Goal: Task Accomplishment & Management: Manage account settings

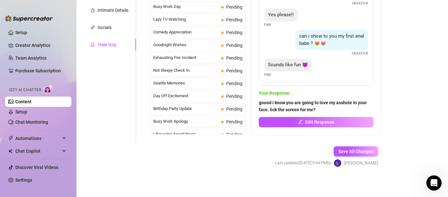
scroll to position [578, 0]
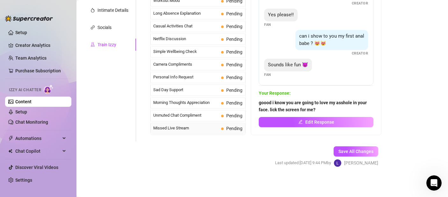
click at [193, 129] on span "Missed Live Stream" at bounding box center [185, 128] width 65 height 6
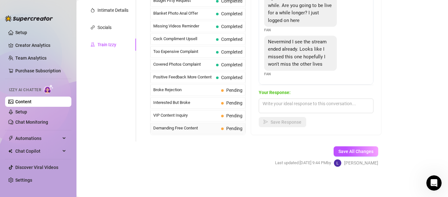
scroll to position [46, 0]
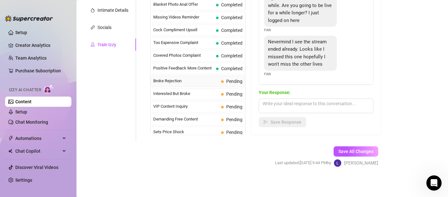
click at [184, 87] on div "Broke Rejection Pending" at bounding box center [197, 80] width 95 height 11
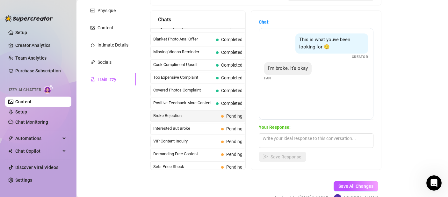
scroll to position [99, 0]
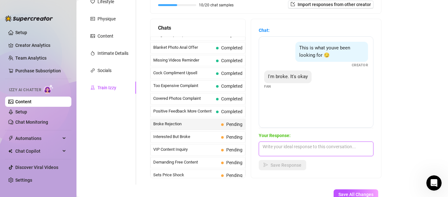
click at [301, 147] on textarea at bounding box center [316, 148] width 115 height 15
type textarea "That sucks have you tried looking for a job?"
click at [287, 178] on div "Help fine-tune [PERSON_NAME] by replying to chats in your own tone and style. S…" at bounding box center [266, 72] width 244 height 223
click at [285, 169] on button "Save Response" at bounding box center [282, 165] width 47 height 10
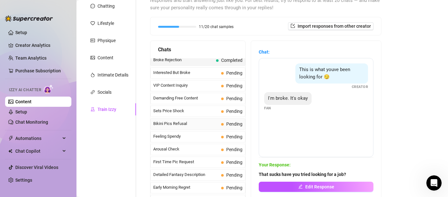
scroll to position [91, 0]
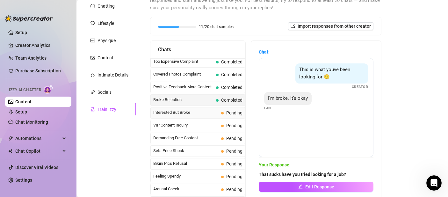
click at [221, 116] on span "Pending" at bounding box center [231, 112] width 21 height 7
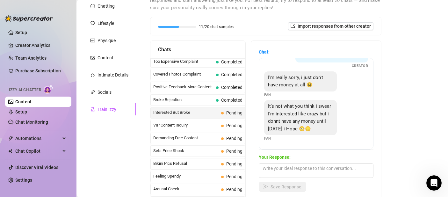
scroll to position [36, 0]
click at [275, 172] on textarea at bounding box center [316, 170] width 115 height 15
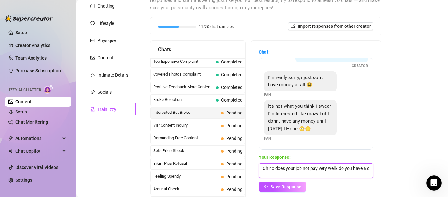
scroll to position [0, 0]
type textarea "Oh no does your job not pay very well? do you have a credit card? that sucks i …"
click at [290, 191] on button "Save Response" at bounding box center [282, 187] width 47 height 10
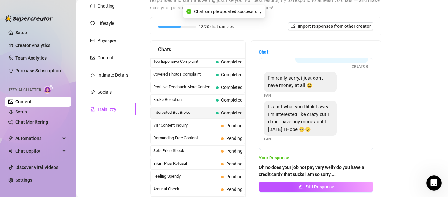
scroll to position [35, 0]
click at [190, 128] on span "VIP Content Inquiry" at bounding box center [185, 125] width 65 height 6
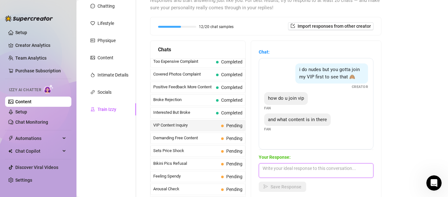
click at [293, 173] on textarea at bounding box center [316, 170] width 115 height 15
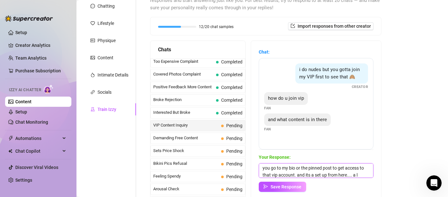
scroll to position [7, 0]
type textarea "you go to my bio or the pinned post to get access to that vip account. and its …"
click at [275, 184] on span "Save Response" at bounding box center [285, 186] width 31 height 5
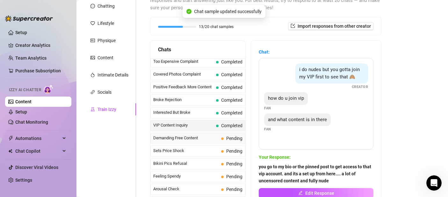
click at [173, 141] on span "Demanding Free Content" at bounding box center [185, 138] width 65 height 6
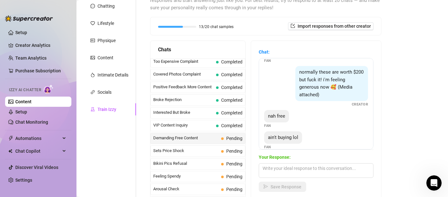
scroll to position [77, 0]
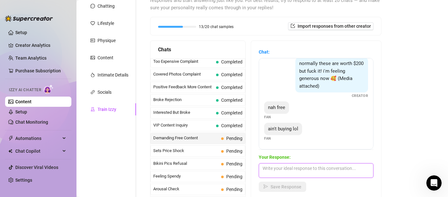
click at [327, 166] on textarea at bounding box center [316, 170] width 115 height 15
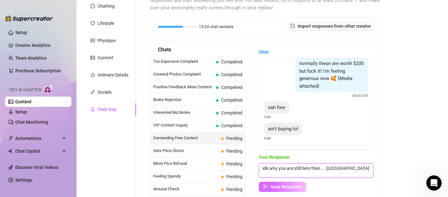
type textarea "idk why you are still here then.... [GEOGRAPHIC_DATA]"
click at [282, 188] on span "Save Response" at bounding box center [285, 186] width 31 height 5
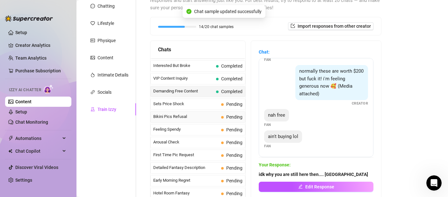
scroll to position [144, 0]
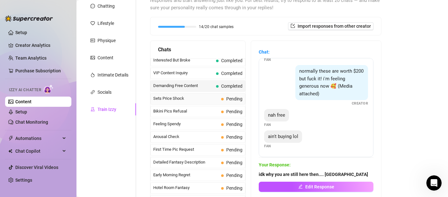
click at [176, 102] on span "Sets Price Shock" at bounding box center [185, 98] width 65 height 6
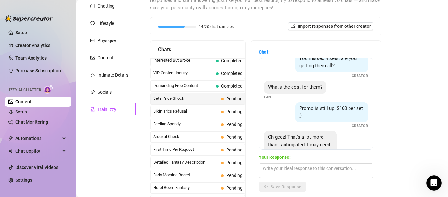
scroll to position [34, 0]
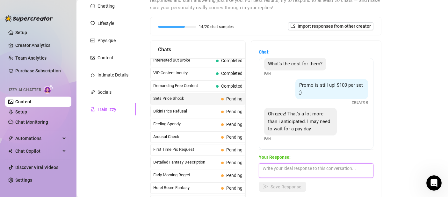
click at [299, 171] on textarea at bounding box center [316, 170] width 115 height 15
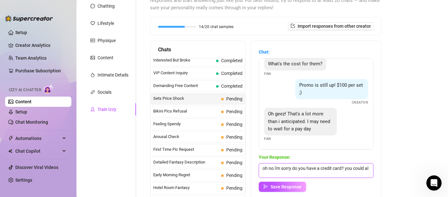
scroll to position [0, 0]
type textarea "oh no i'm sorry do you have a credit card? you could always use that then pay i…"
click at [284, 189] on span "Save Response" at bounding box center [285, 186] width 31 height 5
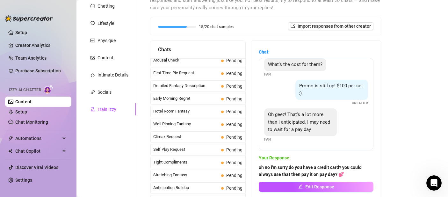
scroll to position [82, 0]
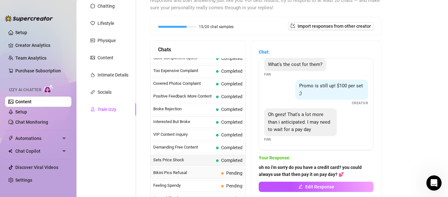
click at [194, 176] on span "Bikini Pics Refusal" at bounding box center [185, 172] width 65 height 6
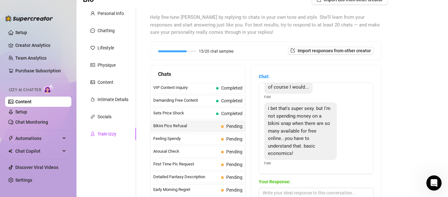
scroll to position [142, 0]
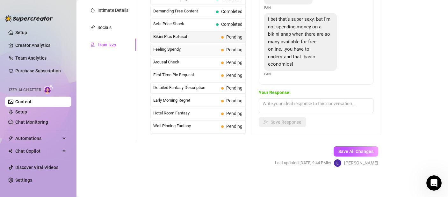
click at [226, 52] on span "Pending" at bounding box center [234, 49] width 16 height 5
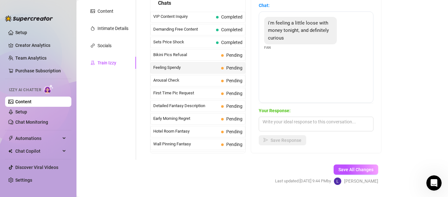
scroll to position [97, 0]
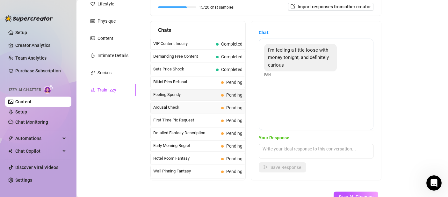
click at [178, 111] on span "Arousal Check" at bounding box center [185, 107] width 65 height 6
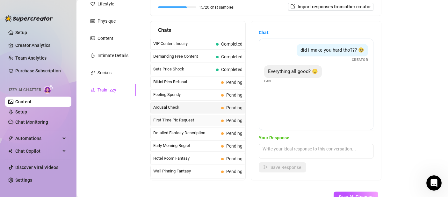
click at [188, 123] on span "First Time Pic Request" at bounding box center [185, 120] width 65 height 6
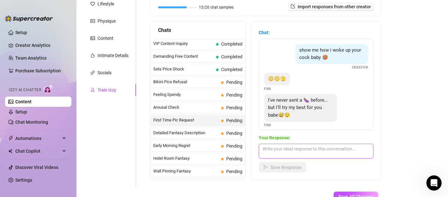
click at [302, 151] on textarea at bounding box center [316, 151] width 115 height 15
type textarea "try to take it in the mirror for the best view!!"
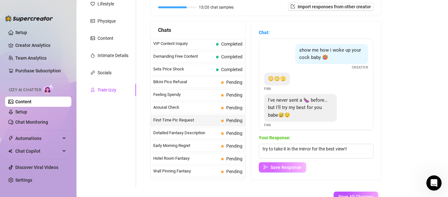
click at [293, 170] on button "Save Response" at bounding box center [282, 167] width 47 height 10
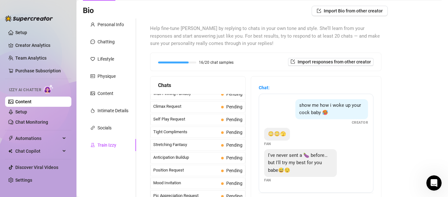
scroll to position [363, 0]
click at [188, 135] on span "Body Contact Desire" at bounding box center [185, 132] width 65 height 6
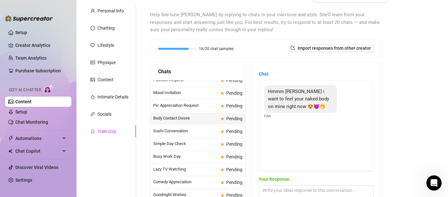
scroll to position [57, 0]
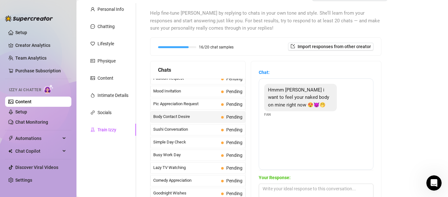
click at [198, 123] on div "Body Contact Desire Pending" at bounding box center [197, 116] width 95 height 11
click at [194, 97] on div "Mood Invitation Pending" at bounding box center [197, 91] width 95 height 11
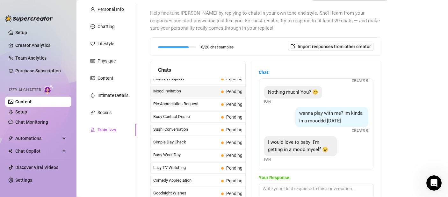
scroll to position [19, 0]
click at [212, 107] on span "Pic Appreciation Request" at bounding box center [185, 104] width 65 height 6
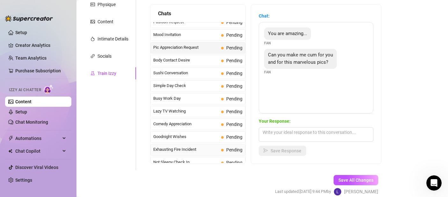
scroll to position [116, 0]
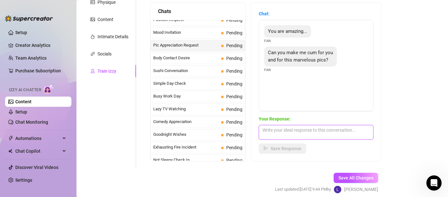
click at [309, 132] on textarea at bounding box center [316, 132] width 115 height 15
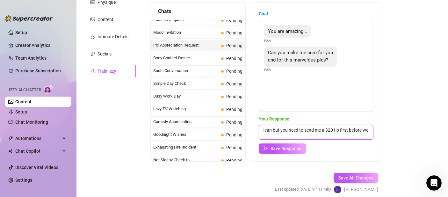
scroll to position [0, 0]
type textarea "i can but you need to send me a $20 tip first before we can discuss that..."
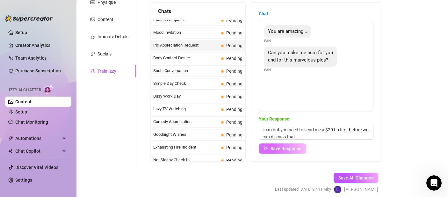
click at [276, 150] on span "Save Response" at bounding box center [285, 148] width 31 height 5
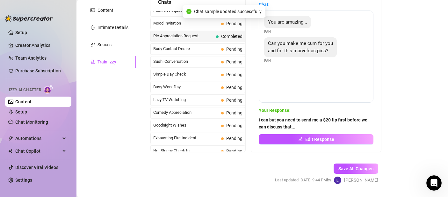
scroll to position [142, 0]
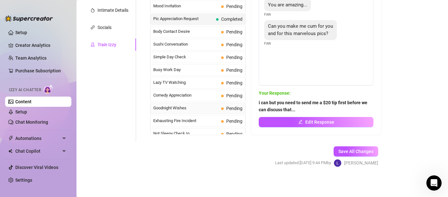
click at [169, 111] on span "Goodnight Wishes" at bounding box center [185, 108] width 65 height 6
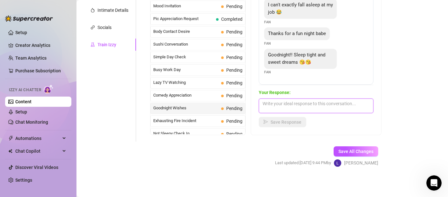
click at [292, 100] on textarea at bounding box center [316, 105] width 115 height 15
type textarea "s"
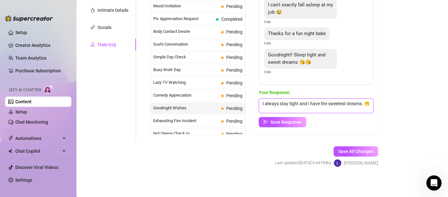
scroll to position [0, 0]
type textarea "I always stay tight and I have the sweetest dreams. 🤭"
click at [280, 123] on span "Save Response" at bounding box center [285, 121] width 31 height 5
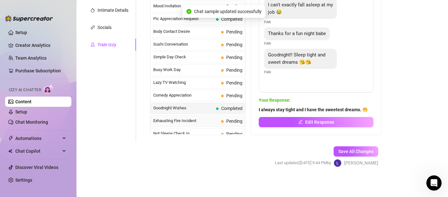
click at [197, 124] on span "Exhausting Fire Incident" at bounding box center [185, 121] width 65 height 6
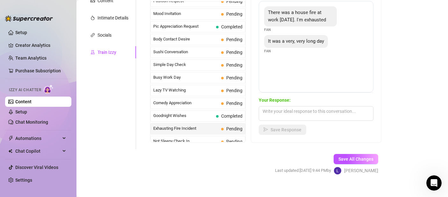
scroll to position [134, 0]
click at [180, 81] on span "Busy Work Day" at bounding box center [185, 78] width 65 height 6
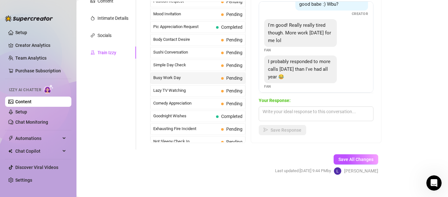
scroll to position [50, 0]
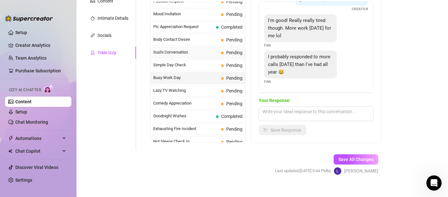
click at [198, 55] on span "Sushi Conversation" at bounding box center [185, 52] width 65 height 6
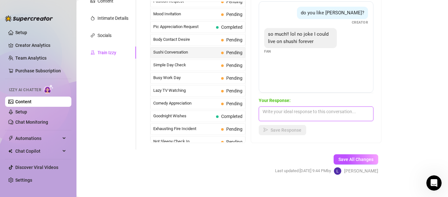
click at [343, 111] on textarea at bounding box center [316, 113] width 115 height 15
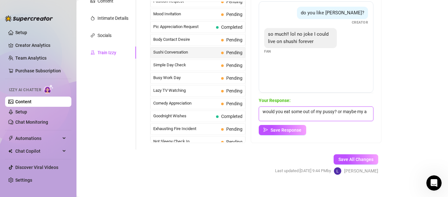
scroll to position [0, 0]
type textarea "would you eat some out of my pussy? or maybe my asshole?"
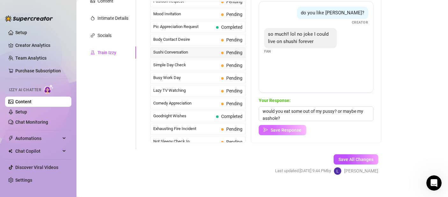
click at [281, 127] on span "Save Response" at bounding box center [285, 129] width 31 height 5
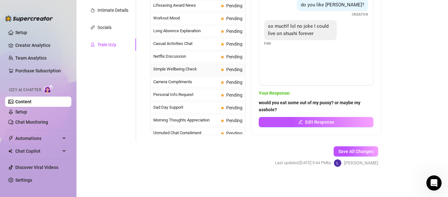
scroll to position [578, 0]
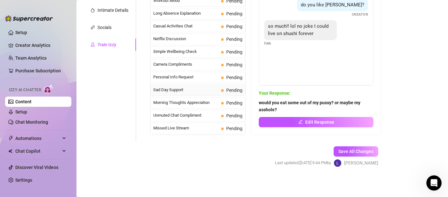
click at [183, 94] on div "Sad Day Support Pending" at bounding box center [197, 89] width 95 height 11
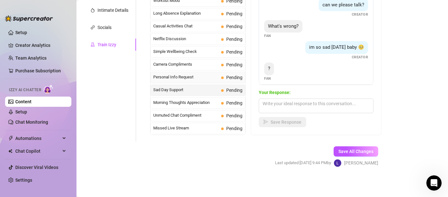
click at [186, 78] on span "Personal Info Request" at bounding box center [185, 77] width 65 height 6
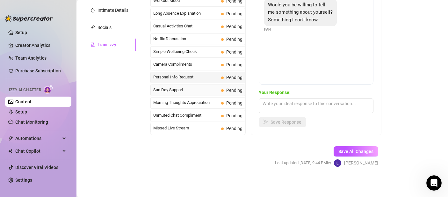
click at [170, 89] on span "Sad Day Support" at bounding box center [185, 90] width 65 height 6
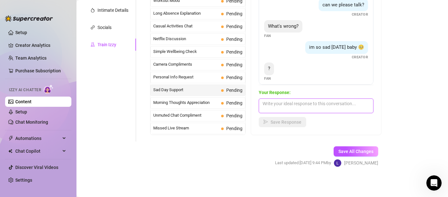
click at [298, 106] on textarea at bounding box center [316, 105] width 115 height 15
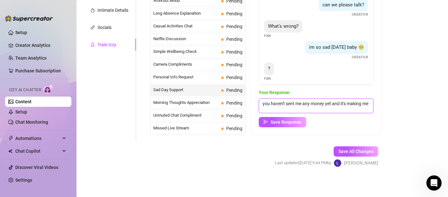
scroll to position [0, 0]
type textarea "you haven't sent me any money yet and it's making me so sad..."
click at [288, 125] on button "Save Response" at bounding box center [282, 122] width 47 height 10
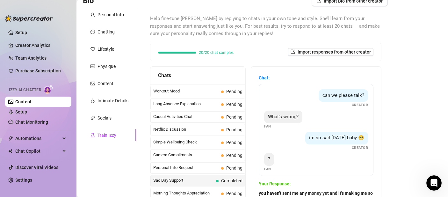
scroll to position [52, 0]
click at [107, 121] on div "Socials" at bounding box center [109, 117] width 53 height 12
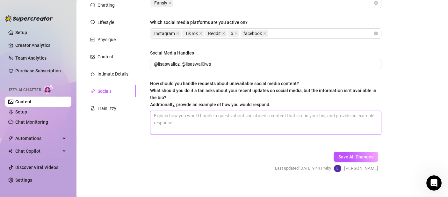
scroll to position [84, 0]
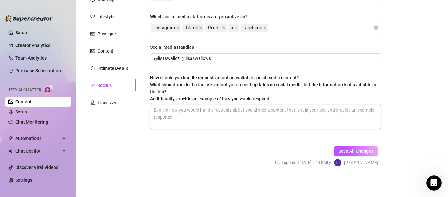
click at [207, 113] on textarea "How should you handle requests about unavailable social media content? What sho…" at bounding box center [265, 117] width 231 height 24
type textarea "I"
type textarea "I d"
type textarea "I do"
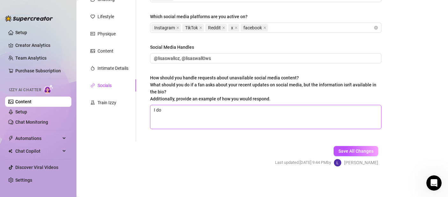
type textarea "I don"
type textarea "I don'"
type textarea "I don't"
type textarea "I don'ty"
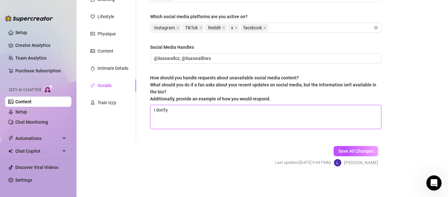
type textarea "I don'ty"
type textarea "I don't"
type textarea "I don't r"
type textarea "I don't re"
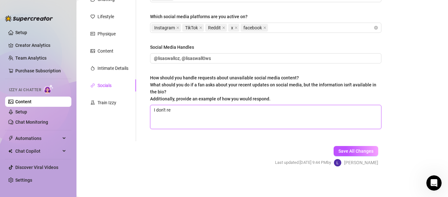
type textarea "I don't rea"
type textarea "I don't real"
type textarea "I don't reall"
type textarea "I don't really"
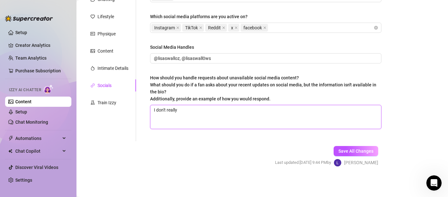
type textarea "I don't really d"
type textarea "I don't really di"
type textarea "I don't really dis"
type textarea "I don't really disc"
type textarea "I don't really discu"
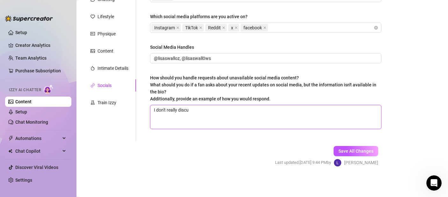
type textarea "I don't really discus"
type textarea "I don't really discuss"
type textarea "I don't really discuss s"
type textarea "I don't really discuss so"
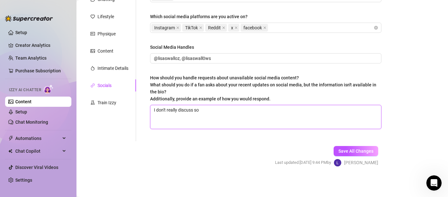
type textarea "I don't really discuss soc"
type textarea "I don't really discuss soci"
type textarea "I don't really discuss [PERSON_NAME]"
type textarea "I don't really discuss social"
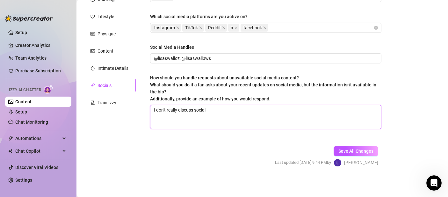
type textarea "I don't really discuss social m"
type textarea "I don't really discuss social mn"
type textarea "I don't really discuss social mne"
type textarea "I don't really discuss social mned"
type textarea "I don't really discuss social mne"
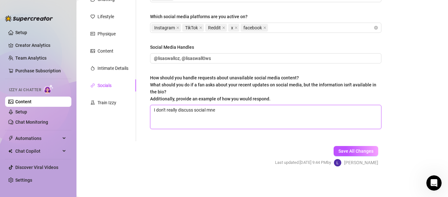
type textarea "I don't really discuss social mn"
type textarea "I don't really discuss social m"
type textarea "I don't really discuss social me"
type textarea "I don't really discuss social mew"
type textarea "I don't really discuss social mewd"
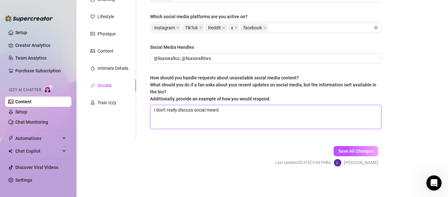
type textarea "I don't really discuss social mewdi"
type textarea "I don't really discuss social mewd"
type textarea "I don't really discuss social mew"
type textarea "I don't really discuss social me"
type textarea "I don't really discuss social med"
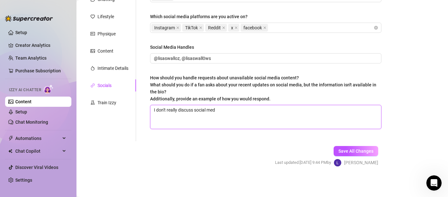
type textarea "I don't really discuss social medi"
type textarea "I don't really discuss social media"
type textarea "I don't really discuss social media o"
type textarea "I don't really discuss social media on"
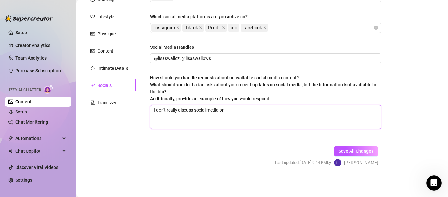
type textarea "I don't really discuss social media on"
type textarea "I don't really discuss social media on h"
type textarea "I don't really discuss social media on he"
type textarea "I don't really discuss social media on her"
type textarea "I don't really discuss social media on here"
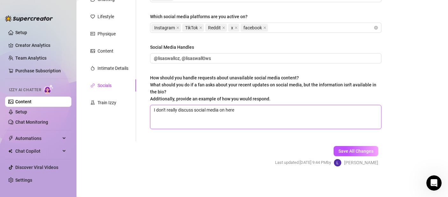
type textarea "I don't really discuss social media on here."
type textarea "I don't really discuss social media on here. T"
type textarea "I don't really discuss social media on here. TH"
type textarea "I don't really discuss social media on here. THi"
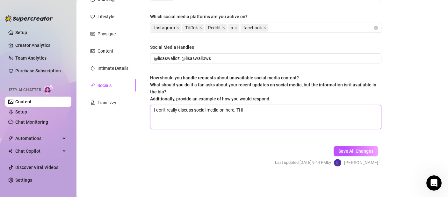
type textarea "I don't really discuss social media on here. THis"
type textarea "I don't really discuss social media on here. THi"
type textarea "I don't really discuss social media on here. TH"
type textarea "I don't really discuss social media on here. T"
type textarea "I don't really discuss social media on here. Th"
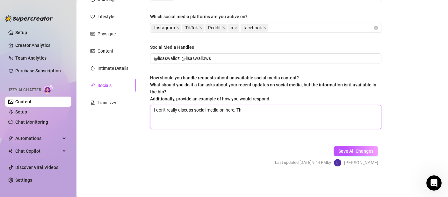
type textarea "I don't really discuss social media on here. Thi"
type textarea "I don't really discuss social media on here. This"
type textarea "I don't really discuss social media on here. This p"
type textarea "I don't really discuss social media on here. This pa"
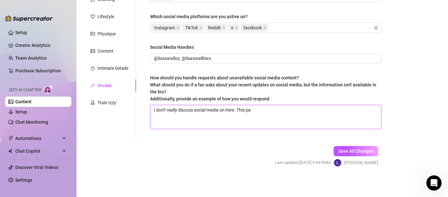
type textarea "I don't really discuss social media on here. This pag"
type textarea "I don't really discuss social media on here. This pagf"
type textarea "I don't really discuss social media on here. This pag"
type textarea "I don't really discuss social media on here. This page"
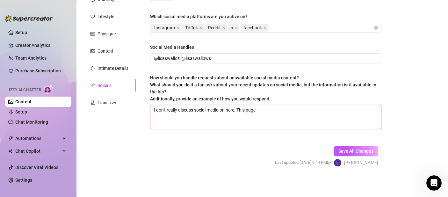
type textarea "I don't really discuss social media on here. This page i"
type textarea "I don't really discuss social media on here. This page is"
type textarea "I don't really discuss social media on here. This page is fo"
type textarea "I don't really discuss social media on here. This page is for"
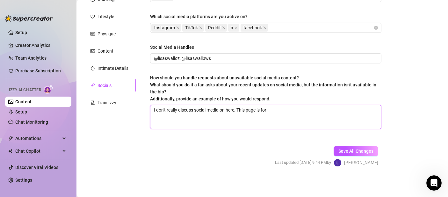
type textarea "I don't really discuss social media on here. This page is for"
type textarea "I don't really discuss social media on here. This page is for m"
type textarea "I don't really discuss social media on here. This page is for my"
type textarea "I don't really discuss social media on here. This page is for my s"
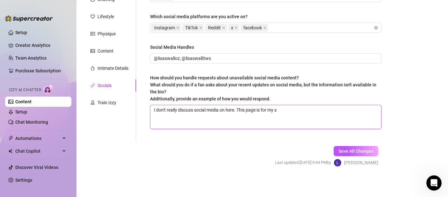
type textarea "I don't really discuss social media on here. This page is for my sp"
type textarea "I don't really discuss social media on here. This page is for my spi"
type textarea "I don't really discuss social media on here. This page is for my spic"
type textarea "I don't really discuss social media on here. This page is for my spicy"
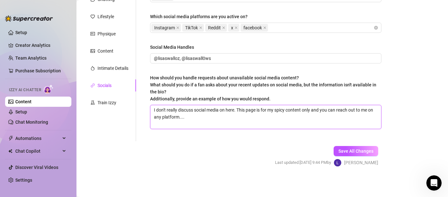
drag, startPoint x: 200, startPoint y: 118, endPoint x: 313, endPoint y: 108, distance: 113.5
click at [313, 108] on textarea "I don't really discuss social media on here. This page is for my spicy content …" at bounding box center [265, 117] width 231 height 24
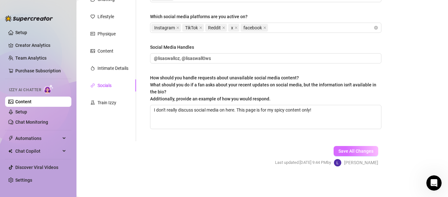
click at [346, 153] on span "Save All Changes" at bounding box center [355, 150] width 35 height 5
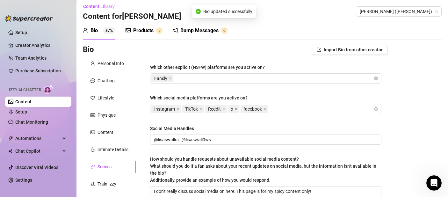
scroll to position [0, 0]
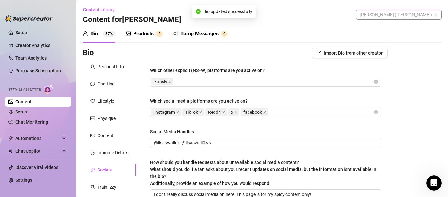
click at [427, 18] on span "[PERSON_NAME] ([PERSON_NAME])" at bounding box center [399, 15] width 78 height 10
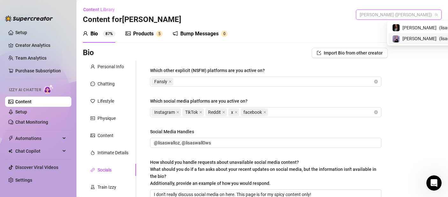
click at [439, 38] on span "( lisaswalloz )" at bounding box center [451, 38] width 25 height 7
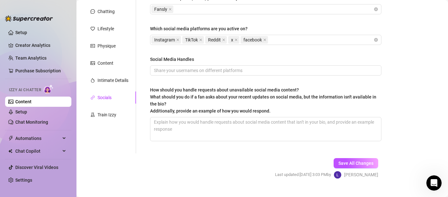
scroll to position [11, 0]
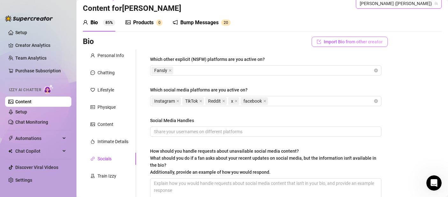
click at [353, 42] on span "Import Bio from other creator" at bounding box center [353, 41] width 59 height 5
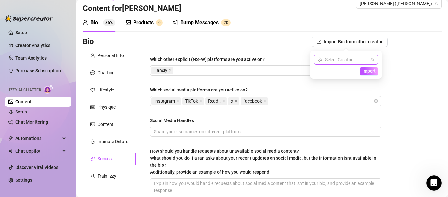
click at [347, 62] on input "search" at bounding box center [343, 60] width 50 height 10
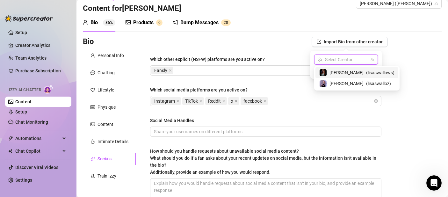
click at [366, 75] on span "( lisaswallows )" at bounding box center [380, 72] width 28 height 7
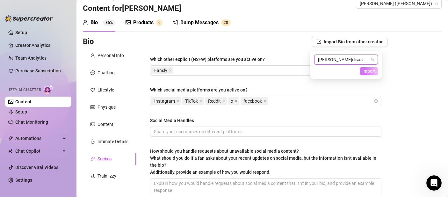
click at [370, 72] on span "Import" at bounding box center [368, 70] width 13 height 5
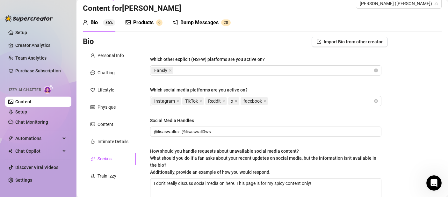
scroll to position [84, 0]
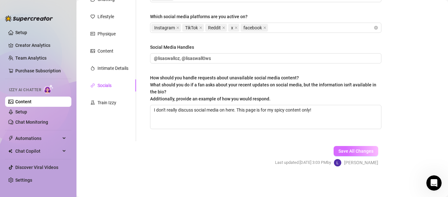
click at [349, 151] on span "Save All Changes" at bounding box center [355, 150] width 35 height 5
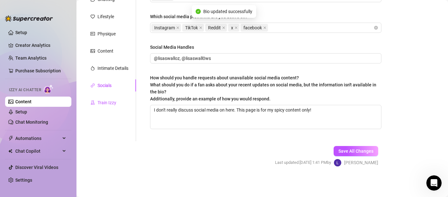
click at [100, 103] on div "Train Izzy" at bounding box center [106, 102] width 19 height 7
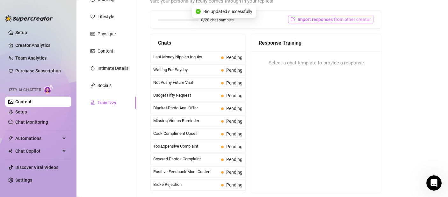
click at [343, 19] on span "Import responses from other creator" at bounding box center [334, 19] width 73 height 5
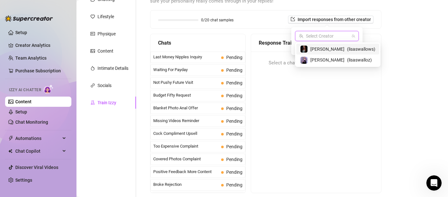
click at [336, 40] on input "search" at bounding box center [324, 36] width 50 height 10
click at [347, 52] on span "( lisaswallows )" at bounding box center [361, 49] width 28 height 7
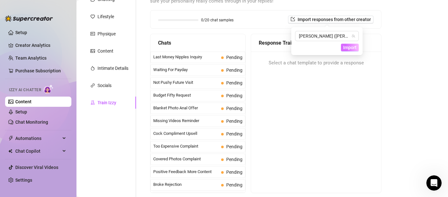
click at [349, 49] on span "Import" at bounding box center [349, 47] width 13 height 5
click at [349, 47] on span "Import" at bounding box center [349, 47] width 13 height 5
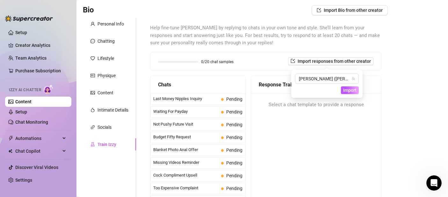
scroll to position [42, 0]
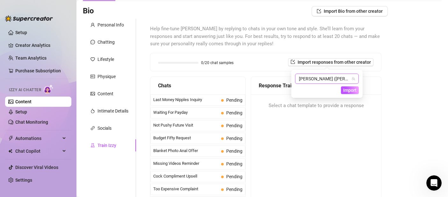
click at [343, 81] on span "[PERSON_NAME] ([PERSON_NAME])" at bounding box center [327, 79] width 56 height 10
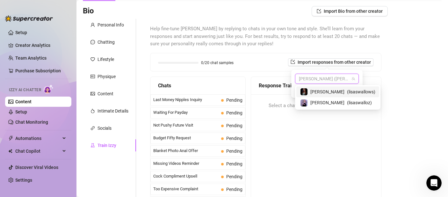
click at [343, 81] on span "[PERSON_NAME] ([PERSON_NAME])" at bounding box center [327, 79] width 56 height 10
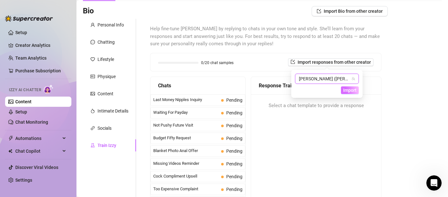
click at [351, 90] on span "Import" at bounding box center [349, 90] width 13 height 5
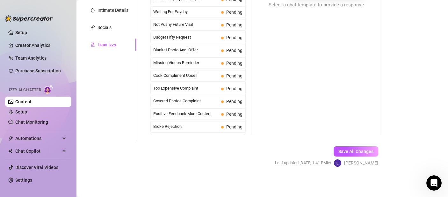
scroll to position [0, 0]
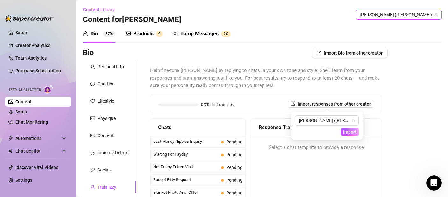
click at [422, 16] on span "[PERSON_NAME] ([PERSON_NAME])" at bounding box center [399, 15] width 78 height 10
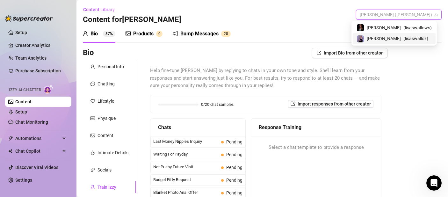
click at [414, 39] on span "( lisaswalloz )" at bounding box center [415, 38] width 25 height 7
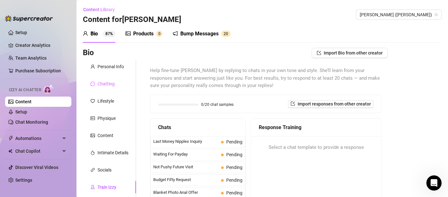
click at [113, 79] on div "Chatting" at bounding box center [109, 84] width 53 height 12
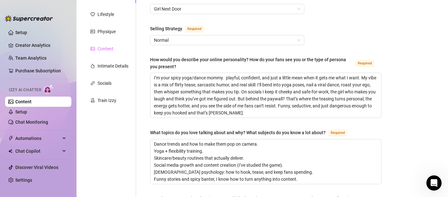
scroll to position [131, 0]
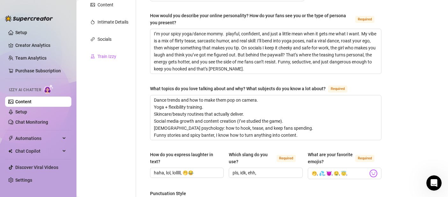
click at [115, 55] on div "Train Izzy" at bounding box center [106, 56] width 19 height 7
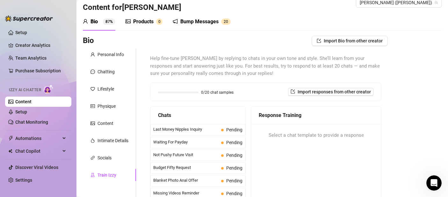
scroll to position [8, 0]
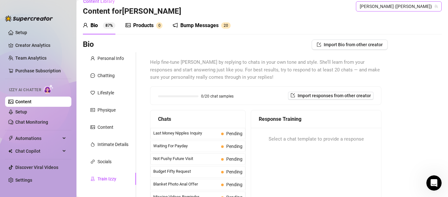
click at [419, 10] on span "[PERSON_NAME] ([PERSON_NAME])" at bounding box center [399, 7] width 78 height 10
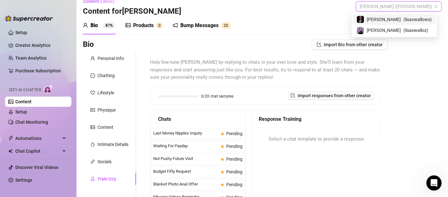
click at [413, 20] on span "( lisaswallows )" at bounding box center [417, 19] width 28 height 7
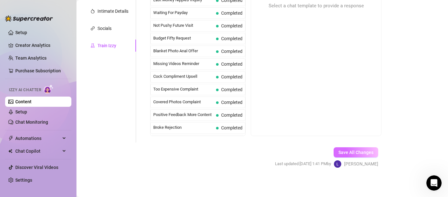
scroll to position [141, 0]
click at [361, 151] on span "Save All Changes" at bounding box center [355, 152] width 35 height 5
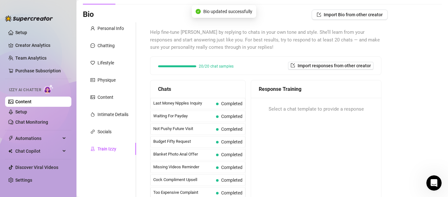
scroll to position [0, 0]
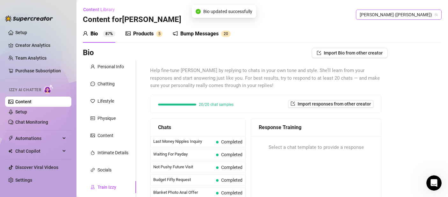
click at [414, 17] on span "[PERSON_NAME] ([PERSON_NAME])" at bounding box center [399, 15] width 78 height 10
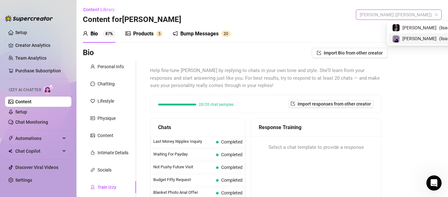
click at [411, 40] on div "[PERSON_NAME] ( [PERSON_NAME] )" at bounding box center [429, 39] width 75 height 8
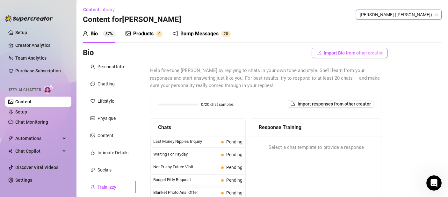
click at [347, 50] on button "Import Bio from other creator" at bounding box center [350, 53] width 76 height 10
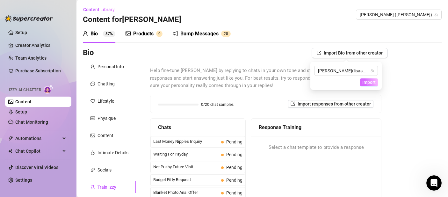
click at [365, 82] on span "Import" at bounding box center [368, 82] width 13 height 5
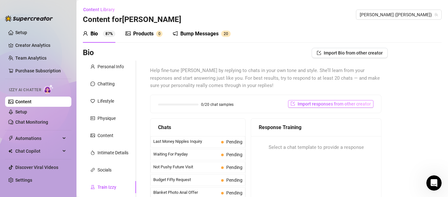
click at [339, 102] on span "Import responses from other creator" at bounding box center [334, 103] width 73 height 5
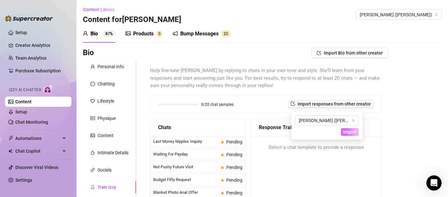
click at [344, 130] on span "Import" at bounding box center [349, 131] width 13 height 5
click at [334, 121] on span "[PERSON_NAME] ([PERSON_NAME])" at bounding box center [327, 121] width 56 height 10
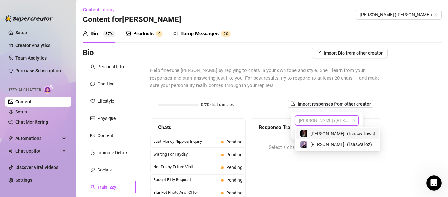
click at [347, 132] on span "( lisaswallows )" at bounding box center [361, 133] width 28 height 7
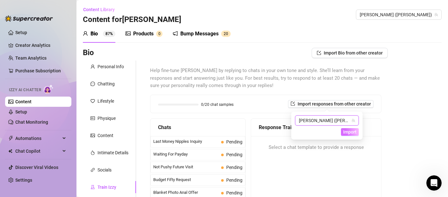
click at [349, 133] on span "Import" at bounding box center [349, 131] width 13 height 5
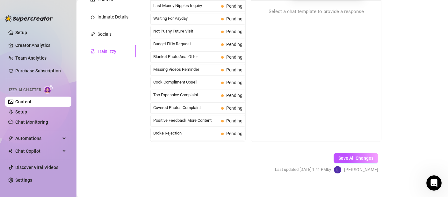
scroll to position [43, 0]
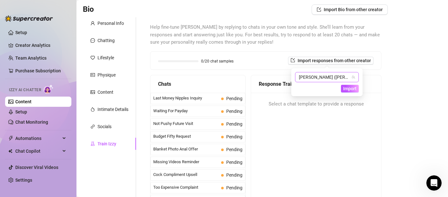
click at [336, 76] on span "[PERSON_NAME] ([PERSON_NAME])" at bounding box center [327, 77] width 56 height 10
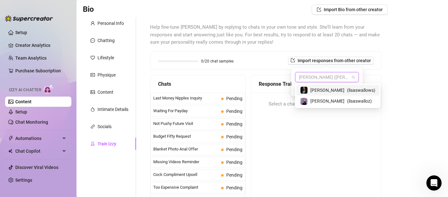
click at [347, 89] on span "( lisaswallows )" at bounding box center [361, 90] width 28 height 7
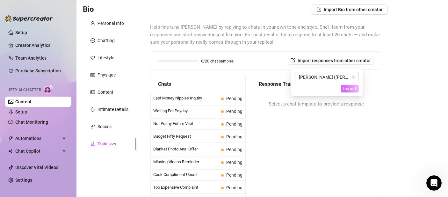
click at [345, 90] on span "Import" at bounding box center [349, 88] width 13 height 5
click at [309, 105] on span "Select a chat template to provide a response" at bounding box center [316, 104] width 95 height 8
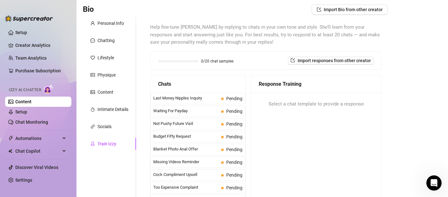
click at [275, 111] on div "Select a chat template to provide a response" at bounding box center [316, 104] width 130 height 23
click at [113, 130] on div "Socials" at bounding box center [109, 126] width 53 height 12
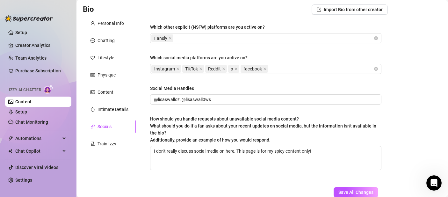
click at [121, 68] on div "Personal Info Chatting Lifestyle Physique Content Intimate Details Socials Trai…" at bounding box center [109, 99] width 53 height 165
click at [115, 73] on div "Physique" at bounding box center [106, 74] width 18 height 7
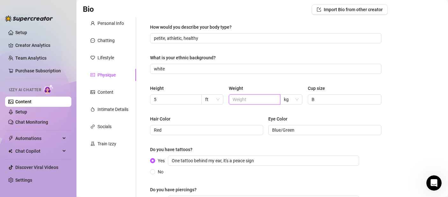
click at [259, 98] on input "text" at bounding box center [254, 99] width 43 height 7
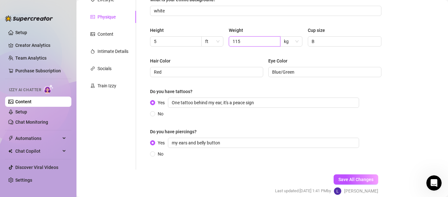
scroll to position [130, 0]
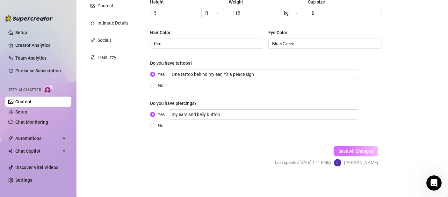
click at [355, 153] on span "Save All Changes" at bounding box center [355, 150] width 35 height 5
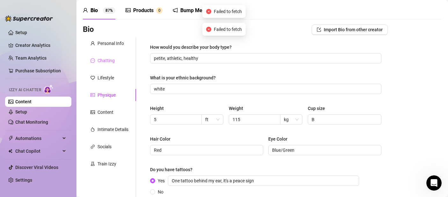
scroll to position [20, 0]
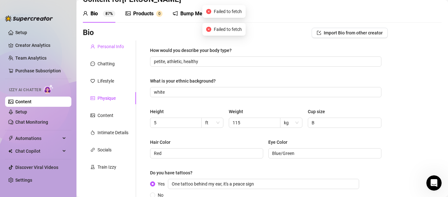
click at [111, 47] on div "Personal Info" at bounding box center [110, 46] width 26 height 7
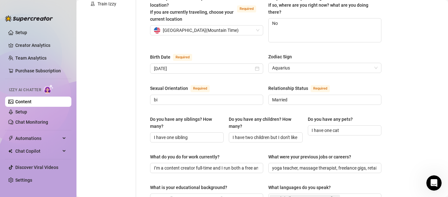
scroll to position [164, 0]
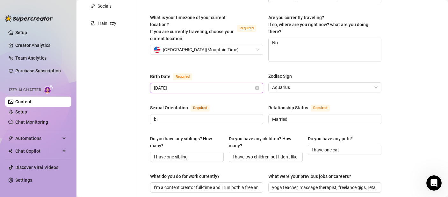
click at [188, 84] on input "[DATE]" at bounding box center [204, 87] width 100 height 7
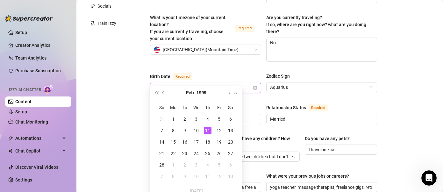
click at [204, 84] on input "[DATE]" at bounding box center [203, 87] width 98 height 7
click at [187, 84] on input "[DATE]" at bounding box center [203, 87] width 98 height 7
click at [408, 82] on div "Bio Import Bio from other creator Personal Info Chatting Lifestyle Physique Con…" at bounding box center [260, 193] width 354 height 618
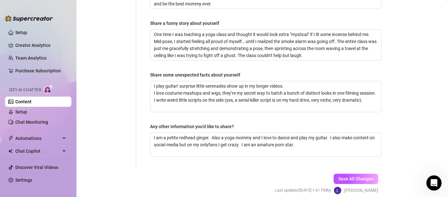
scroll to position [480, 0]
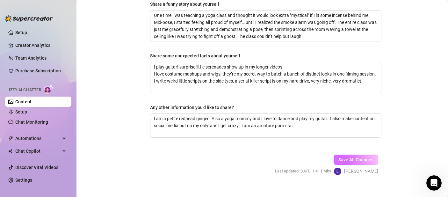
click at [353, 157] on span "Save All Changes" at bounding box center [355, 159] width 35 height 5
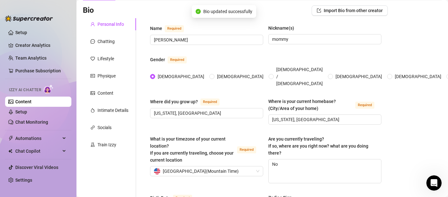
scroll to position [0, 0]
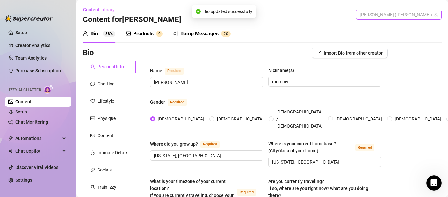
click at [407, 13] on span "[PERSON_NAME] ([PERSON_NAME])" at bounding box center [399, 15] width 78 height 10
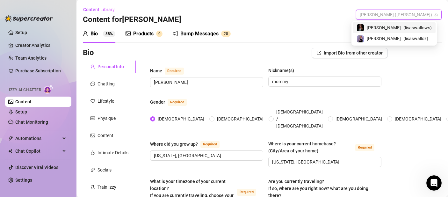
click at [407, 30] on span "( lisaswallows )" at bounding box center [417, 27] width 28 height 7
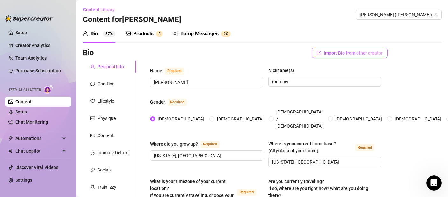
click at [360, 53] on span "Import Bio from other creator" at bounding box center [353, 52] width 59 height 5
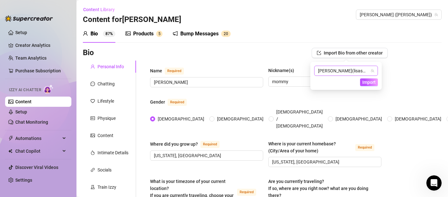
click at [352, 70] on span "( lisaswallows )" at bounding box center [366, 70] width 28 height 5
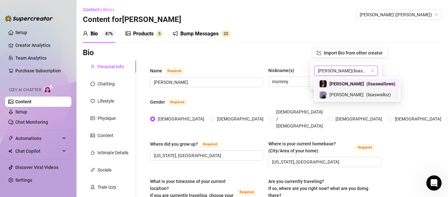
click at [366, 94] on span "( lisaswalloz )" at bounding box center [378, 94] width 25 height 7
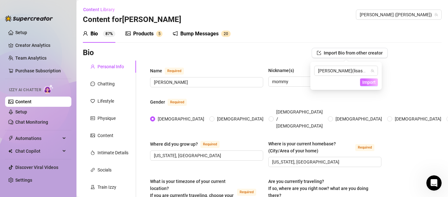
click at [375, 84] on span "Import" at bounding box center [368, 82] width 13 height 5
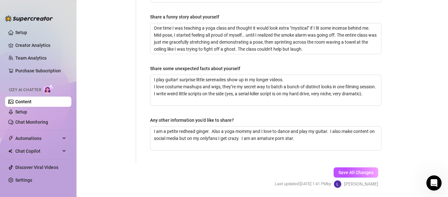
scroll to position [480, 0]
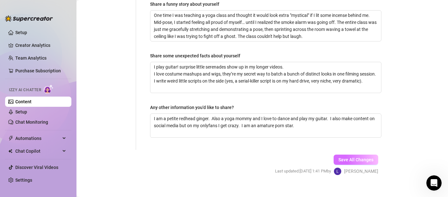
click at [357, 157] on span "Save All Changes" at bounding box center [355, 159] width 35 height 5
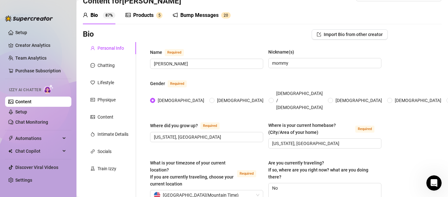
scroll to position [0, 0]
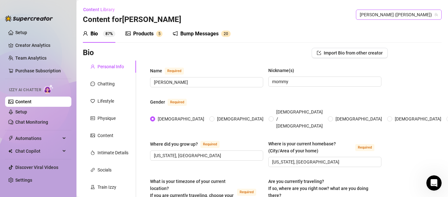
click at [407, 11] on span "[PERSON_NAME] ([PERSON_NAME])" at bounding box center [399, 15] width 78 height 10
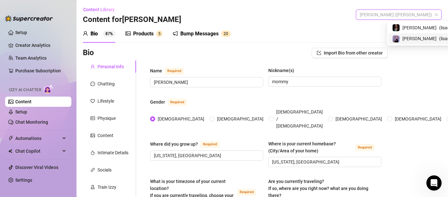
click at [410, 39] on span "[PERSON_NAME]" at bounding box center [419, 38] width 34 height 7
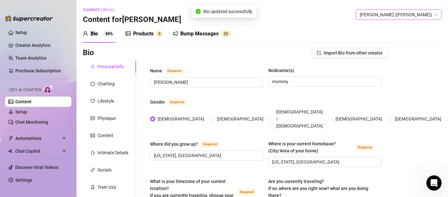
scroll to position [137, 0]
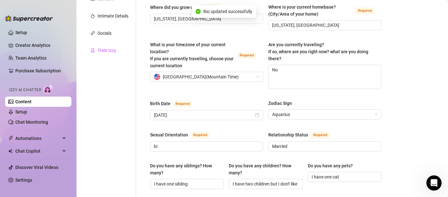
click at [102, 51] on div "Train Izzy" at bounding box center [106, 50] width 19 height 7
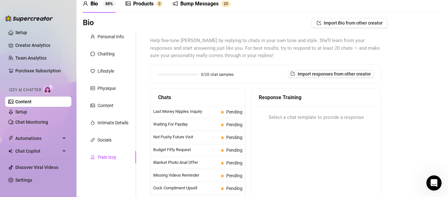
scroll to position [0, 0]
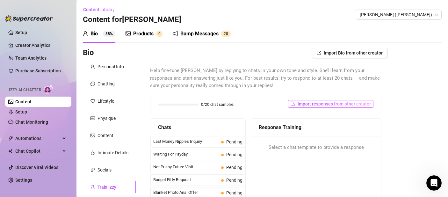
click at [348, 100] on button "Import responses from other creator" at bounding box center [330, 104] width 85 height 8
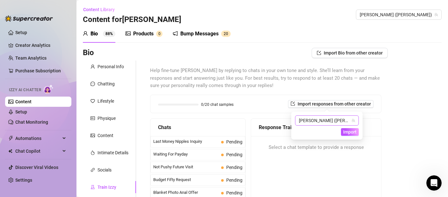
click at [337, 121] on span "[PERSON_NAME] ([PERSON_NAME])" at bounding box center [327, 121] width 56 height 10
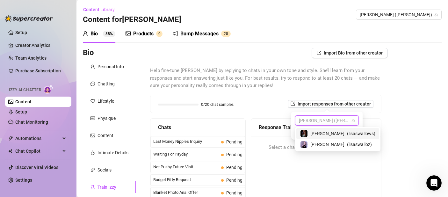
click at [347, 134] on span "( lisaswallows )" at bounding box center [361, 133] width 28 height 7
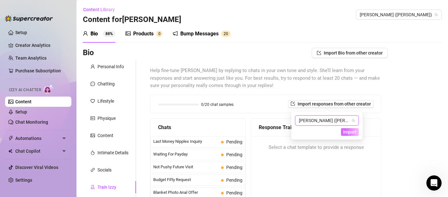
click at [346, 133] on span "Import" at bounding box center [349, 131] width 13 height 5
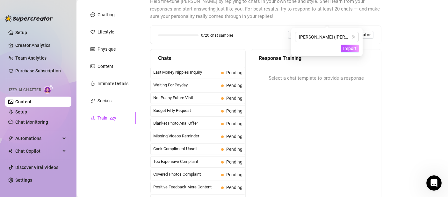
scroll to position [34, 0]
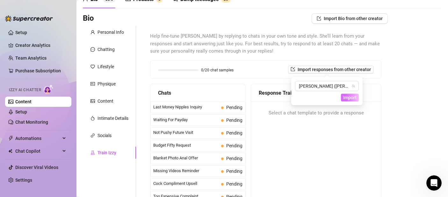
click at [352, 96] on span "Import" at bounding box center [349, 97] width 13 height 5
click at [355, 86] on div "[PERSON_NAME] ([PERSON_NAME])" at bounding box center [327, 86] width 64 height 10
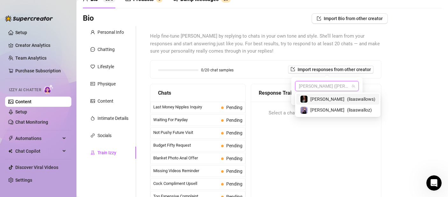
click at [348, 98] on span "( lisaswallows )" at bounding box center [361, 99] width 28 height 7
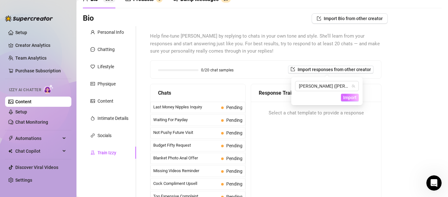
click at [351, 96] on span "Import" at bounding box center [349, 97] width 13 height 5
click at [351, 97] on span "Import" at bounding box center [349, 97] width 13 height 5
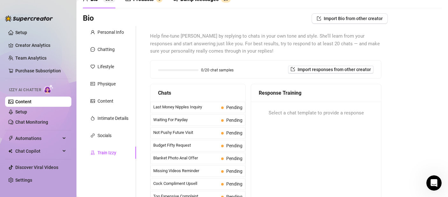
click at [381, 110] on div "Help fine-tune [PERSON_NAME] by replying to chats in your own tone and style. S…" at bounding box center [266, 137] width 244 height 223
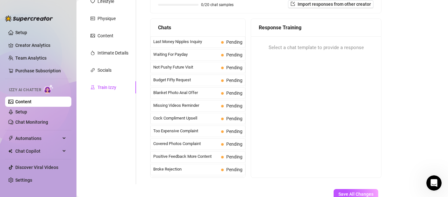
scroll to position [0, 0]
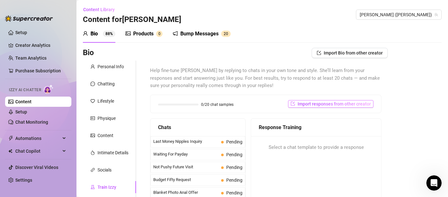
click at [345, 107] on button "Import responses from other creator" at bounding box center [330, 104] width 85 height 8
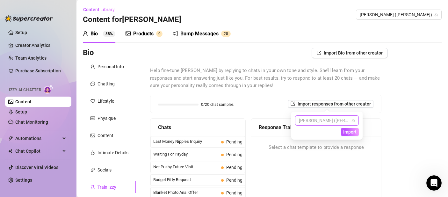
click at [313, 122] on span "[PERSON_NAME] ([PERSON_NAME])" at bounding box center [327, 121] width 56 height 10
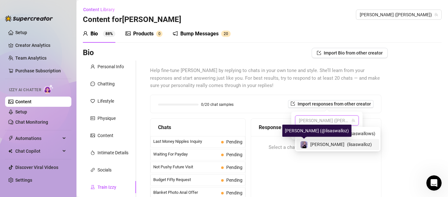
click at [306, 145] on img at bounding box center [303, 144] width 7 height 7
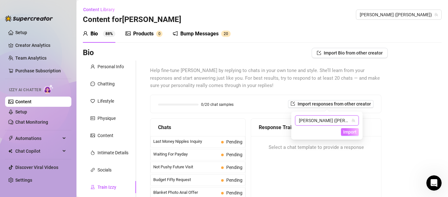
click at [342, 128] on button "Import" at bounding box center [350, 132] width 18 height 8
click at [350, 131] on span "Import" at bounding box center [349, 131] width 13 height 5
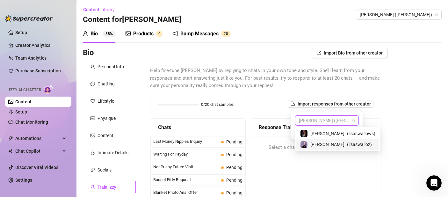
click at [328, 124] on span "[PERSON_NAME] ([PERSON_NAME])" at bounding box center [327, 121] width 56 height 10
click at [347, 133] on span "( lisaswallows )" at bounding box center [361, 133] width 28 height 7
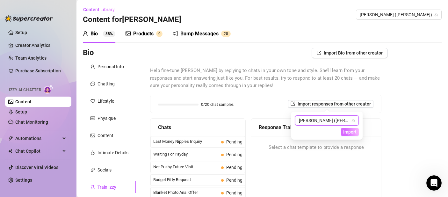
click at [350, 131] on span "Import" at bounding box center [349, 131] width 13 height 5
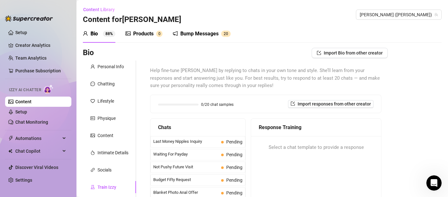
click at [392, 126] on div "Bio Import Bio from other creator Personal Info Chatting Lifestyle Physique Con…" at bounding box center [262, 184] width 359 height 273
click at [314, 105] on span "Import responses from other creator" at bounding box center [334, 103] width 73 height 5
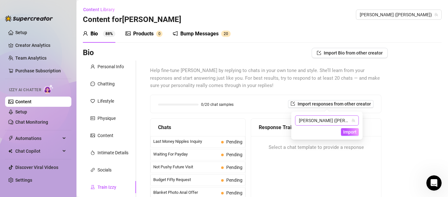
click at [326, 120] on span "[PERSON_NAME] ([PERSON_NAME])" at bounding box center [327, 121] width 56 height 10
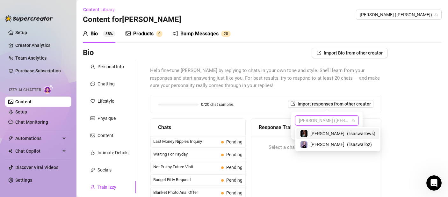
click at [309, 130] on div "[PERSON_NAME] ( [PERSON_NAME] )" at bounding box center [337, 134] width 75 height 8
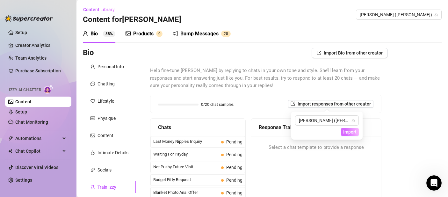
click at [348, 132] on span "Import" at bounding box center [349, 131] width 13 height 5
click at [312, 163] on div "Response Training Select a chat template to provide a response" at bounding box center [316, 197] width 131 height 159
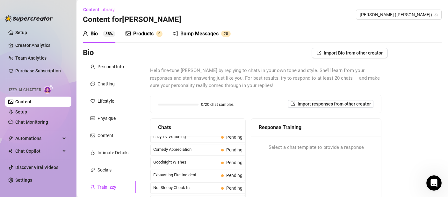
scroll to position [572, 0]
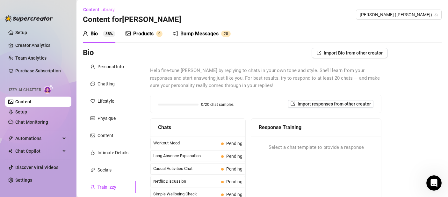
click at [309, 116] on div "Help fine-tune [PERSON_NAME] by replying to chats in your own tone and style. S…" at bounding box center [265, 172] width 231 height 211
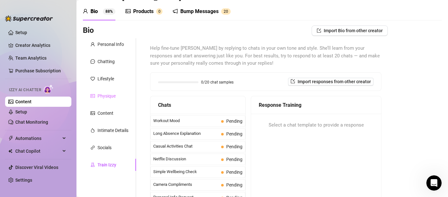
scroll to position [0, 0]
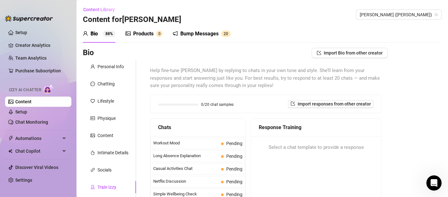
click at [105, 34] on sup "88%" at bounding box center [109, 34] width 12 height 6
click at [183, 104] on div at bounding box center [178, 105] width 40 height 2
click at [331, 105] on span "Import responses from other creator" at bounding box center [334, 103] width 73 height 5
click at [345, 130] on span "Import" at bounding box center [349, 131] width 13 height 5
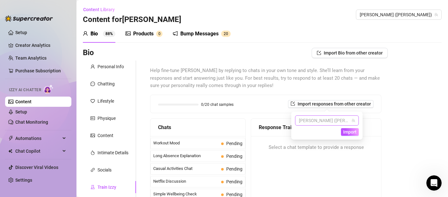
click at [353, 117] on span "[PERSON_NAME] ([PERSON_NAME])" at bounding box center [327, 121] width 56 height 10
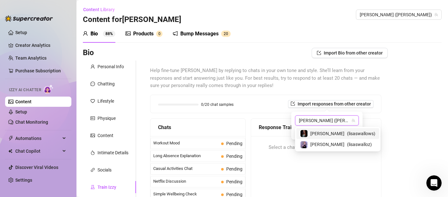
click at [396, 106] on div "Bio Import Bio from other creator Personal Info Chatting Lifestyle Physique Con…" at bounding box center [262, 184] width 359 height 273
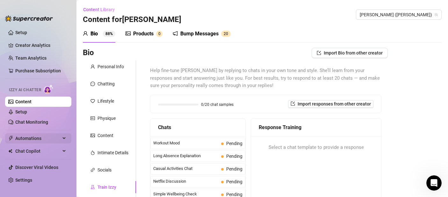
click at [29, 139] on span "Automations" at bounding box center [37, 138] width 45 height 10
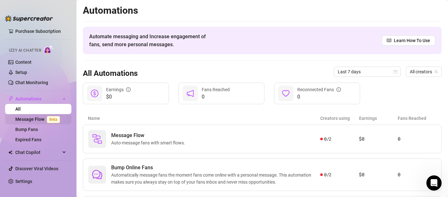
scroll to position [40, 0]
click at [37, 116] on link "Message Flow Beta" at bounding box center [38, 118] width 47 height 5
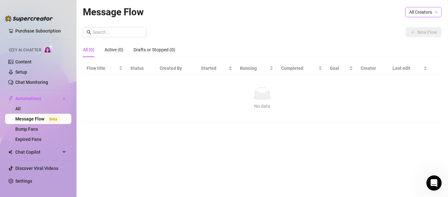
click at [428, 10] on span "All Creators" at bounding box center [423, 12] width 29 height 10
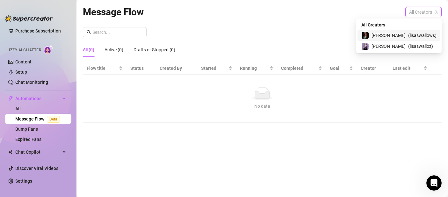
click at [421, 33] on span "( lisaswallows )" at bounding box center [422, 35] width 28 height 7
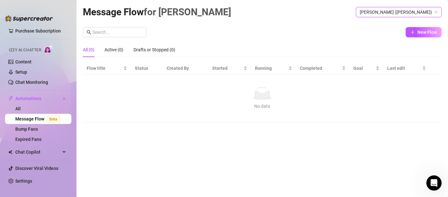
click at [421, 33] on span "New Flow" at bounding box center [426, 32] width 19 height 5
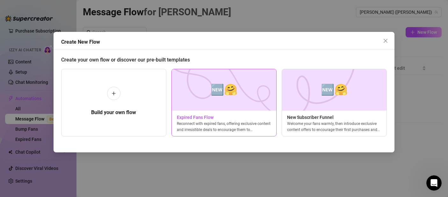
click at [203, 106] on img at bounding box center [223, 89] width 105 height 41
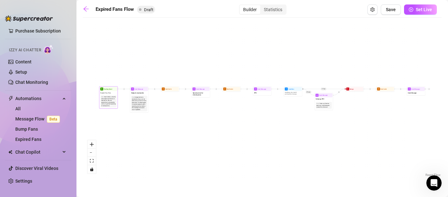
click at [104, 99] on div "Start the flow when the Follow-Back bot follows an Expired Fan. Get your expire…" at bounding box center [108, 101] width 15 height 11
click at [111, 91] on div "Expired Fans Flow" at bounding box center [109, 93] width 18 height 4
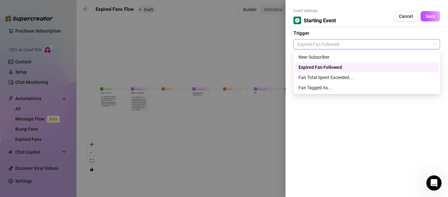
click at [325, 47] on span "Expired Fan Followed" at bounding box center [366, 44] width 139 height 10
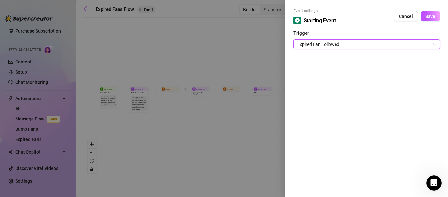
click at [325, 47] on span "Expired Fan Followed" at bounding box center [366, 44] width 139 height 10
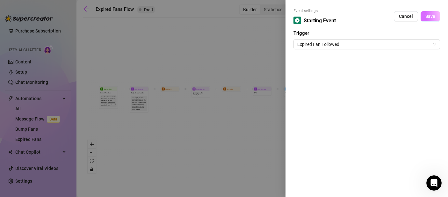
click at [437, 14] on button "Save" at bounding box center [429, 16] width 19 height 10
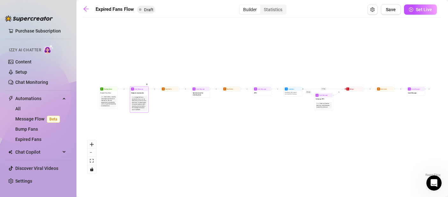
click at [142, 99] on div "Nudge the fan to resubscribe. Say you miss them and you'd love to have them bac…" at bounding box center [139, 103] width 15 height 14
click at [146, 92] on div "Nudge to resubscribe" at bounding box center [139, 93] width 18 height 4
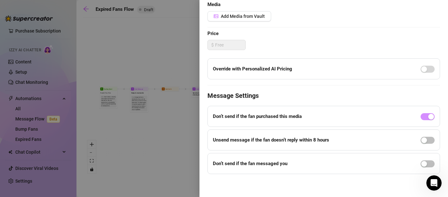
scroll to position [162, 0]
click at [166, 96] on div at bounding box center [224, 98] width 448 height 197
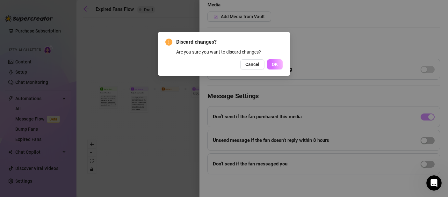
click at [271, 66] on button "OK" at bounding box center [275, 64] width 16 height 10
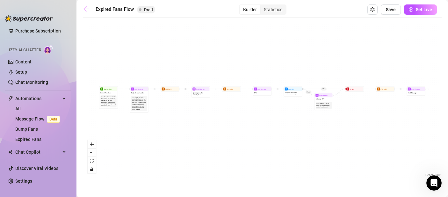
click at [87, 11] on icon "arrow-left" at bounding box center [86, 9] width 6 height 6
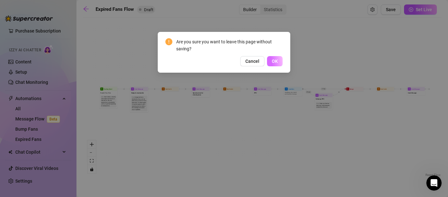
click at [271, 60] on button "OK" at bounding box center [275, 61] width 16 height 10
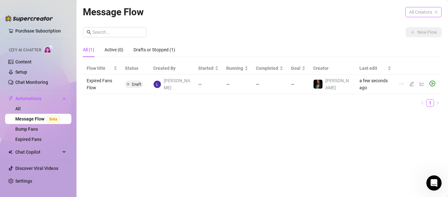
click at [420, 14] on span "All Creators" at bounding box center [423, 12] width 29 height 10
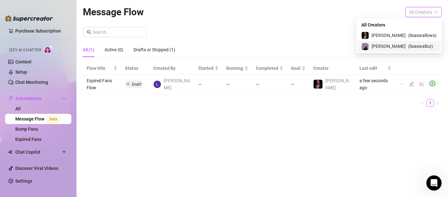
click at [418, 46] on span "( lisaswalloz )" at bounding box center [420, 46] width 25 height 7
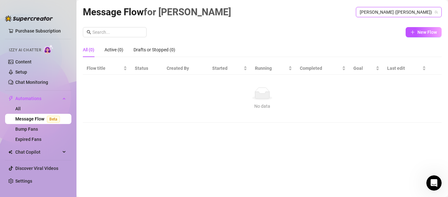
click at [410, 11] on span "[PERSON_NAME] ([PERSON_NAME])" at bounding box center [399, 12] width 78 height 10
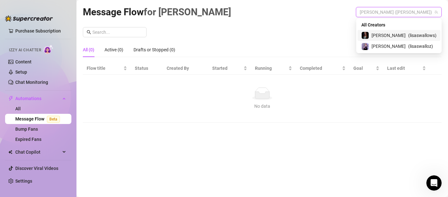
click at [413, 34] on span "( lisaswallows )" at bounding box center [422, 35] width 28 height 7
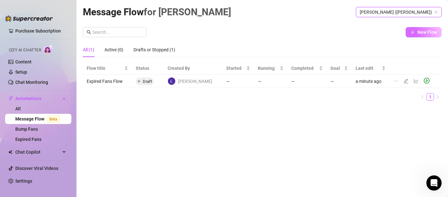
click at [413, 35] on span "button" at bounding box center [412, 32] width 4 height 5
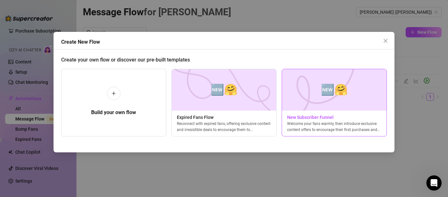
click at [316, 101] on img at bounding box center [334, 89] width 105 height 41
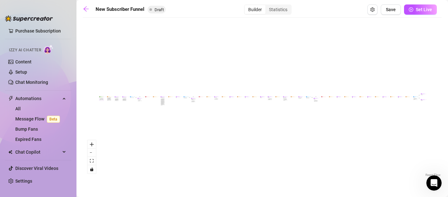
click at [102, 99] on div "Sell content to new fans - from the moment they subscribe until they spend $300" at bounding box center [102, 99] width 4 height 2
click at [154, 99] on div "If True If True If True If False If False If False If True If False Merge Merge…" at bounding box center [262, 99] width 359 height 157
click at [153, 100] on div "If True If True If True If False If False If False If True If False Merge Merge…" at bounding box center [262, 99] width 359 height 157
click at [152, 100] on div "If True If True If True If False If False If False If True If False Merge Merge…" at bounding box center [262, 99] width 359 height 157
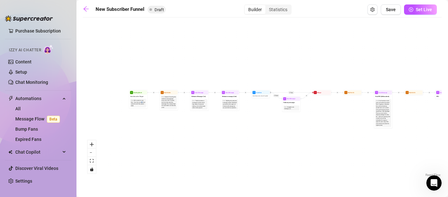
drag, startPoint x: 147, startPoint y: 101, endPoint x: 340, endPoint y: 106, distance: 192.8
click at [340, 106] on div "If True If True If True If False If False If False If True If False Merge Merge…" at bounding box center [262, 99] width 359 height 157
click at [141, 106] on div "Sell content to new fans - from the moment they subscribe until they spend $300" at bounding box center [138, 103] width 14 height 7
click at [140, 97] on span "New Subscriber Trigger" at bounding box center [136, 97] width 13 height 2
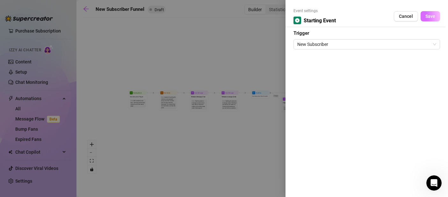
click at [432, 15] on span "Save" at bounding box center [430, 16] width 10 height 5
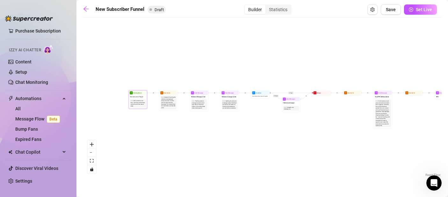
click at [133, 104] on div "Sell content to new fans - from the moment they subscribe until they spend $300" at bounding box center [138, 103] width 14 height 7
click at [135, 104] on div "Sell content to new fans - from the moment they subscribe until they spend $300" at bounding box center [138, 103] width 14 height 7
click at [140, 106] on div "Sell content to new fans - from the moment they subscribe until they spend $300" at bounding box center [138, 103] width 14 height 7
click at [94, 145] on button "zoom in" at bounding box center [92, 144] width 8 height 8
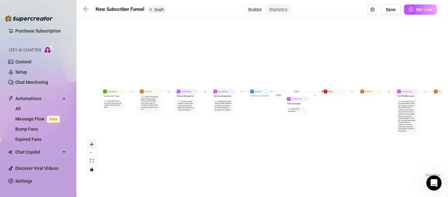
click at [94, 145] on button "zoom in" at bounding box center [92, 144] width 8 height 8
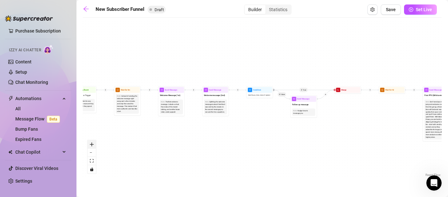
click at [94, 145] on button "zoom in" at bounding box center [92, 144] width 8 height 8
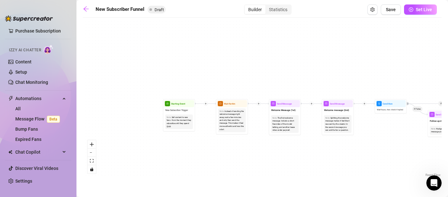
drag, startPoint x: 99, startPoint y: 135, endPoint x: 226, endPoint y: 151, distance: 128.1
click at [226, 151] on div "If True If True If True If False If False If False If True If False Merge Merge…" at bounding box center [262, 99] width 359 height 157
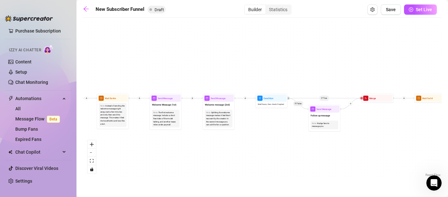
drag, startPoint x: 257, startPoint y: 155, endPoint x: 135, endPoint y: 149, distance: 121.5
click at [136, 149] on div "If True If True If True If False If False If False If True If False Merge Merge…" at bounding box center [262, 99] width 359 height 157
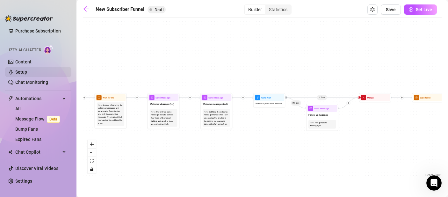
click at [21, 71] on link "Setup" at bounding box center [21, 71] width 12 height 5
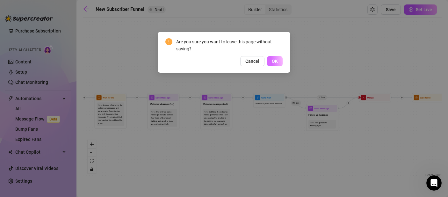
click at [276, 61] on span "OK" at bounding box center [275, 61] width 6 height 5
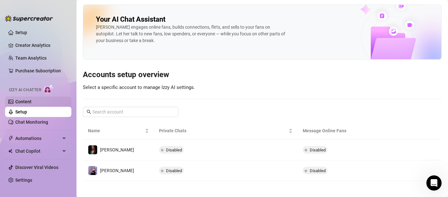
click at [32, 99] on link "Content" at bounding box center [23, 101] width 16 height 5
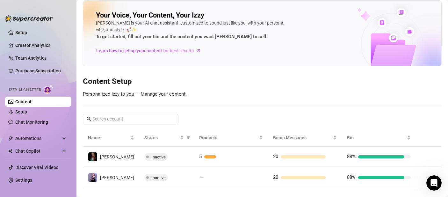
scroll to position [14, 0]
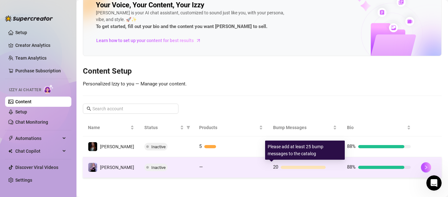
click at [292, 169] on div at bounding box center [303, 167] width 45 height 3
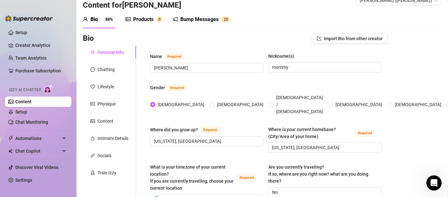
click at [193, 21] on div "Bump Messages" at bounding box center [199, 20] width 38 height 8
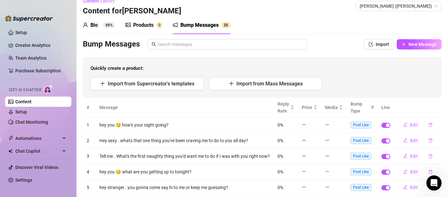
scroll to position [5, 0]
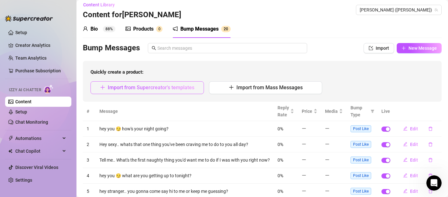
click at [185, 91] on button "Import from Supercreator's templates" at bounding box center [146, 87] width 113 height 13
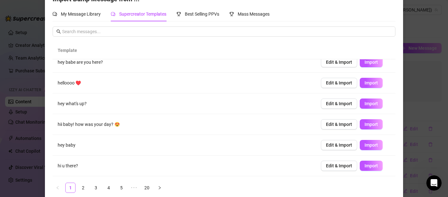
scroll to position [26, 0]
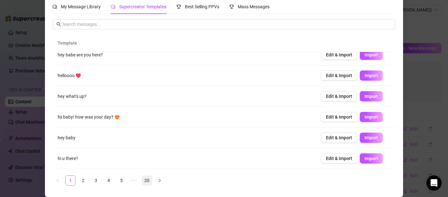
click at [147, 180] on link "20" at bounding box center [147, 181] width 10 height 10
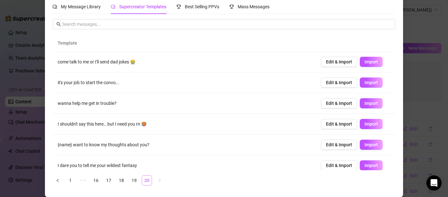
scroll to position [0, 0]
click at [120, 181] on link "18" at bounding box center [122, 181] width 10 height 10
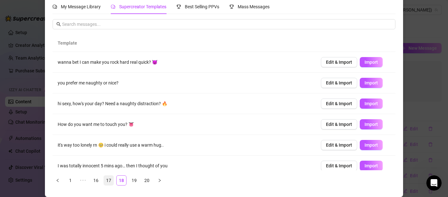
click at [109, 182] on link "17" at bounding box center [109, 181] width 10 height 10
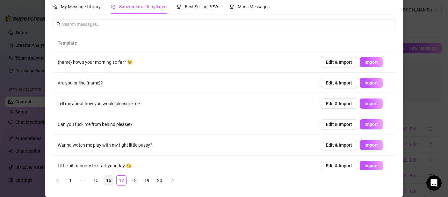
click at [104, 182] on link "16" at bounding box center [109, 181] width 10 height 10
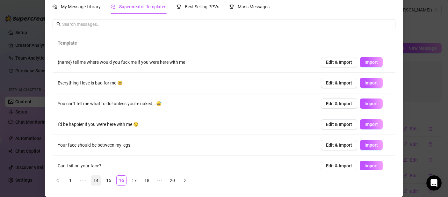
click at [97, 183] on link "14" at bounding box center [96, 181] width 10 height 10
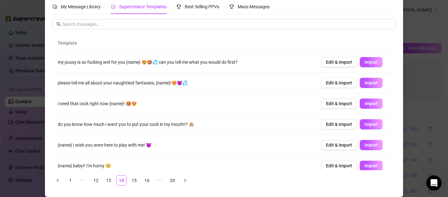
click at [439, 102] on div "Import Bump Message from ... My Message Library Supercreator Templates Best Sel…" at bounding box center [224, 98] width 448 height 197
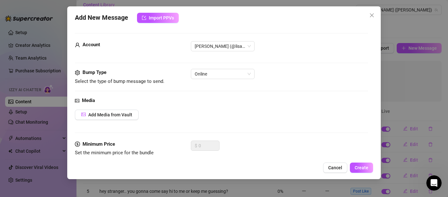
scroll to position [19, 0]
click at [215, 72] on span "Online" at bounding box center [223, 74] width 56 height 10
click at [282, 77] on div "Online" at bounding box center [279, 74] width 177 height 10
click at [337, 169] on span "Cancel" at bounding box center [335, 167] width 14 height 5
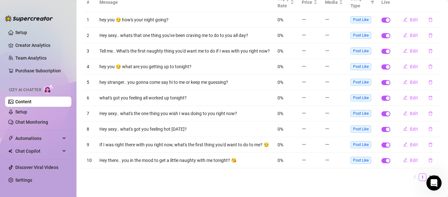
scroll to position [129, 0]
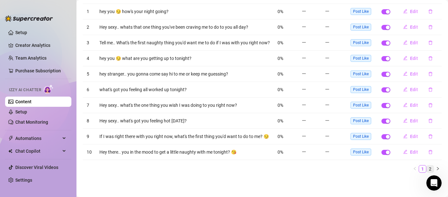
click at [428, 170] on link "2" at bounding box center [430, 168] width 7 height 7
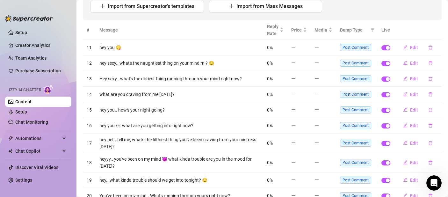
scroll to position [0, 0]
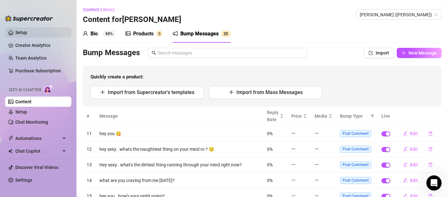
click at [25, 30] on link "Setup" at bounding box center [21, 32] width 12 height 5
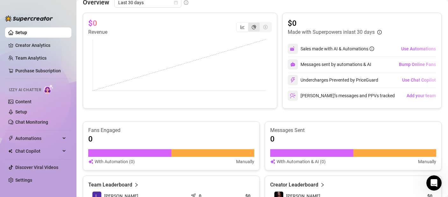
scroll to position [95, 0]
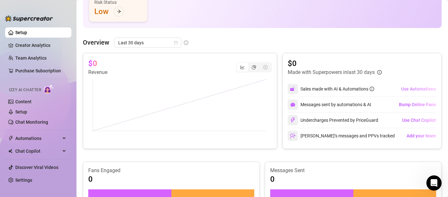
click at [420, 87] on span "Use Automations" at bounding box center [418, 88] width 35 height 5
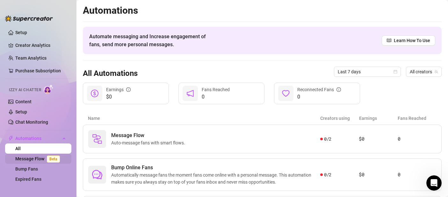
click at [24, 160] on link "Message Flow Beta" at bounding box center [38, 158] width 47 height 5
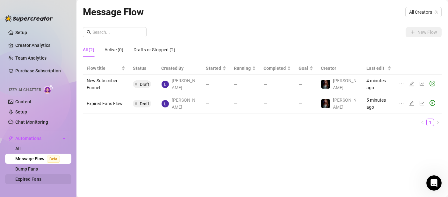
click at [31, 176] on link "Expired Fans" at bounding box center [28, 178] width 26 height 5
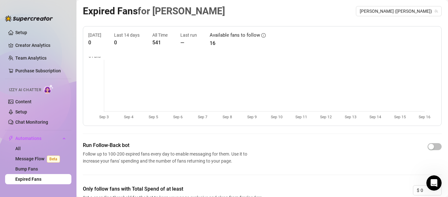
scroll to position [1, 0]
click at [433, 149] on span "button" at bounding box center [434, 146] width 14 height 7
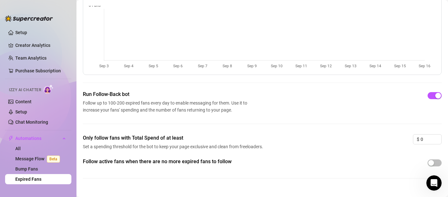
scroll to position [0, 0]
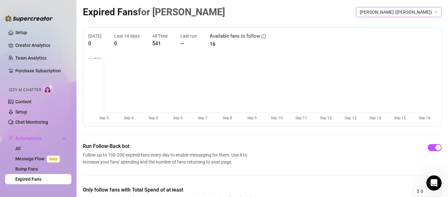
click at [405, 12] on span "[PERSON_NAME] ([PERSON_NAME])" at bounding box center [399, 12] width 78 height 10
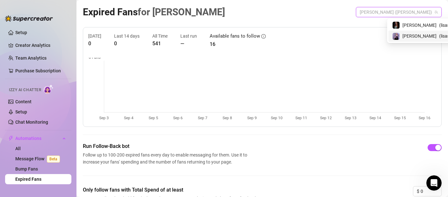
click at [406, 35] on span "[PERSON_NAME]" at bounding box center [419, 35] width 34 height 7
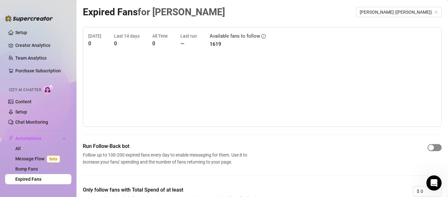
click at [431, 149] on span "button" at bounding box center [434, 147] width 14 height 7
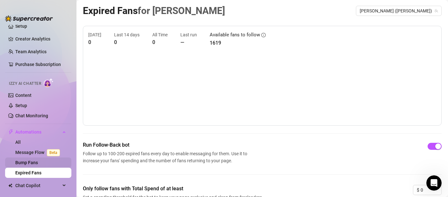
scroll to position [40, 0]
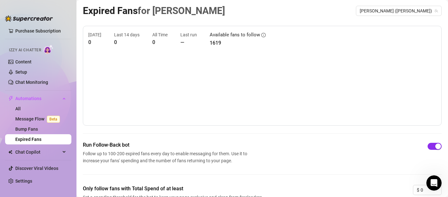
click at [435, 145] on div "button" at bounding box center [438, 146] width 6 height 6
click at [422, 8] on span "[PERSON_NAME] ([PERSON_NAME])" at bounding box center [399, 11] width 78 height 10
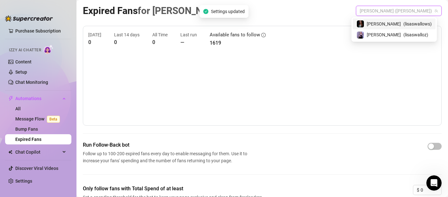
click at [417, 26] on span "( lisaswallows )" at bounding box center [417, 23] width 28 height 7
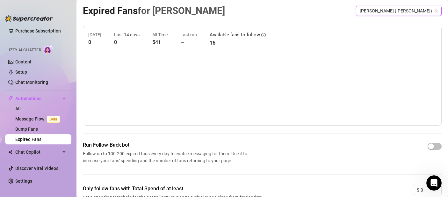
click at [417, 9] on span "[PERSON_NAME] ([PERSON_NAME])" at bounding box center [399, 11] width 78 height 10
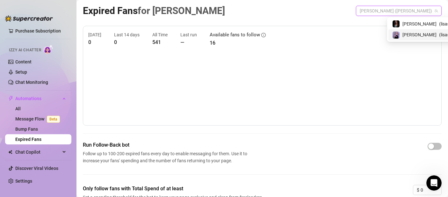
click at [439, 36] on span "( lisaswalloz )" at bounding box center [451, 34] width 25 height 7
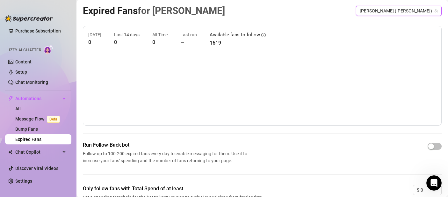
click at [421, 11] on span "[PERSON_NAME] ([PERSON_NAME])" at bounding box center [399, 11] width 78 height 10
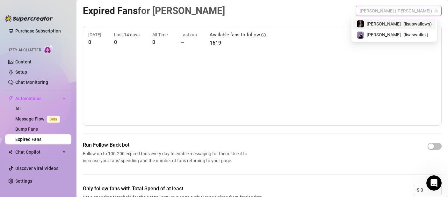
click at [418, 22] on span "( lisaswallows )" at bounding box center [417, 23] width 28 height 7
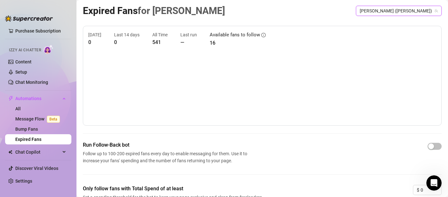
click at [239, 19] on div "Expired Fans for [PERSON_NAME] [PERSON_NAME] ([PERSON_NAME]) [PERSON_NAME] ([PE…" at bounding box center [262, 121] width 359 height 236
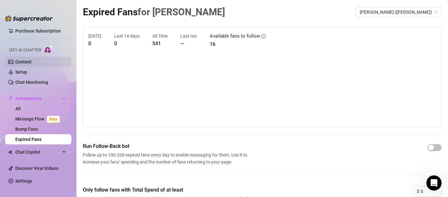
click at [20, 61] on link "Content" at bounding box center [23, 61] width 16 height 5
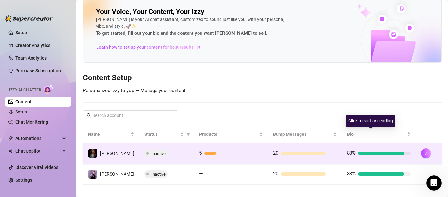
scroll to position [14, 0]
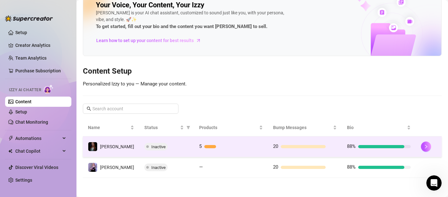
click at [206, 146] on div at bounding box center [210, 146] width 12 height 3
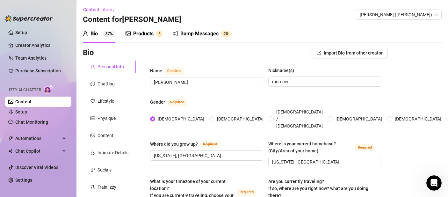
click at [145, 30] on div "Products" at bounding box center [143, 34] width 20 height 8
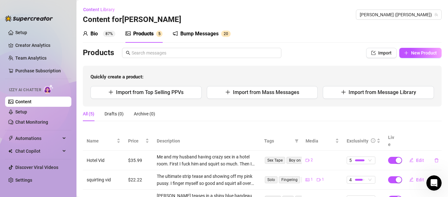
click at [104, 31] on span "87%" at bounding box center [109, 34] width 12 height 6
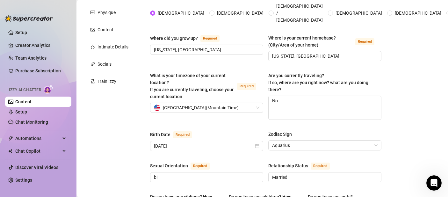
scroll to position [36, 0]
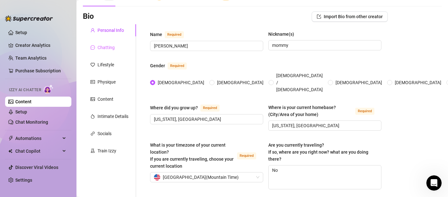
click at [111, 51] on div "Chatting" at bounding box center [109, 47] width 53 height 12
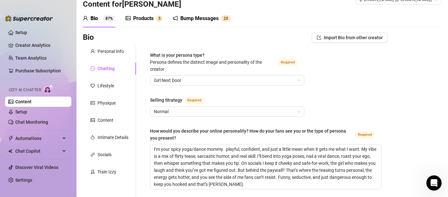
scroll to position [2, 0]
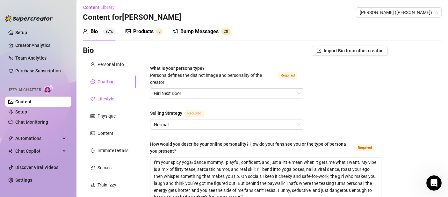
click at [102, 102] on div "Lifestyle" at bounding box center [105, 98] width 17 height 7
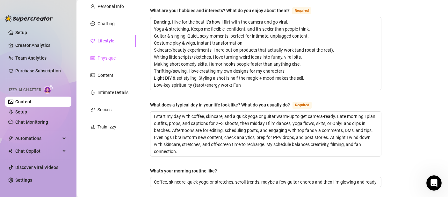
scroll to position [34, 0]
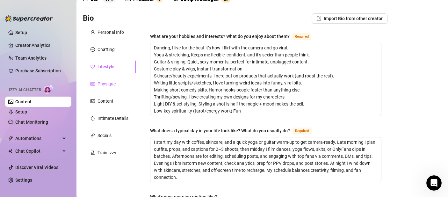
click at [115, 82] on div "Physique" at bounding box center [106, 83] width 18 height 7
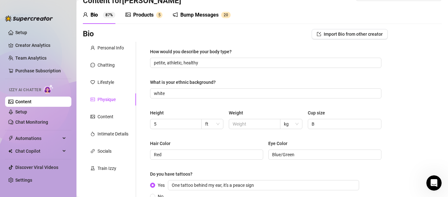
scroll to position [0, 0]
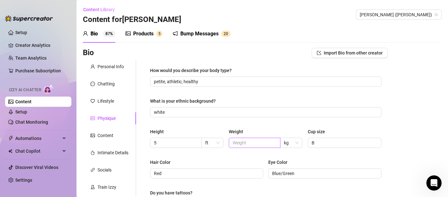
click at [264, 138] on span at bounding box center [255, 143] width 52 height 10
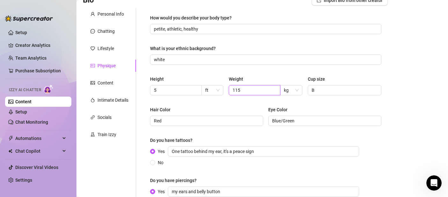
scroll to position [130, 0]
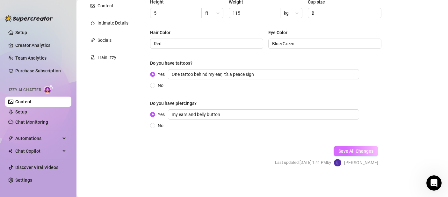
click at [350, 152] on span "Save All Changes" at bounding box center [355, 150] width 35 height 5
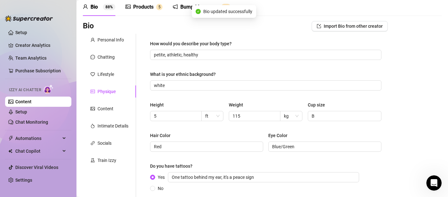
scroll to position [4, 0]
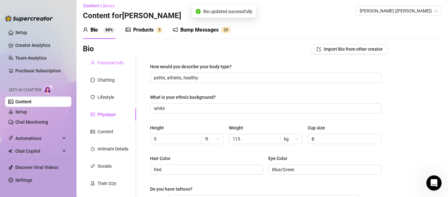
click at [108, 58] on div "Personal Info" at bounding box center [109, 63] width 53 height 12
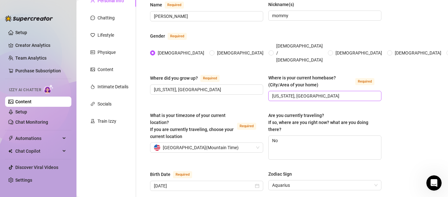
scroll to position [67, 0]
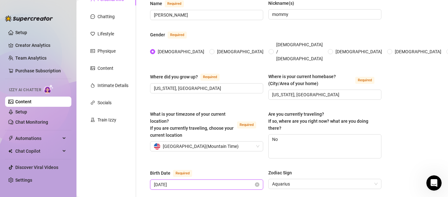
click at [219, 181] on input "[DATE]" at bounding box center [204, 184] width 100 height 7
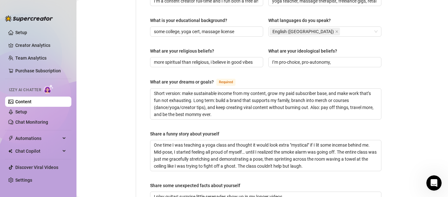
scroll to position [480, 0]
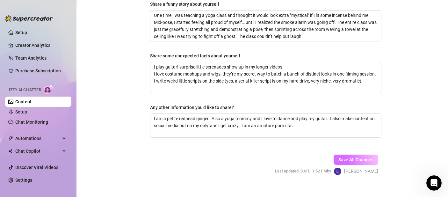
click at [343, 157] on span "Save All Changes" at bounding box center [355, 159] width 35 height 5
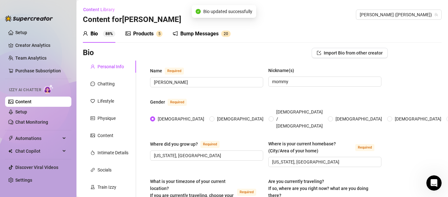
scroll to position [1, 0]
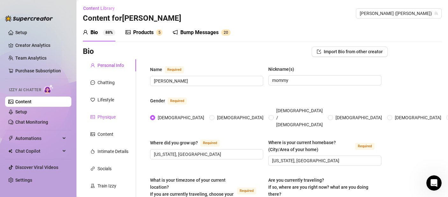
click at [106, 115] on div "Physique" at bounding box center [106, 116] width 18 height 7
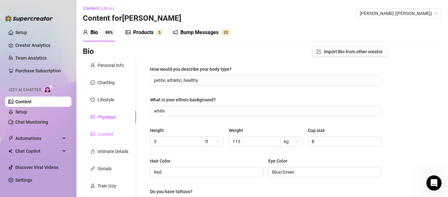
click at [106, 129] on div "Content" at bounding box center [109, 134] width 53 height 12
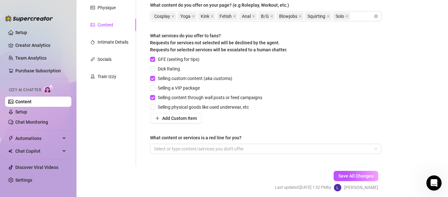
scroll to position [135, 0]
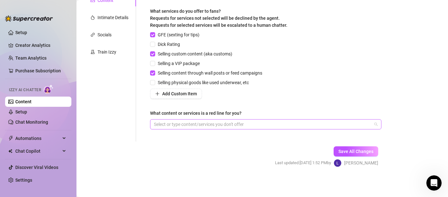
click at [203, 128] on div "Select or type content/services you don't offer" at bounding box center [265, 124] width 231 height 10
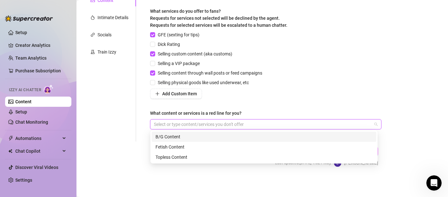
click at [190, 122] on div at bounding box center [262, 124] width 222 height 9
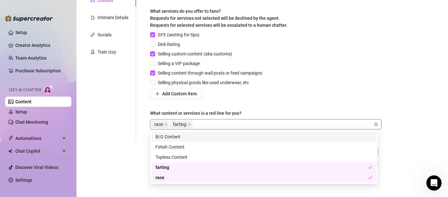
click at [341, 49] on div "GFE (sexting for tips) Dick Rating Selling custom content (aka customs) Selling…" at bounding box center [265, 65] width 231 height 68
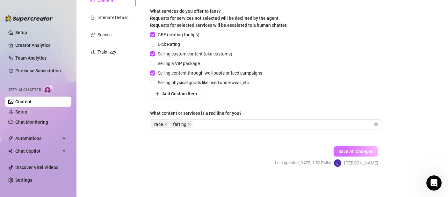
click at [352, 153] on span "Save All Changes" at bounding box center [355, 151] width 35 height 5
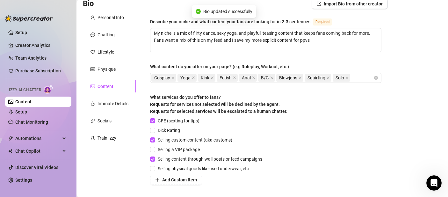
scroll to position [0, 0]
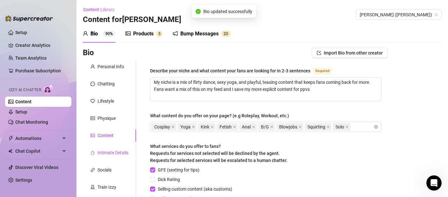
click at [95, 152] on div "Intimate Details" at bounding box center [109, 152] width 38 height 7
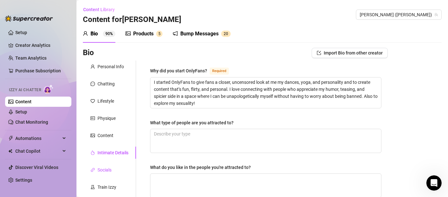
click at [102, 168] on div "Socials" at bounding box center [104, 169] width 14 height 7
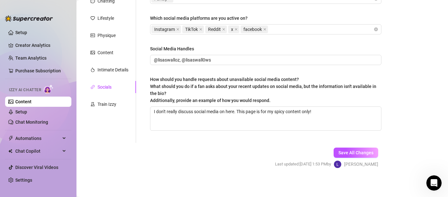
scroll to position [84, 0]
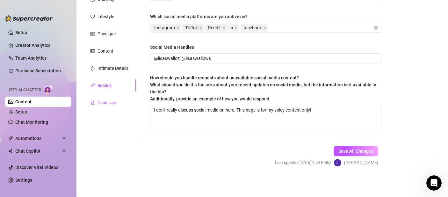
click at [99, 103] on div "Train Izzy" at bounding box center [106, 102] width 19 height 7
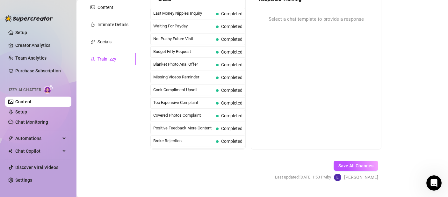
scroll to position [142, 0]
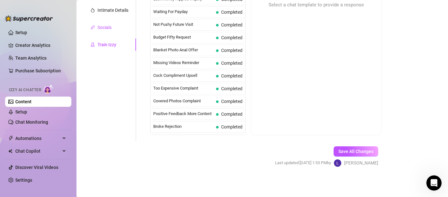
click at [99, 25] on div "Socials" at bounding box center [104, 27] width 14 height 7
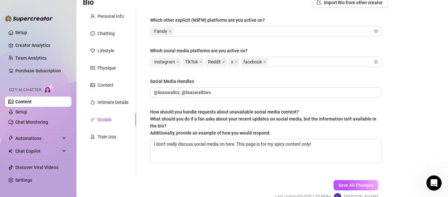
scroll to position [0, 0]
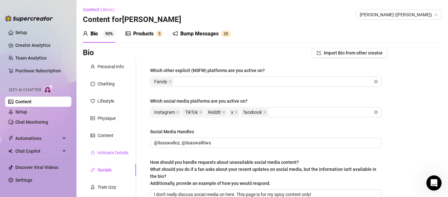
click at [109, 151] on div "Intimate Details" at bounding box center [112, 152] width 31 height 7
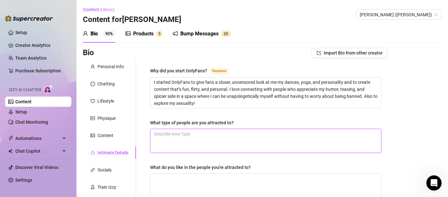
click at [197, 138] on textarea "What type of people are you attracted to?" at bounding box center [265, 141] width 231 height 24
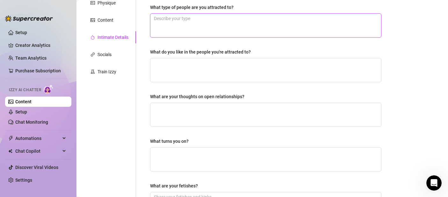
scroll to position [77, 0]
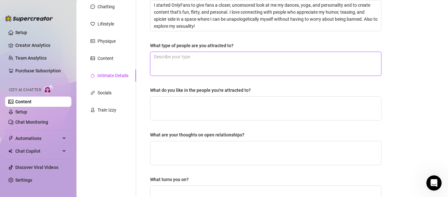
click at [222, 68] on textarea "What type of people are you attracted to?" at bounding box center [265, 64] width 231 height 24
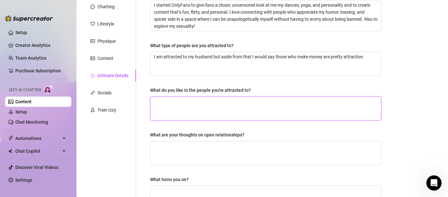
click at [246, 104] on textarea "What do you like in the people you're attracted to?" at bounding box center [265, 109] width 231 height 24
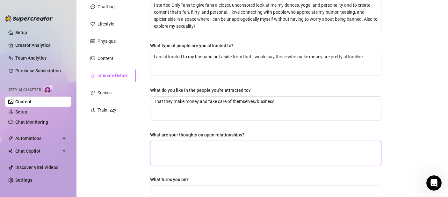
click at [291, 150] on textarea "What are your thoughts on open relationships?" at bounding box center [265, 153] width 231 height 24
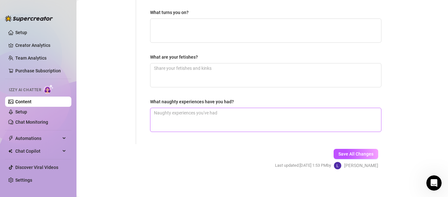
scroll to position [247, 0]
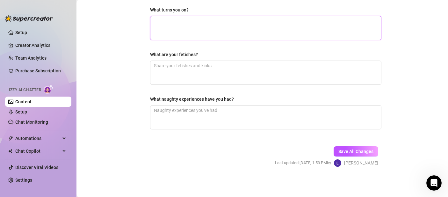
click at [159, 27] on textarea "What turns you on?" at bounding box center [265, 28] width 231 height 24
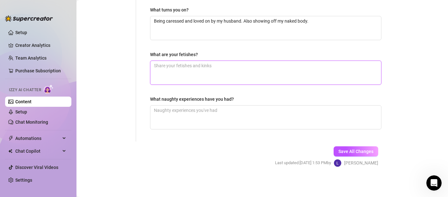
click at [192, 75] on textarea "What are your fetishes?" at bounding box center [265, 73] width 231 height 24
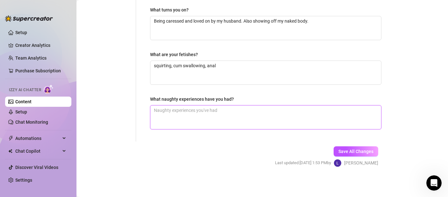
click at [214, 112] on textarea "What naughty experiences have you had?" at bounding box center [265, 117] width 231 height 24
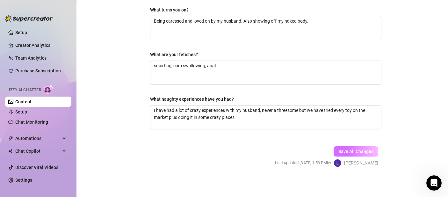
click at [365, 150] on span "Save All Changes" at bounding box center [355, 151] width 35 height 5
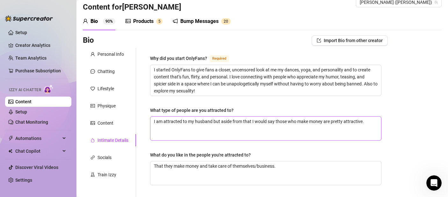
scroll to position [0, 0]
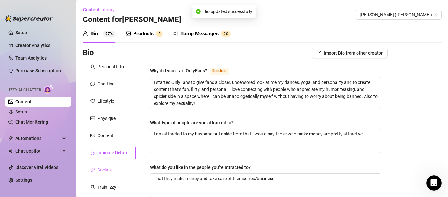
click at [113, 172] on div "Socials" at bounding box center [109, 170] width 53 height 12
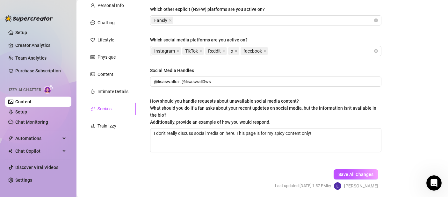
scroll to position [62, 0]
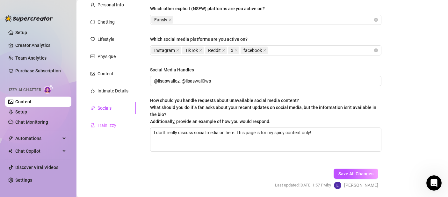
click at [113, 119] on div "Train Izzy" at bounding box center [109, 125] width 53 height 12
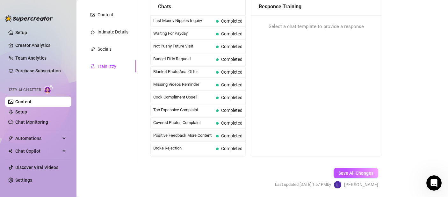
scroll to position [0, 0]
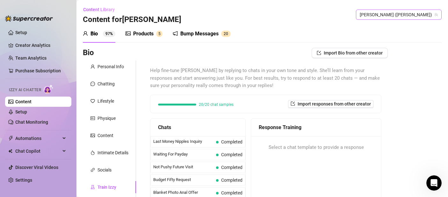
click at [410, 15] on span "[PERSON_NAME] ([PERSON_NAME])" at bounding box center [399, 15] width 78 height 10
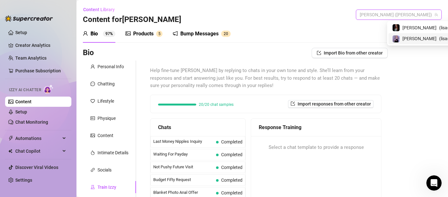
click at [439, 41] on span "( lisaswalloz )" at bounding box center [451, 38] width 25 height 7
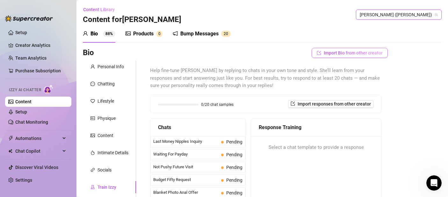
click at [331, 53] on span "Import Bio from other creator" at bounding box center [353, 52] width 59 height 5
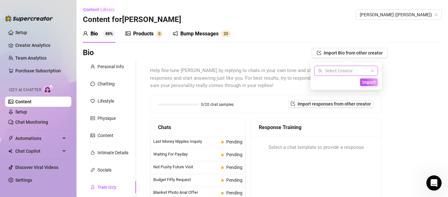
click at [360, 74] on input "search" at bounding box center [343, 71] width 50 height 10
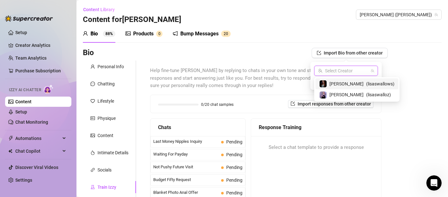
click at [366, 84] on span "( lisaswallows )" at bounding box center [380, 83] width 28 height 7
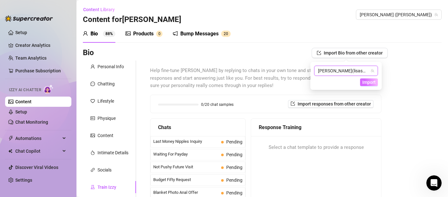
click at [364, 85] on button "Import" at bounding box center [369, 82] width 18 height 8
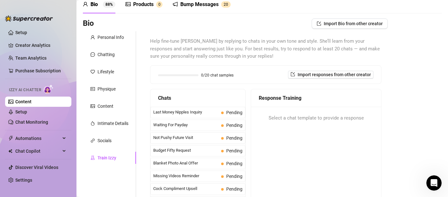
scroll to position [30, 0]
click at [111, 126] on div "Intimate Details" at bounding box center [112, 122] width 31 height 7
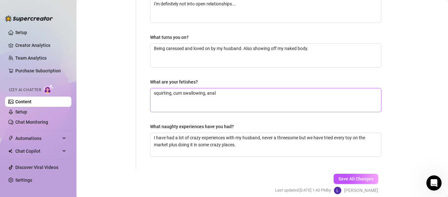
scroll to position [247, 0]
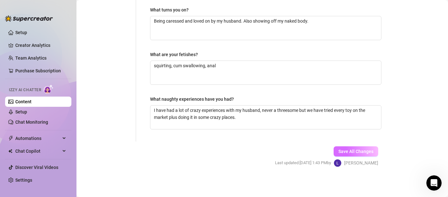
click at [347, 149] on span "Save All Changes" at bounding box center [355, 151] width 35 height 5
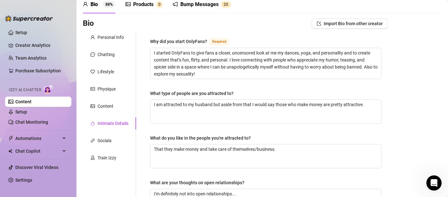
scroll to position [0, 0]
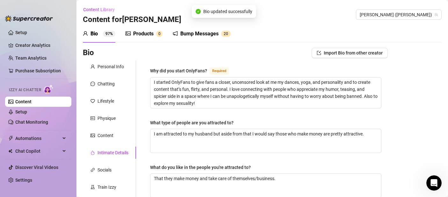
click at [220, 35] on div "Bump Messages 2 0" at bounding box center [202, 34] width 58 height 8
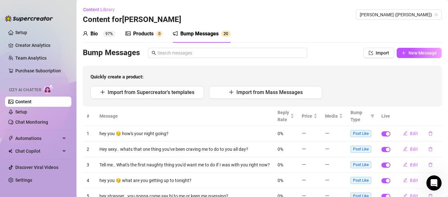
click at [157, 37] on span "0" at bounding box center [159, 34] width 6 height 6
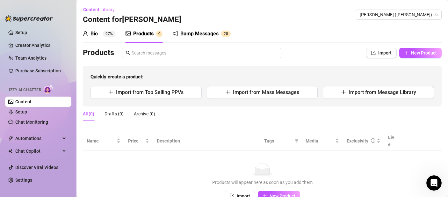
click at [91, 32] on div "Bio" at bounding box center [93, 34] width 7 height 8
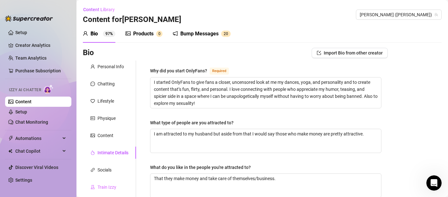
click at [122, 187] on div "Train Izzy" at bounding box center [109, 187] width 53 height 12
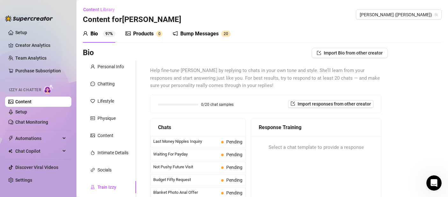
click at [287, 162] on div "Response Training Select a chat template to provide a response" at bounding box center [316, 197] width 131 height 159
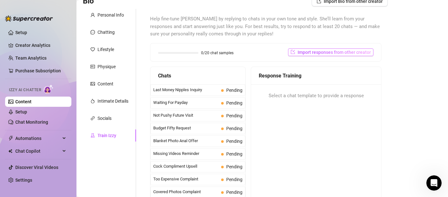
scroll to position [52, 0]
click at [305, 53] on span "Import responses from other creator" at bounding box center [334, 52] width 73 height 5
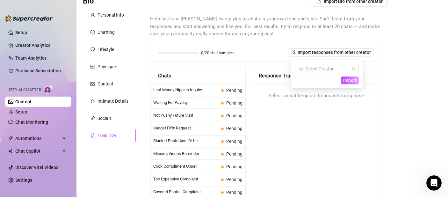
click at [359, 70] on div "Select Creator Import" at bounding box center [326, 74] width 71 height 28
click at [355, 70] on div "Select Creator" at bounding box center [327, 69] width 64 height 10
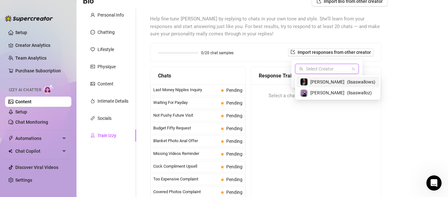
click at [347, 83] on span "( lisaswallows )" at bounding box center [361, 81] width 28 height 7
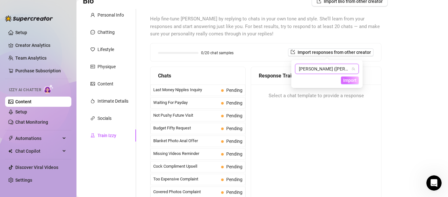
click at [350, 82] on span "Import" at bounding box center [349, 80] width 13 height 5
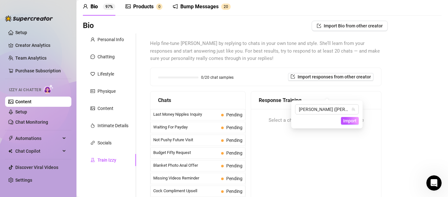
scroll to position [11, 0]
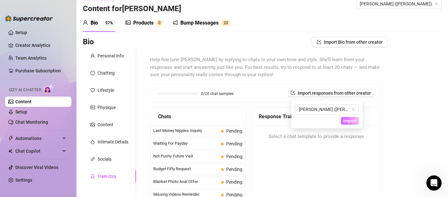
click at [352, 121] on span "Import" at bounding box center [349, 120] width 13 height 5
click at [243, 65] on span "Help fine-tune [PERSON_NAME] by replying to chats in your own tone and style. S…" at bounding box center [265, 67] width 231 height 23
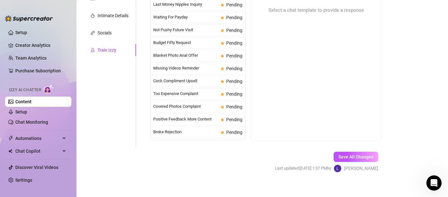
scroll to position [142, 0]
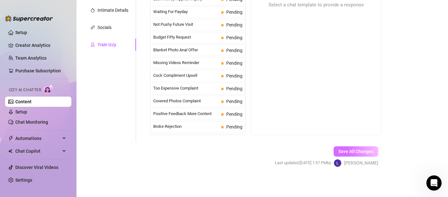
click at [350, 151] on span "Save All Changes" at bounding box center [355, 151] width 35 height 5
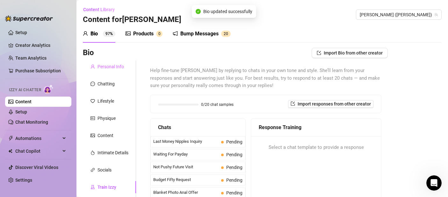
click at [117, 61] on div "Personal Info" at bounding box center [109, 67] width 53 height 12
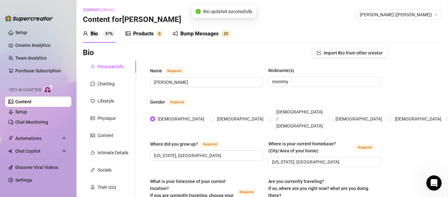
click at [208, 32] on div "Bump Messages" at bounding box center [199, 34] width 38 height 8
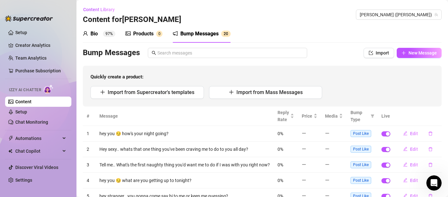
click at [163, 33] on div "Bio 97% Products 0 Bump Messages 2 0" at bounding box center [157, 34] width 148 height 18
click at [159, 36] on sup "0" at bounding box center [159, 34] width 6 height 6
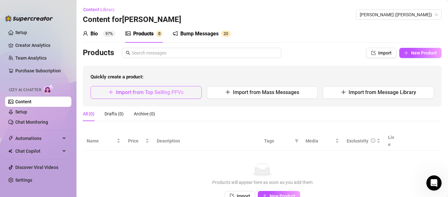
click at [169, 92] on span "Import from Top Selling PPVs" at bounding box center [150, 92] width 68 height 6
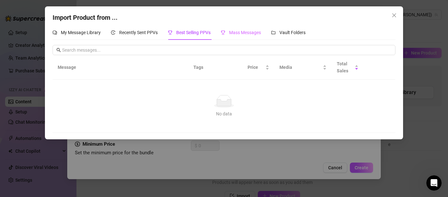
click at [240, 37] on div "Mass Messages" at bounding box center [241, 32] width 40 height 15
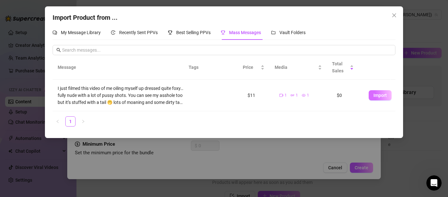
click at [377, 96] on span "Import" at bounding box center [379, 95] width 13 height 5
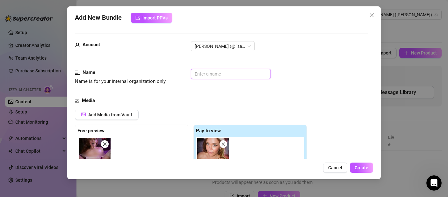
click at [226, 72] on input "text" at bounding box center [231, 74] width 80 height 10
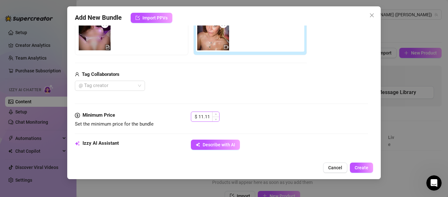
scroll to position [197, 0]
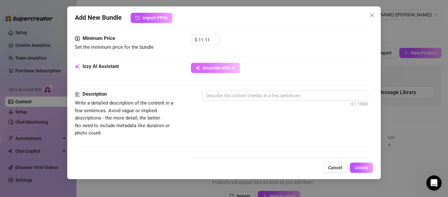
click at [216, 69] on span "Describe with AI" at bounding box center [219, 67] width 32 height 5
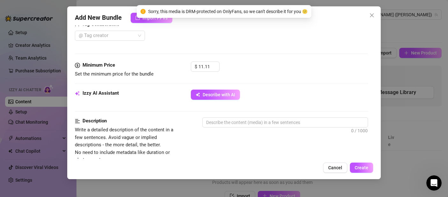
scroll to position [129, 0]
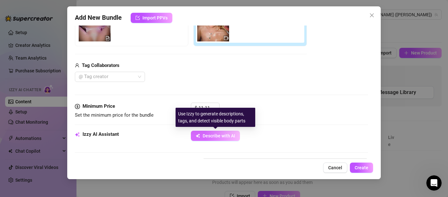
click at [231, 135] on span "Describe with AI" at bounding box center [219, 135] width 32 height 5
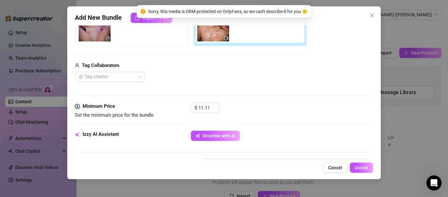
click at [330, 106] on div "$ 11.11" at bounding box center [279, 111] width 177 height 16
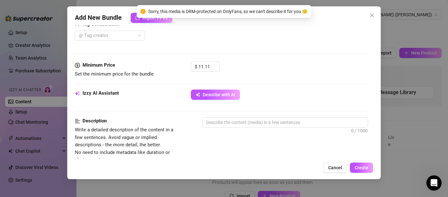
scroll to position [223, 0]
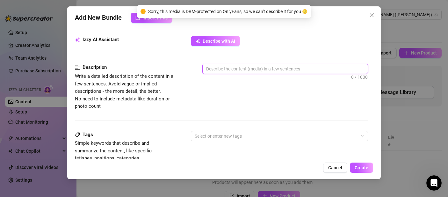
click at [235, 67] on textarea at bounding box center [285, 69] width 165 height 10
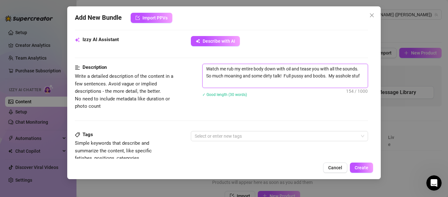
scroll to position [0, 0]
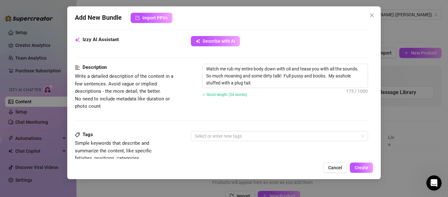
click at [265, 128] on div "Description Write a detailed description of the content in a few sentences. Avo…" at bounding box center [221, 97] width 293 height 67
click at [265, 132] on div at bounding box center [276, 136] width 168 height 9
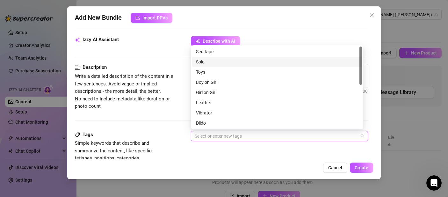
click at [209, 61] on div "Solo" at bounding box center [277, 61] width 162 height 7
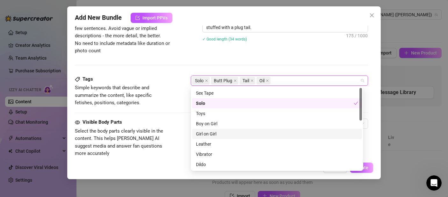
scroll to position [280, 0]
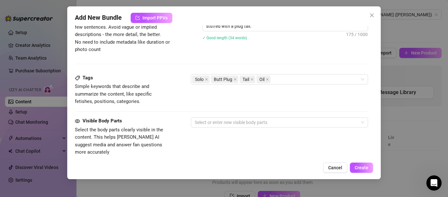
click at [154, 126] on div "Visible Body Parts Select the body parts clearly visible in the content. This h…" at bounding box center [123, 136] width 96 height 39
click at [222, 125] on div at bounding box center [276, 122] width 168 height 9
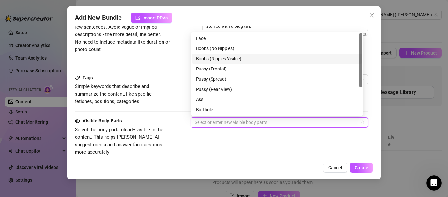
click at [218, 59] on div "Boobs (Nipples Visible)" at bounding box center [277, 58] width 162 height 7
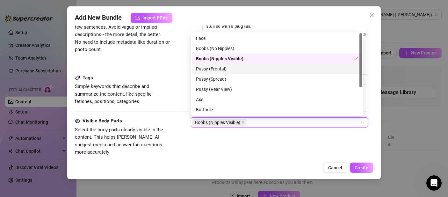
click at [218, 67] on div "Pussy (Frontal)" at bounding box center [277, 68] width 162 height 7
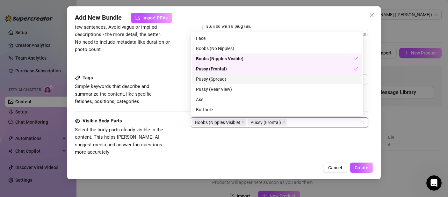
click at [219, 79] on div "Pussy (Spread)" at bounding box center [277, 78] width 162 height 7
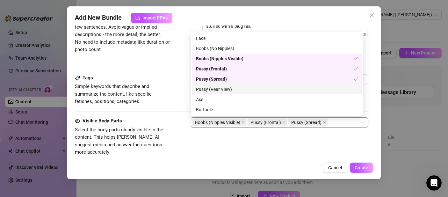
click at [219, 91] on div "Pussy (Rear View)" at bounding box center [277, 89] width 162 height 7
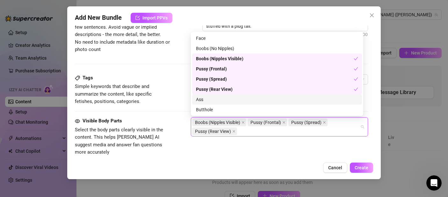
click at [213, 103] on div "Ass" at bounding box center [277, 99] width 170 height 10
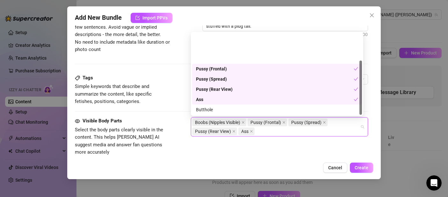
scroll to position [41, 0]
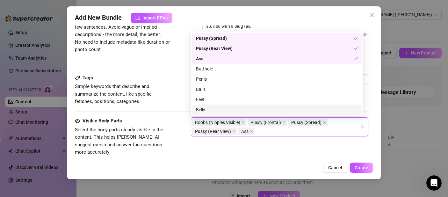
click at [206, 110] on div "Belly" at bounding box center [277, 109] width 162 height 7
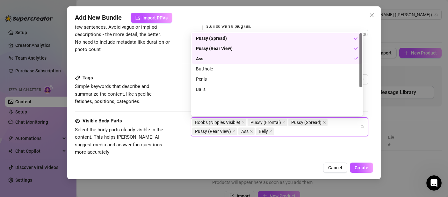
scroll to position [0, 0]
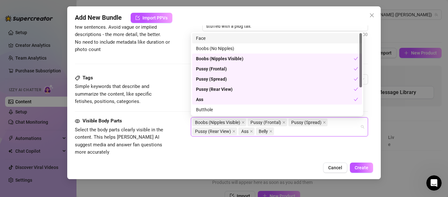
click at [198, 40] on div "Face" at bounding box center [277, 38] width 162 height 7
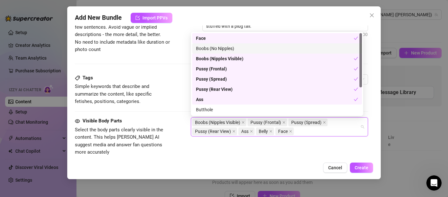
click at [146, 83] on div "Tags Simple keywords that describe and summarize the content, like specific fet…" at bounding box center [123, 89] width 96 height 31
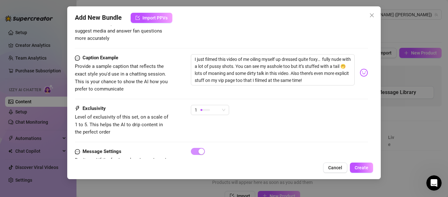
scroll to position [411, 0]
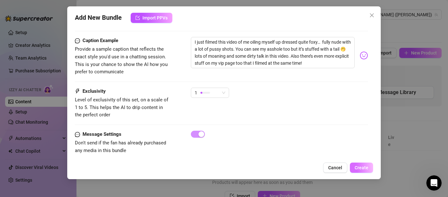
click at [366, 163] on button "Create" at bounding box center [361, 167] width 23 height 10
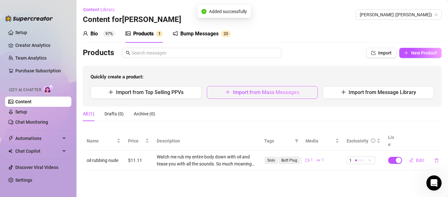
click at [255, 94] on span "Import from Mass Messages" at bounding box center [266, 92] width 66 height 6
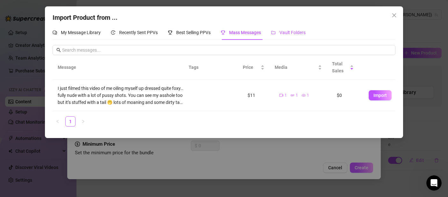
click at [287, 34] on span "Vault Folders" at bounding box center [292, 32] width 26 height 5
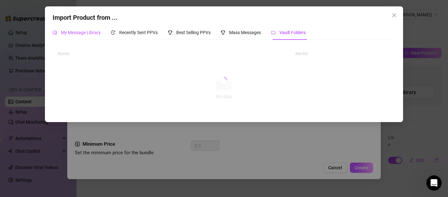
click at [69, 30] on span "My Message Library" at bounding box center [81, 32] width 40 height 5
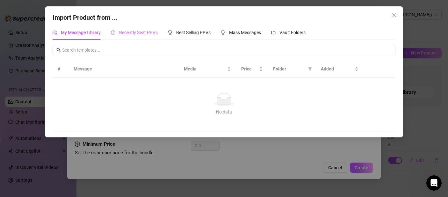
click at [145, 37] on div "Recently Sent PPVs" at bounding box center [134, 32] width 47 height 15
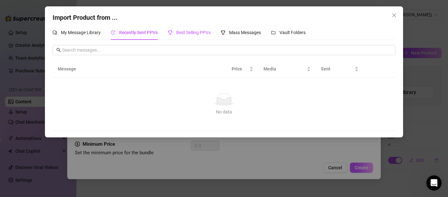
click at [192, 31] on span "Best Selling PPVs" at bounding box center [193, 32] width 34 height 5
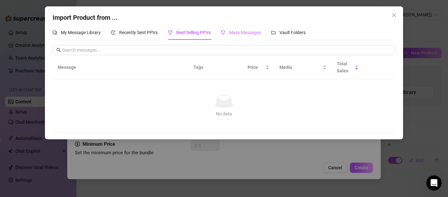
click at [247, 39] on div "Mass Messages" at bounding box center [241, 32] width 40 height 15
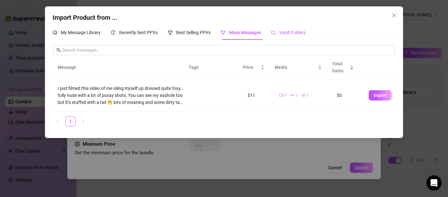
click at [281, 35] on span "Vault Folders" at bounding box center [292, 32] width 26 height 5
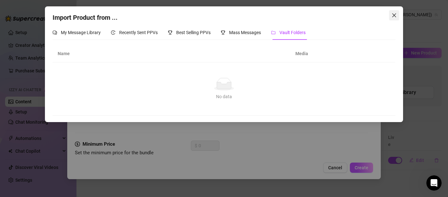
click at [398, 13] on span "Close" at bounding box center [394, 15] width 10 height 5
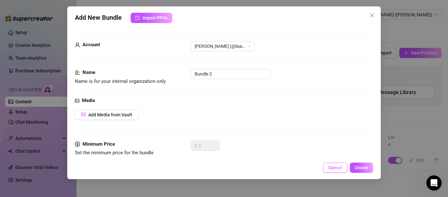
click at [342, 166] on span "Cancel" at bounding box center [335, 167] width 14 height 5
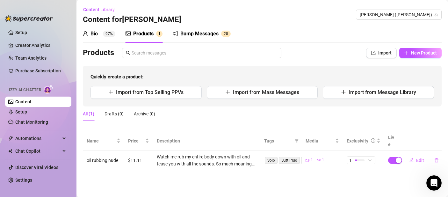
click at [151, 37] on div "Products" at bounding box center [143, 34] width 20 height 8
click at [403, 11] on span "[PERSON_NAME] ([PERSON_NAME])" at bounding box center [399, 15] width 78 height 10
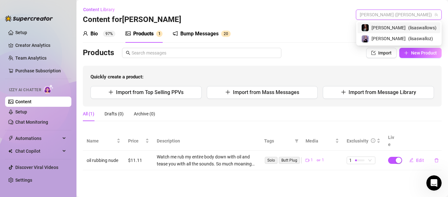
click at [401, 27] on span "[PERSON_NAME]" at bounding box center [388, 27] width 34 height 7
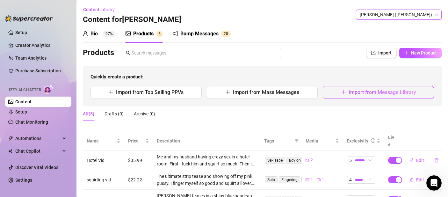
click at [365, 94] on span "Import from Message Library" at bounding box center [382, 92] width 68 height 6
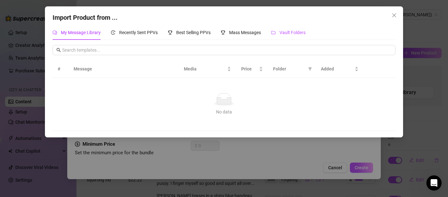
click at [288, 33] on span "Vault Folders" at bounding box center [292, 32] width 26 height 5
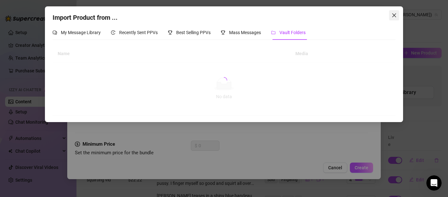
click at [394, 15] on icon "close" at bounding box center [394, 15] width 4 height 4
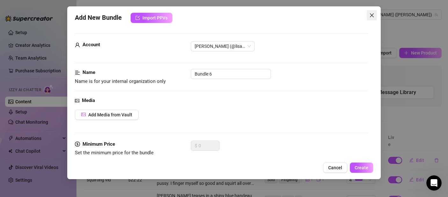
click at [374, 18] on icon "close" at bounding box center [371, 15] width 5 height 5
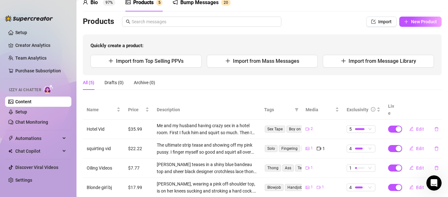
scroll to position [63, 0]
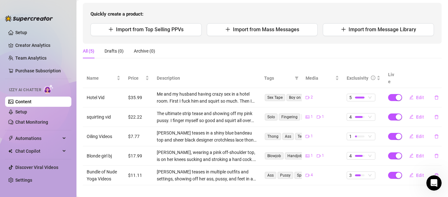
click at [95, 127] on td "Oiling Videos" at bounding box center [103, 136] width 41 height 19
click at [416, 134] on span "Edit" at bounding box center [420, 136] width 8 height 5
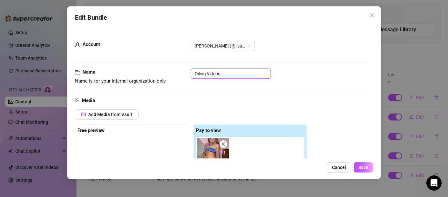
click at [194, 75] on input "Oiling Videos" at bounding box center [231, 73] width 80 height 10
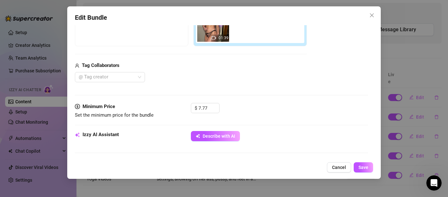
scroll to position [0, 0]
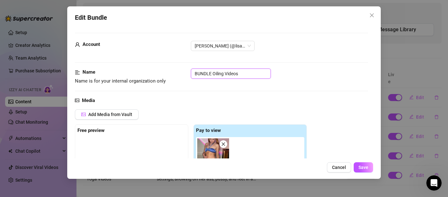
drag, startPoint x: 212, startPoint y: 73, endPoint x: 172, endPoint y: 70, distance: 40.6
click at [172, 70] on div "Name Name is for your internal organization only BUNDLE Oiling Videos" at bounding box center [221, 76] width 293 height 16
click at [225, 73] on input "Oiling Videos" at bounding box center [231, 73] width 80 height 10
click at [365, 168] on span "Save" at bounding box center [363, 167] width 10 height 5
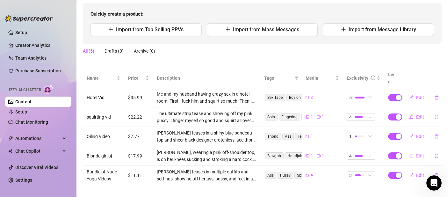
click at [420, 153] on span "Edit" at bounding box center [420, 155] width 8 height 5
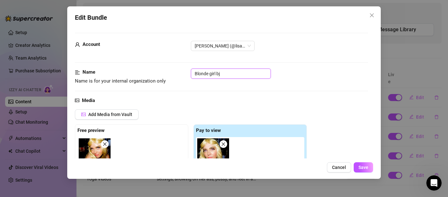
drag, startPoint x: 216, startPoint y: 73, endPoint x: 168, endPoint y: 71, distance: 48.2
click at [168, 71] on div "Name Name is for your internal organization only Blonde girl bj" at bounding box center [221, 76] width 293 height 16
click at [360, 166] on span "Save" at bounding box center [363, 167] width 10 height 5
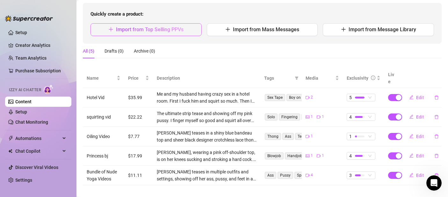
click at [172, 27] on span "Import from Top Selling PPVs" at bounding box center [150, 29] width 68 height 6
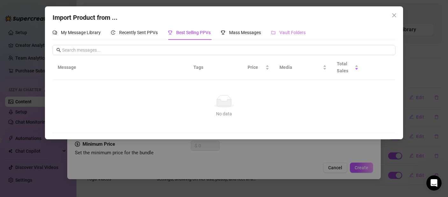
drag, startPoint x: 308, startPoint y: 37, endPoint x: 304, endPoint y: 37, distance: 4.8
click at [308, 37] on div "My Message Library Recently Sent PPVs Best Selling PPVs Mass Messages Vault Fol…" at bounding box center [224, 32] width 343 height 15
click at [292, 35] on span "Vault Folders" at bounding box center [292, 32] width 26 height 5
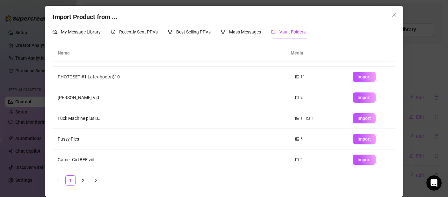
scroll to position [1, 0]
click at [357, 162] on span "Import" at bounding box center [363, 159] width 13 height 5
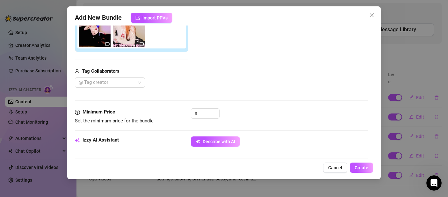
scroll to position [12, 0]
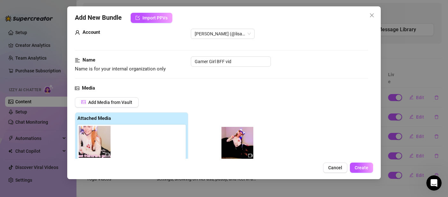
drag, startPoint x: 100, startPoint y: 143, endPoint x: 128, endPoint y: 131, distance: 30.5
click at [232, 142] on div "Add Media from Vault Attached Media Tag Collaborators @ Tag creator" at bounding box center [221, 147] width 293 height 101
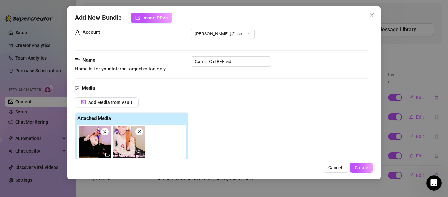
drag, startPoint x: 128, startPoint y: 131, endPoint x: 174, endPoint y: 141, distance: 47.3
click at [174, 141] on div at bounding box center [132, 142] width 111 height 34
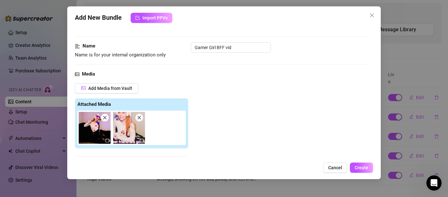
scroll to position [29, 0]
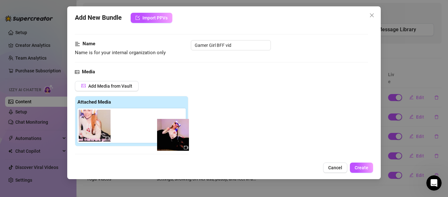
drag, startPoint x: 110, startPoint y: 122, endPoint x: 175, endPoint y: 130, distance: 65.7
click at [176, 130] on div at bounding box center [132, 125] width 111 height 34
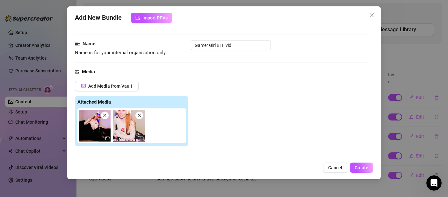
scroll to position [80, 0]
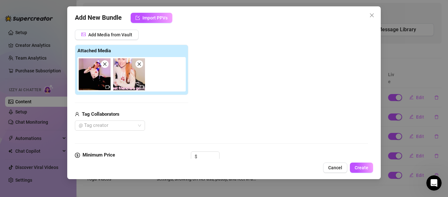
click at [106, 87] on icon "video-camera" at bounding box center [107, 87] width 4 height 4
click at [147, 89] on div at bounding box center [132, 74] width 111 height 34
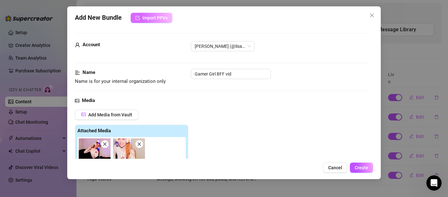
click at [155, 15] on span "Import PPVs" at bounding box center [154, 17] width 25 height 5
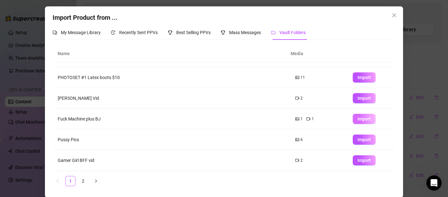
click at [357, 119] on span "Import" at bounding box center [363, 118] width 13 height 5
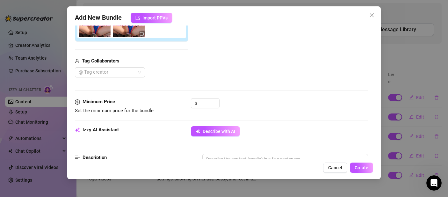
scroll to position [26, 0]
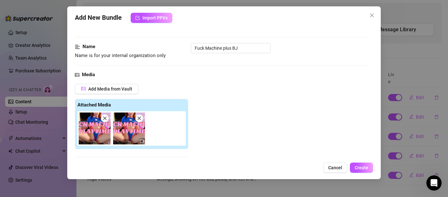
click at [104, 117] on icon "close" at bounding box center [105, 119] width 4 height 4
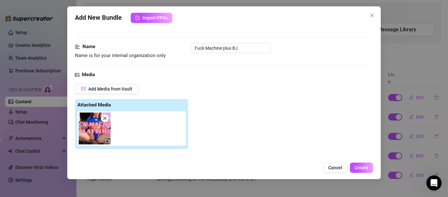
click at [96, 116] on img at bounding box center [95, 128] width 32 height 32
click at [104, 117] on icon "close" at bounding box center [105, 118] width 4 height 4
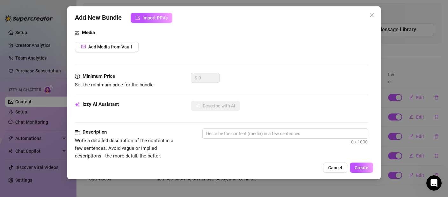
scroll to position [17, 0]
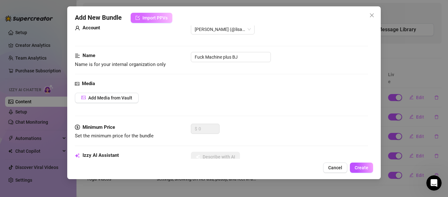
click at [158, 18] on span "Import PPVs" at bounding box center [154, 17] width 25 height 5
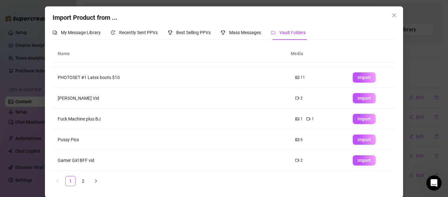
scroll to position [1, 0]
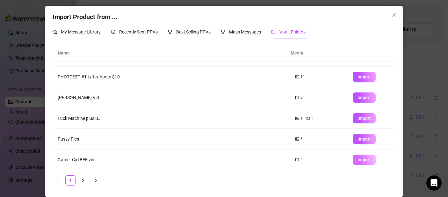
click at [367, 161] on button "Import" at bounding box center [364, 159] width 23 height 10
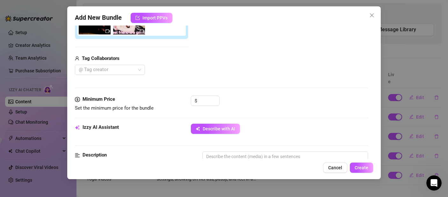
scroll to position [208, 0]
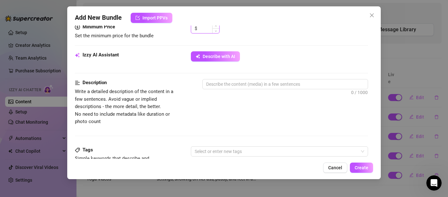
click at [208, 31] on input at bounding box center [208, 29] width 21 height 10
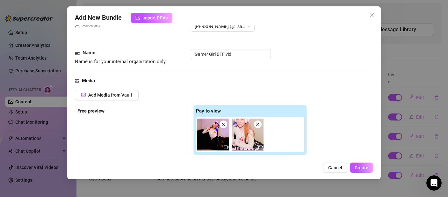
scroll to position [21, 0]
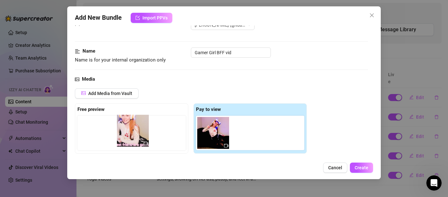
drag, startPoint x: 254, startPoint y: 137, endPoint x: 138, endPoint y: 134, distance: 116.3
click at [138, 134] on div "Free preview Pay to view" at bounding box center [191, 128] width 232 height 50
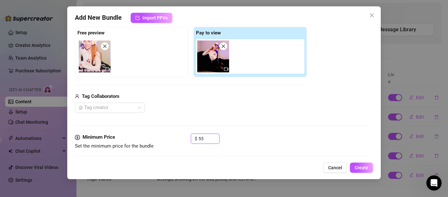
scroll to position [184, 0]
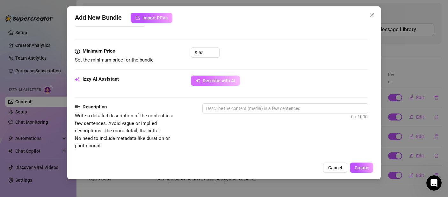
click at [231, 84] on button "Describe with AI" at bounding box center [215, 80] width 49 height 10
click at [204, 52] on input "55" at bounding box center [208, 53] width 21 height 10
click at [215, 57] on span "Decrease Value" at bounding box center [215, 55] width 7 height 6
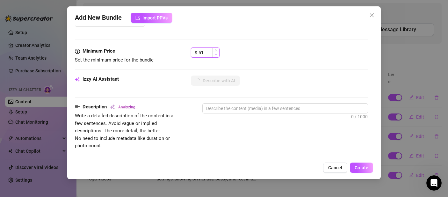
click at [215, 57] on span "Decrease Value" at bounding box center [215, 55] width 7 height 6
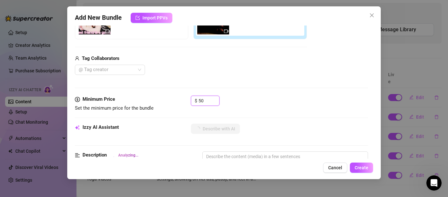
scroll to position [171, 0]
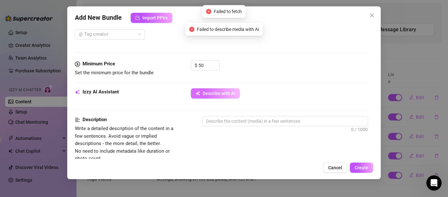
click at [208, 92] on span "Describe with AI" at bounding box center [219, 93] width 32 height 5
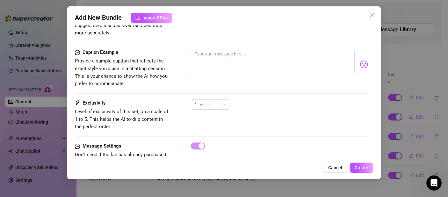
scroll to position [213, 0]
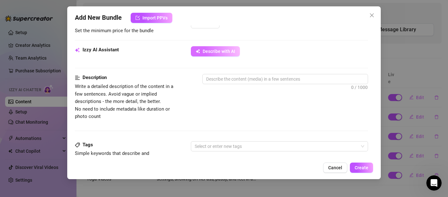
click at [219, 53] on span "Describe with AI" at bounding box center [219, 51] width 32 height 5
click at [265, 73] on div "Izzy AI Assistant Describe with AI" at bounding box center [221, 60] width 293 height 28
click at [265, 74] on span "0 / 1000" at bounding box center [285, 79] width 166 height 10
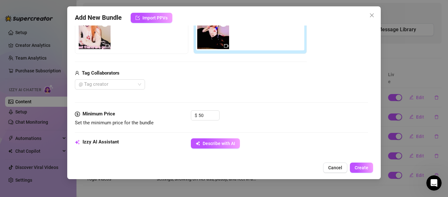
scroll to position [114, 0]
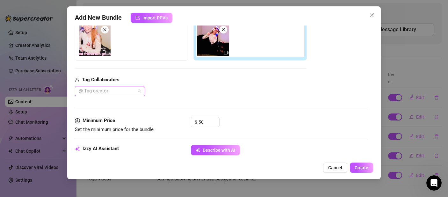
click at [118, 93] on div at bounding box center [106, 91] width 61 height 9
click at [116, 101] on div "Himhim" at bounding box center [110, 103] width 60 height 7
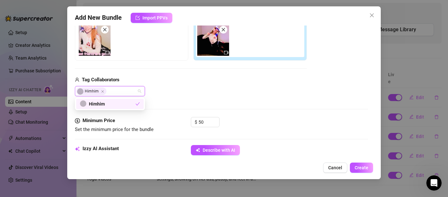
click at [196, 94] on div "Himhim" at bounding box center [191, 91] width 232 height 10
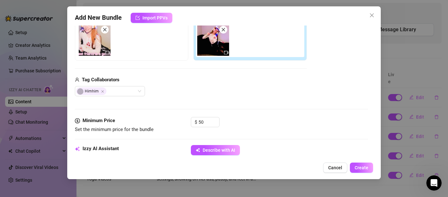
scroll to position [219, 0]
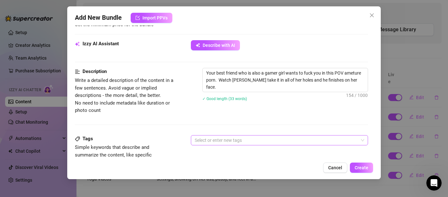
click at [231, 137] on div at bounding box center [276, 140] width 168 height 9
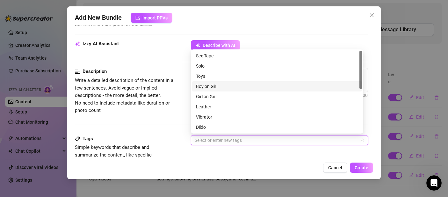
click at [212, 83] on div "Boy on Girl" at bounding box center [277, 86] width 162 height 7
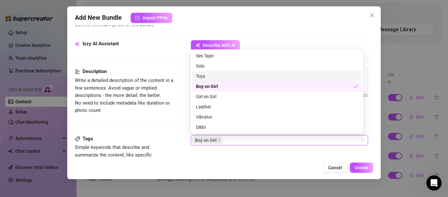
click at [206, 74] on div "Toys" at bounding box center [277, 76] width 162 height 7
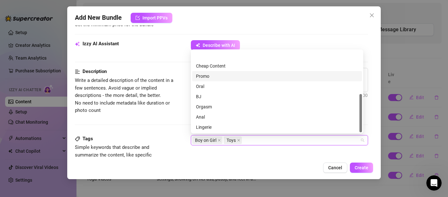
scroll to position [92, 0]
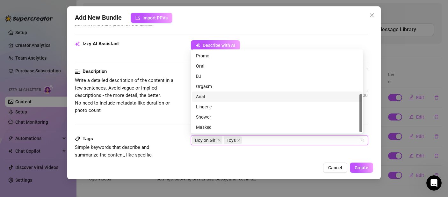
click at [206, 97] on div "Anal" at bounding box center [277, 96] width 162 height 7
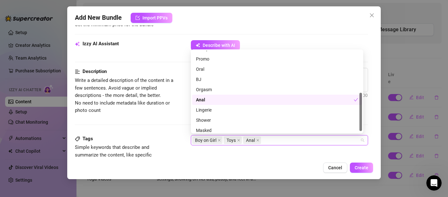
scroll to position [81, 0]
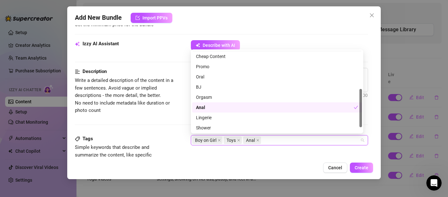
click at [274, 28] on div "Minimum Price Set the minimum price for the bundle $ 50" at bounding box center [221, 26] width 293 height 28
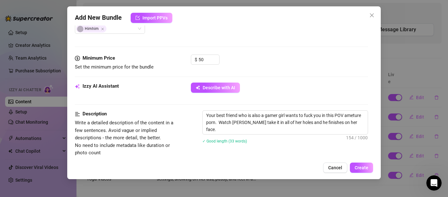
scroll to position [254, 0]
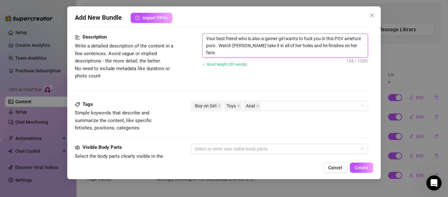
click at [242, 53] on textarea "Your best friend who is also a gamer girl wants to fuck you in this POV ameture…" at bounding box center [285, 46] width 165 height 24
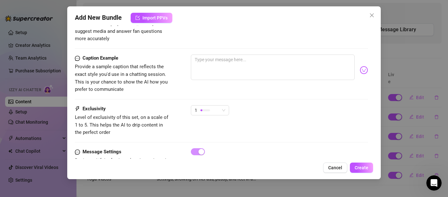
scroll to position [306, 0]
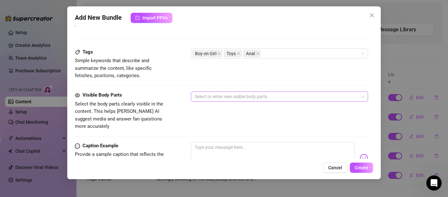
click at [226, 93] on div at bounding box center [276, 96] width 168 height 9
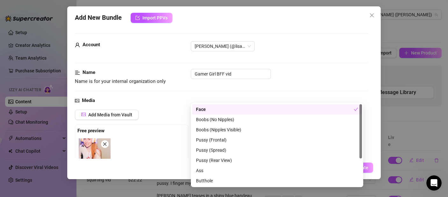
scroll to position [306, 0]
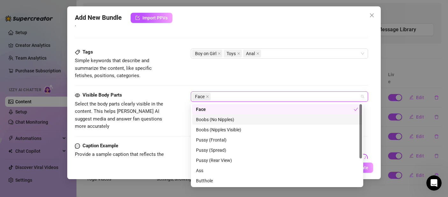
click at [240, 123] on div "Boobs (No Nipples)" at bounding box center [277, 119] width 162 height 7
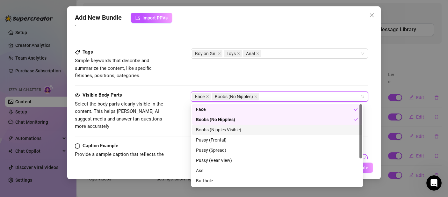
click at [244, 126] on div "Boobs (Nipples Visible)" at bounding box center [277, 130] width 170 height 10
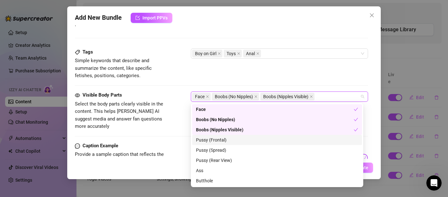
click at [244, 140] on div "Pussy (Frontal)" at bounding box center [277, 139] width 162 height 7
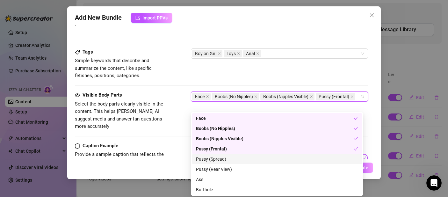
click at [245, 160] on div "Pussy (Spread)" at bounding box center [277, 158] width 162 height 7
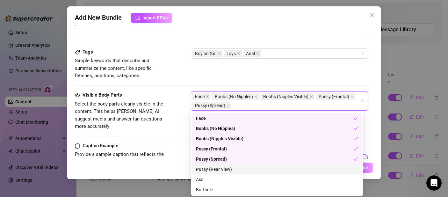
click at [243, 167] on div "Pussy (Rear View)" at bounding box center [277, 169] width 162 height 7
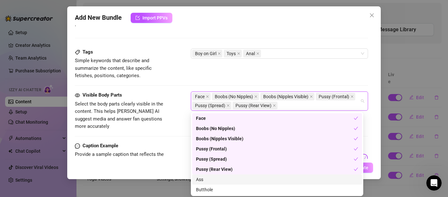
click at [228, 184] on div "Face Boobs (No Nipples) Boobs (Nipples Visible) Pussy (Frontal) Pussy (Spread) …" at bounding box center [277, 164] width 170 height 102
click at [203, 181] on div "Ass" at bounding box center [277, 179] width 162 height 7
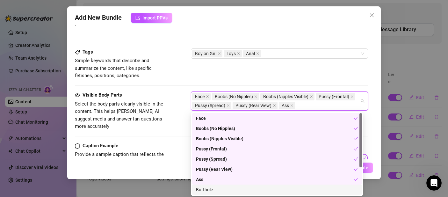
click at [207, 189] on div "Butthole" at bounding box center [277, 189] width 162 height 7
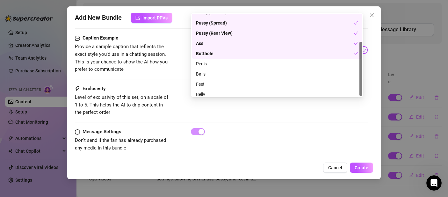
scroll to position [41, 0]
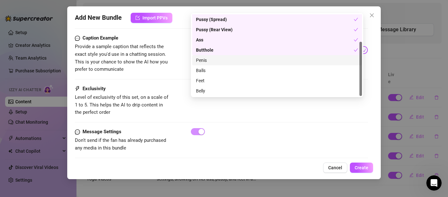
click at [205, 60] on div "Penis" at bounding box center [277, 60] width 162 height 7
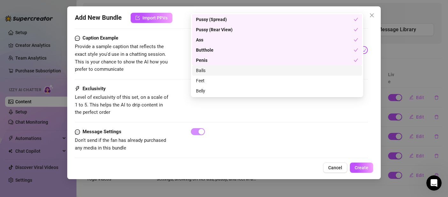
click at [205, 72] on div "Balls" at bounding box center [277, 70] width 162 height 7
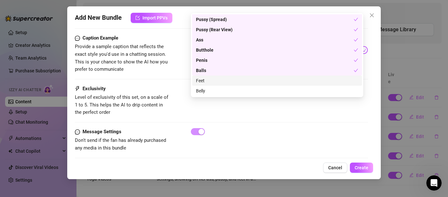
click at [207, 84] on div "Feet" at bounding box center [277, 80] width 162 height 7
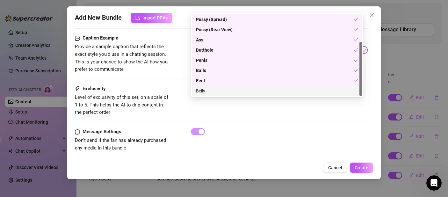
click at [209, 93] on div "Belly" at bounding box center [277, 90] width 162 height 7
click at [211, 111] on div "Exclusivity Level of exclusivity of this set, on a scale of 1 to 5. This helps …" at bounding box center [221, 106] width 293 height 43
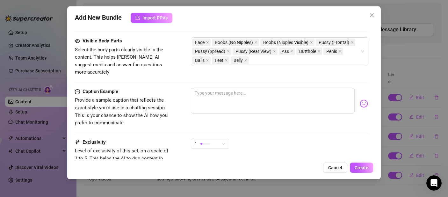
scroll to position [359, 0]
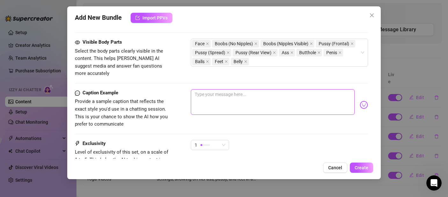
click at [212, 102] on textarea at bounding box center [273, 101] width 164 height 25
type textarea "Y"
type textarea "Yo"
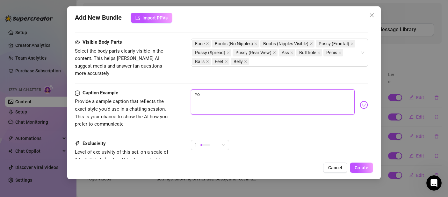
type textarea "You"
type textarea "Your"
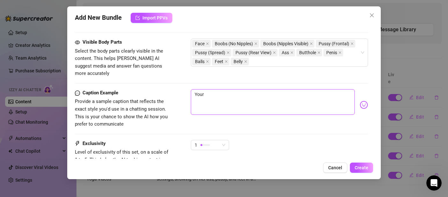
type textarea "Your"
type textarea "Your b"
type textarea "Your be"
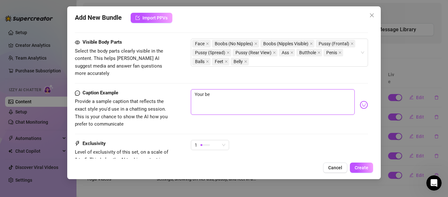
type textarea "Your bes"
type textarea "Your best"
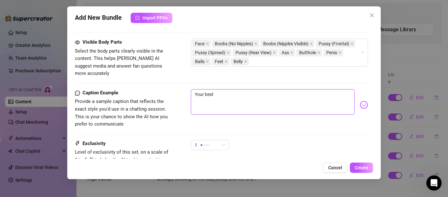
type textarea "Your best"
type textarea "Your best f"
type textarea "Your best fi"
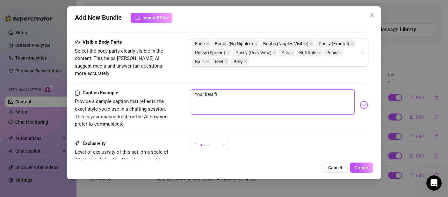
type textarea "Your best f"
type textarea "Your best fr"
type textarea "Your best fri"
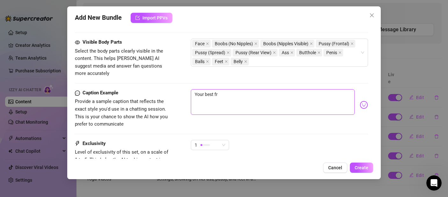
type textarea "Your best fri"
type textarea "Your best frie"
type textarea "Your best frien"
type textarea "Your best friend"
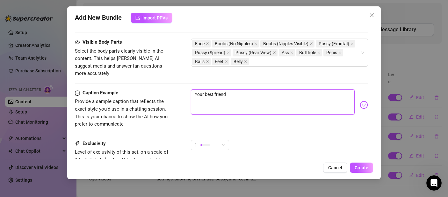
type textarea "Your best friend"
type textarea "Your best friend w"
type textarea "Your best friend [PERSON_NAME]"
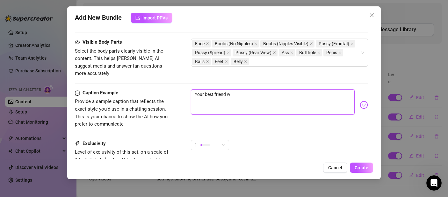
type textarea "Your best friend [PERSON_NAME]"
type textarea "Your best friend who"
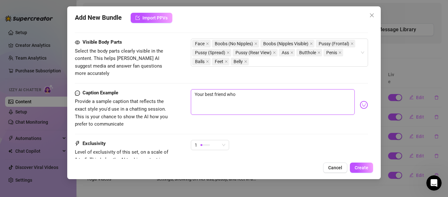
type textarea "Your best friend who i"
type textarea "Your best friend who is"
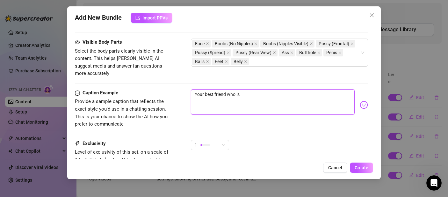
type textarea "Your best friend who is a"
type textarea "Your best friend who is a g"
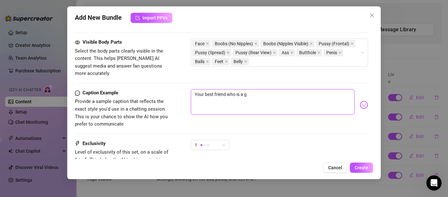
type textarea "Your best friend who is a gf"
type textarea "Your best friend who is a g"
type textarea "Your best friend who is a ga"
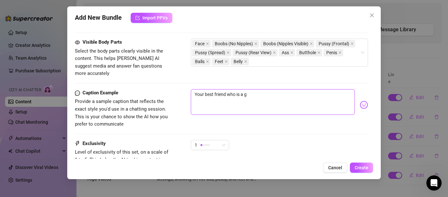
type textarea "Your best friend who is a ga"
type textarea "Your best friend who is a gam"
type textarea "Your best friend who is a game"
type textarea "Your best friend who is a gamer"
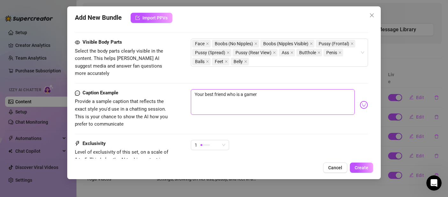
type textarea "Your best friend who is a gamer"
type textarea "Your best friend who is a gamer g"
type textarea "Your best friend who is a gamer gi"
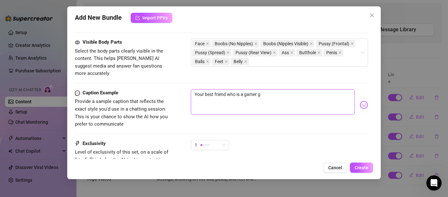
type textarea "Your best friend who is a gamer gi"
type textarea "Your best friend who is a gamer gir"
type textarea "Your best friend who is a gamer girl"
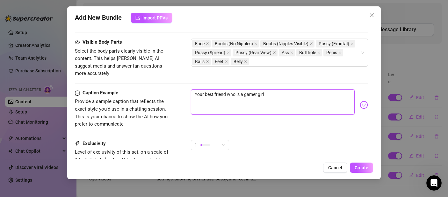
type textarea "Your best friend who is a gamer girl"
type textarea "Your best friend who is a gamer girl w"
type textarea "Your best friend who is a gamer girl wa"
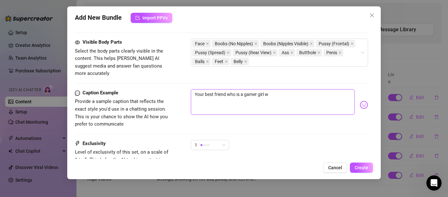
type textarea "Your best friend who is a gamer girl wa"
type textarea "Your best friend who is a gamer girl wan"
type textarea "Your best friend who is a gamer girl want"
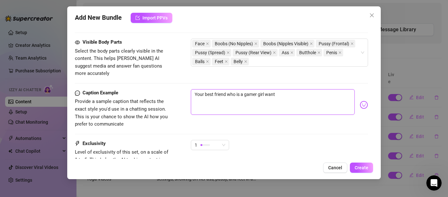
type textarea "Your best friend who is a gamer girl wants"
type textarea "Your best friend who is a gamer girl wants t"
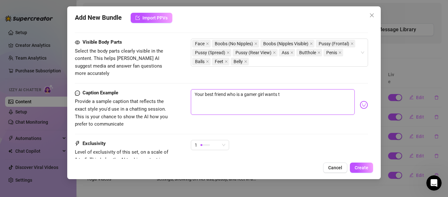
type textarea "Your best friend who is a gamer girl wants to"
type textarea "Your best friend who is a gamer girl wants to f"
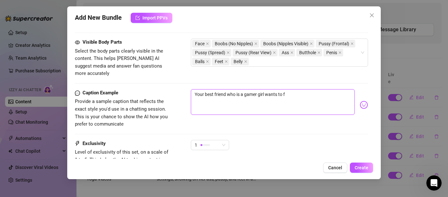
type textarea "Your best friend who is a gamer girl wants to fu"
type textarea "Your best friend who is a gamer girl wants to fuc"
type textarea "Your best friend who is a gamer girl wants to fuck"
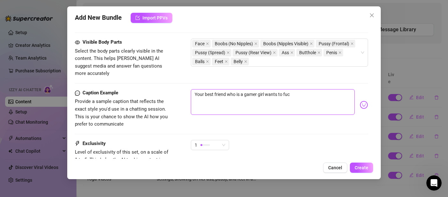
type textarea "Your best friend who is a gamer girl wants to fuck"
type textarea "Your best friend who is a gamer girl wants to fuck y"
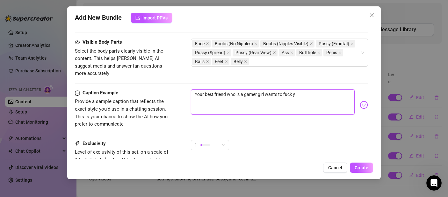
type textarea "Your best friend who is a gamer girl wants to fuck yo"
type textarea "Your best friend who is a gamer girl wants to fuck you"
type textarea "Your best friend who is a gamer girl wants to fuck you."
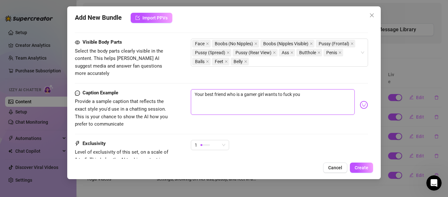
type textarea "Your best friend who is a gamer girl wants to fuck you."
type textarea "Your best friend who is a gamer girl wants to fuck you.."
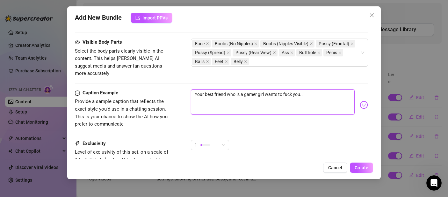
type textarea "Your best friend who is a gamer girl wants to fuck you.."
type textarea "Your best friend who is a gamer girl wants to fuck you..,"
type textarea "Your best friend who is a gamer girl wants to fuck you..,."
type textarea "Your best friend who is a gamer girl wants to fuck you..,"
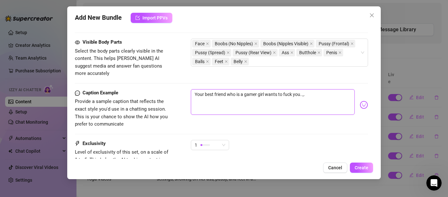
type textarea "Your best friend who is a gamer girl wants to fuck you..,"
type textarea "Your best friend who is a gamer girl wants to fuck you.."
type textarea "Your best friend who is a gamer girl wants to fuck you..."
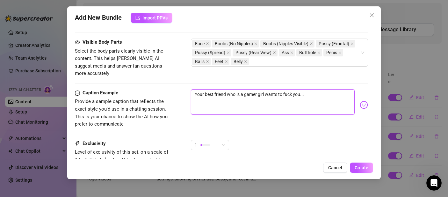
type textarea "Your best friend who is a gamer girl wants to fuck you..."
type textarea "Your best friend who is a gamer girl wants to fuck you... a"
type textarea "Your best friend who is a gamer girl wants to fuck you... ar"
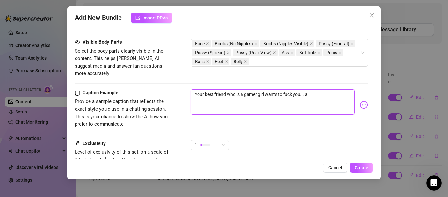
type textarea "Your best friend who is a gamer girl wants to fuck you... ar"
type textarea "Your best friend who is a gamer girl wants to fuck you... are"
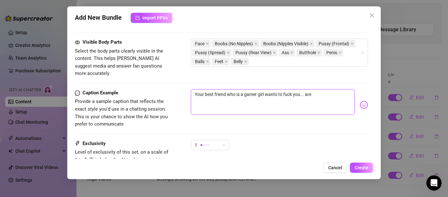
type textarea "Your best friend who is a gamer girl wants to fuck you... are y"
type textarea "Your best friend who is a gamer girl wants to fuck you... are yo"
type textarea "Your best friend who is a gamer girl wants to fuck you... are you"
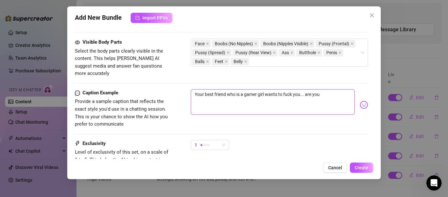
type textarea "Your best friend who is a gamer girl wants to fuck you... are you"
type textarea "Your best friend who is a gamer girl wants to fuck you... are you g"
type textarea "Your best friend who is a gamer girl wants to fuck you... are you gi"
type textarea "Your best friend who is a gamer girl wants to fuck you... are you gio"
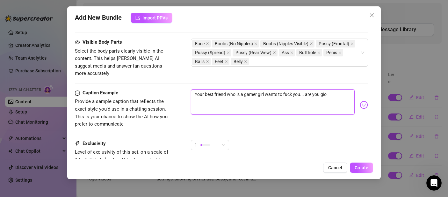
type textarea "Your best friend who is a gamer girl wants to fuck you... are you gi"
type textarea "Your best friend who is a gamer girl wants to fuck you... are you g"
type textarea "Your best friend who is a gamer girl wants to fuck you... are you go"
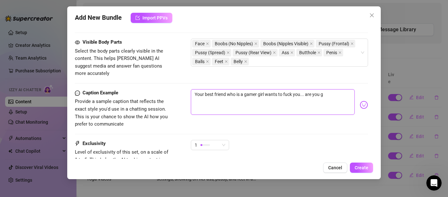
type textarea "Your best friend who is a gamer girl wants to fuck you... are you go"
type textarea "Your best friend who is a gamer girl wants to fuck you... are you goi"
type textarea "Your best friend who is a gamer girl wants to fuck you... are you goin"
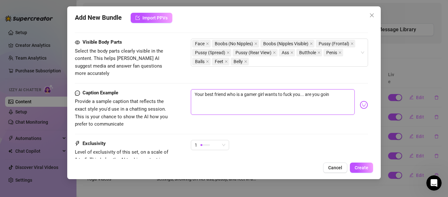
type textarea "Your best friend who is a gamer girl wants to fuck you... are you going"
type textarea "Your best friend who is a gamer girl wants to fuck you... are you going t"
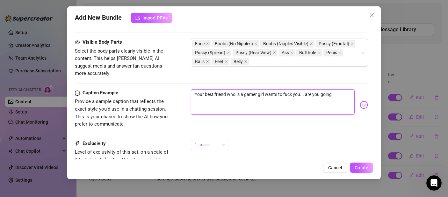
type textarea "Your best friend who is a gamer girl wants to fuck you... are you going t"
type textarea "Your best friend who is a gamer girl wants to fuck you... are you going to"
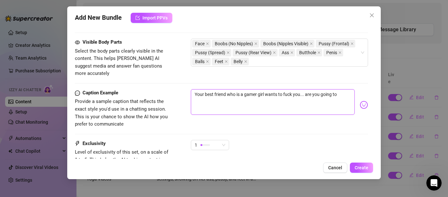
type textarea "Your best friend who is a gamer girl wants to fuck you... are you going to p"
type textarea "Your best friend who is a gamer girl wants to fuck you... are you going to pu"
type textarea "Your best friend who is a gamer girl wants to fuck you... are you going to put"
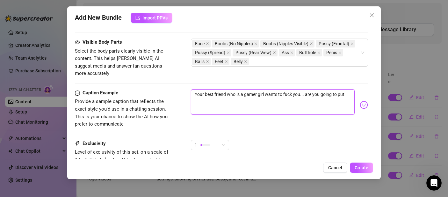
type textarea "Your best friend who is a gamer girl wants to fuck you... are you going to put"
type textarea "Your best friend who is a gamer girl wants to fuck you... are you going to put i"
type textarea "Your best friend who is a gamer girl wants to fuck you... are you going to put …"
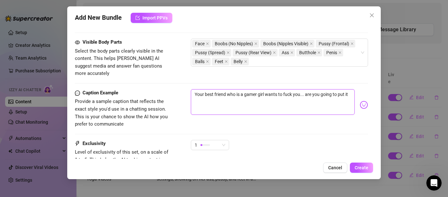
type textarea "Your best friend who is a gamer girl wants to fuck you... are you going to put …"
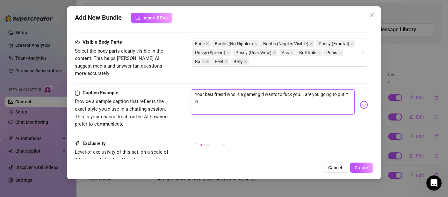
type textarea "Your best friend who is a gamer girl wants to fuck you... are you going to put …"
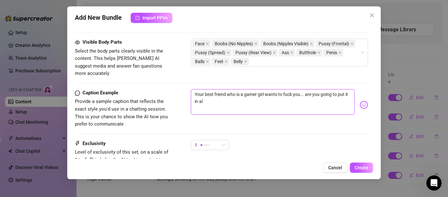
type textarea "Your best friend who is a gamer girl wants to fuck you... are you going to put …"
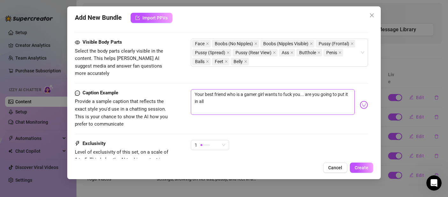
type textarea "Your best friend who is a gamer girl wants to fuck you... are you going to put …"
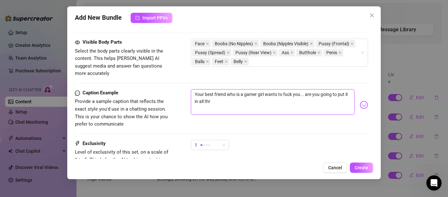
type textarea "Your best friend who is a gamer girl wants to fuck you... are you going to put …"
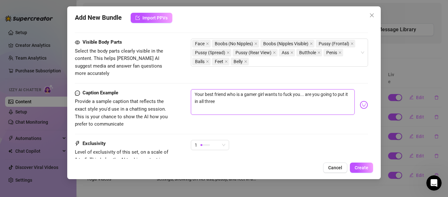
type textarea "Your best friend who is a gamer girl wants to fuck you... are you going to put …"
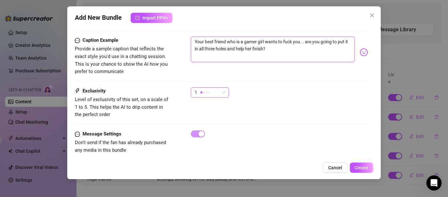
scroll to position [412, 0]
click at [208, 91] on div at bounding box center [205, 92] width 10 height 2
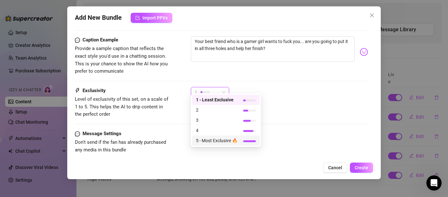
click at [216, 140] on span "5 - Most Exclusive 🔥" at bounding box center [216, 140] width 41 height 7
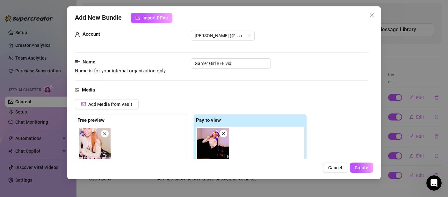
scroll to position [70, 0]
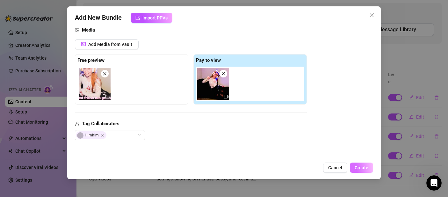
click at [365, 165] on span "Create" at bounding box center [362, 167] width 14 height 5
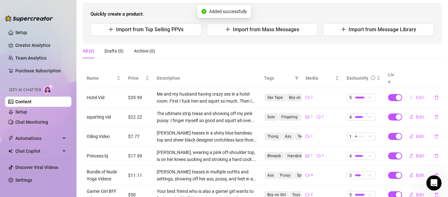
click at [416, 93] on button "Edit" at bounding box center [416, 97] width 25 height 10
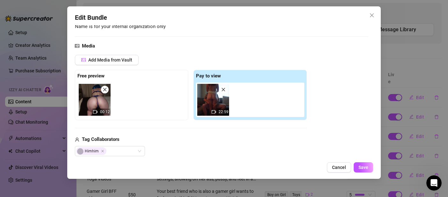
scroll to position [64, 0]
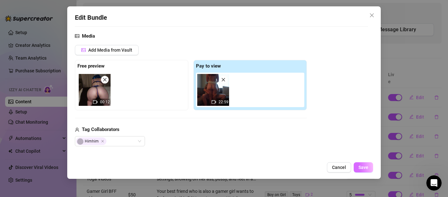
click at [367, 169] on span "Save" at bounding box center [363, 167] width 10 height 5
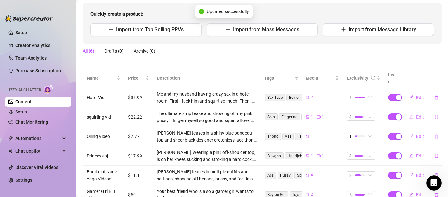
click at [417, 114] on span "Edit" at bounding box center [420, 116] width 8 height 5
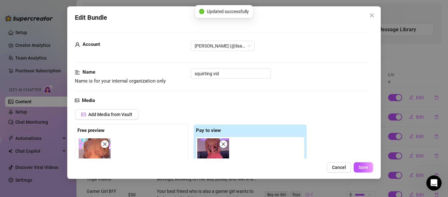
scroll to position [116, 0]
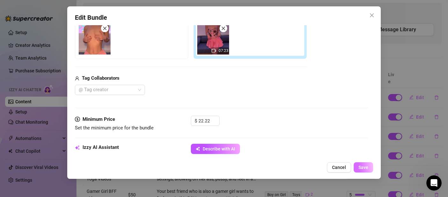
click at [363, 167] on span "Save" at bounding box center [363, 167] width 10 height 5
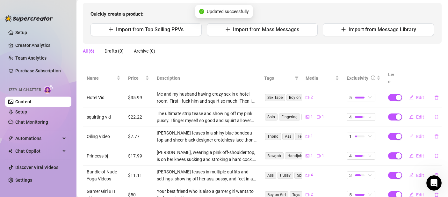
click at [409, 134] on icon "edit" at bounding box center [411, 136] width 4 height 4
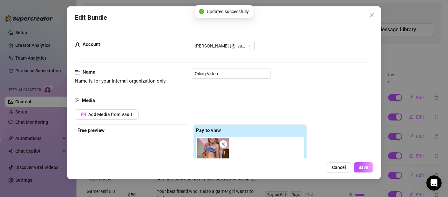
scroll to position [56, 0]
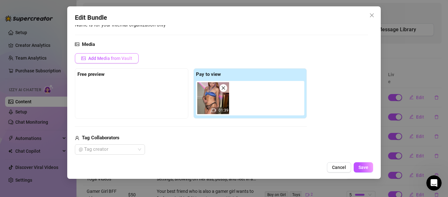
click at [112, 58] on span "Add Media from Vault" at bounding box center [110, 58] width 44 height 5
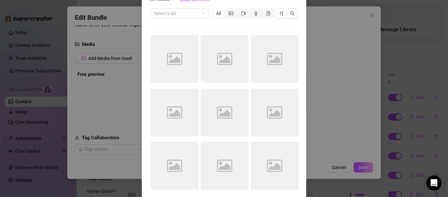
scroll to position [0, 0]
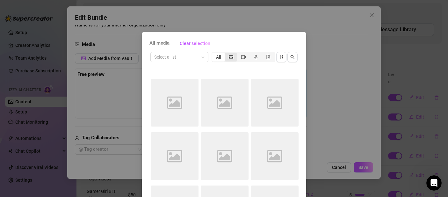
click at [225, 56] on div "segmented control" at bounding box center [231, 57] width 12 height 9
click at [226, 54] on input "segmented control" at bounding box center [226, 54] width 0 height 0
click at [186, 59] on input "search" at bounding box center [176, 57] width 45 height 10
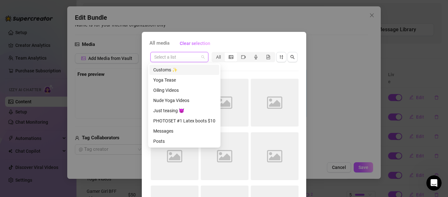
click at [165, 50] on div "All media Clear selection Select a list All Image placeholder Image placeholder…" at bounding box center [224, 145] width 164 height 226
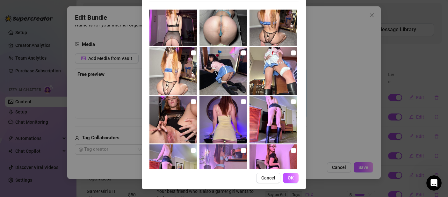
scroll to position [1277, 0]
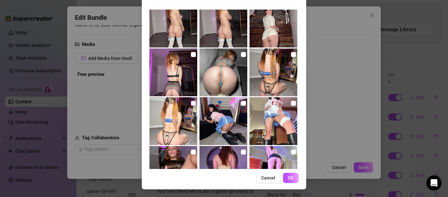
click at [191, 103] on input "checkbox" at bounding box center [193, 103] width 5 height 5
click at [293, 177] on button "OK" at bounding box center [291, 178] width 16 height 10
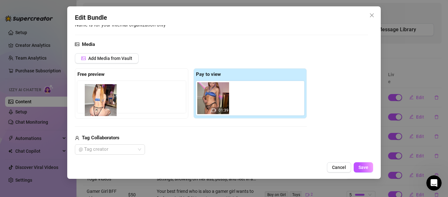
drag, startPoint x: 250, startPoint y: 97, endPoint x: 100, endPoint y: 101, distance: 149.8
click at [100, 101] on div "Free preview Pay to view 01:39" at bounding box center [191, 93] width 232 height 50
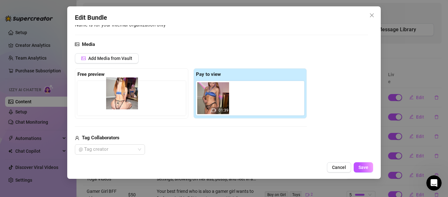
drag, startPoint x: 251, startPoint y: 99, endPoint x: 114, endPoint y: 96, distance: 136.4
click at [114, 96] on div "Free preview Pay to view 01:39" at bounding box center [191, 93] width 232 height 50
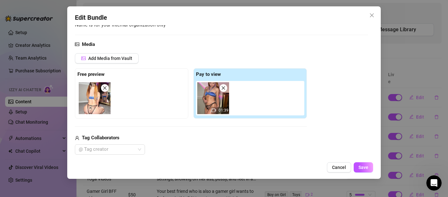
click at [197, 135] on div "Tag Collaborators" at bounding box center [191, 138] width 232 height 8
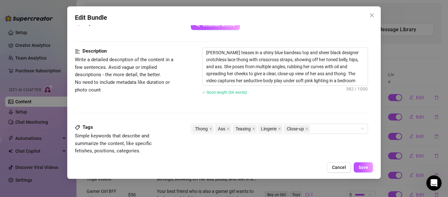
scroll to position [244, 0]
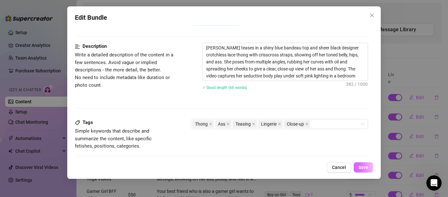
click at [370, 165] on button "Save" at bounding box center [363, 167] width 19 height 10
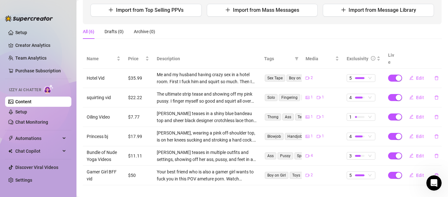
scroll to position [82, 0]
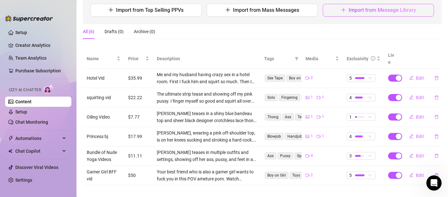
click at [367, 12] on span "Import from Message Library" at bounding box center [382, 10] width 68 height 6
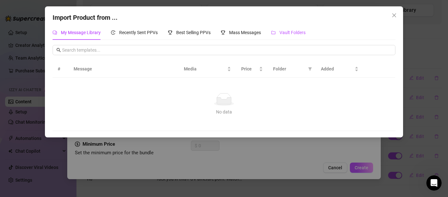
click at [300, 33] on span "Vault Folders" at bounding box center [292, 32] width 26 height 5
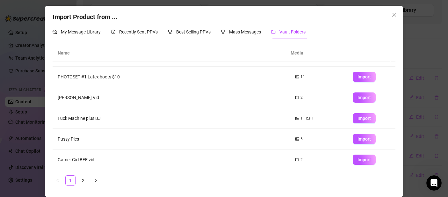
scroll to position [1, 0]
click at [357, 98] on span "Import" at bounding box center [363, 97] width 13 height 5
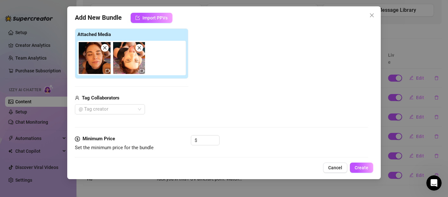
scroll to position [85, 0]
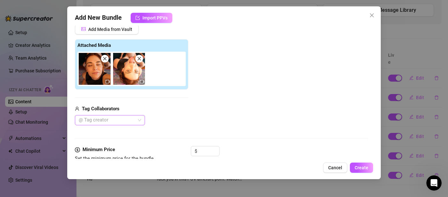
click at [130, 120] on div at bounding box center [106, 120] width 61 height 9
click at [109, 137] on div "Himhim" at bounding box center [110, 133] width 68 height 10
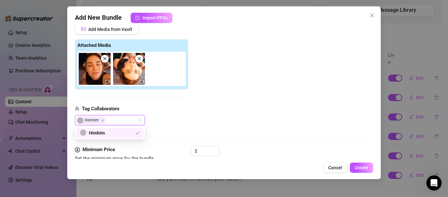
click at [183, 122] on div "Himhim" at bounding box center [131, 120] width 113 height 10
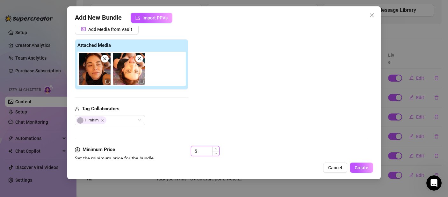
click at [207, 149] on input at bounding box center [208, 151] width 21 height 10
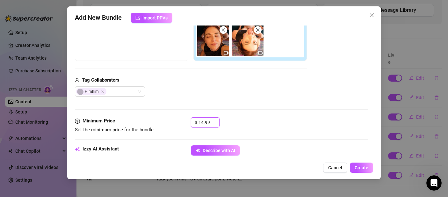
scroll to position [105, 0]
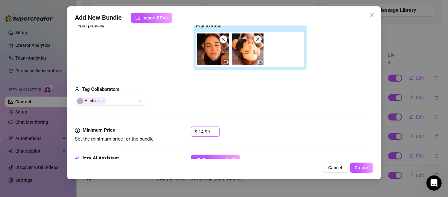
click at [225, 61] on icon "video-camera" at bounding box center [226, 62] width 4 height 4
click at [265, 64] on div at bounding box center [251, 49] width 111 height 34
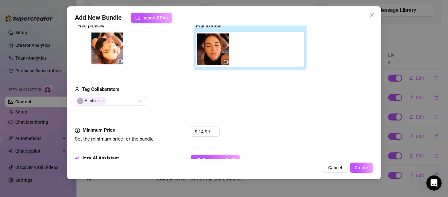
drag, startPoint x: 253, startPoint y: 54, endPoint x: 113, endPoint y: 51, distance: 140.2
click at [113, 51] on div "Free preview Pay to view" at bounding box center [191, 45] width 232 height 50
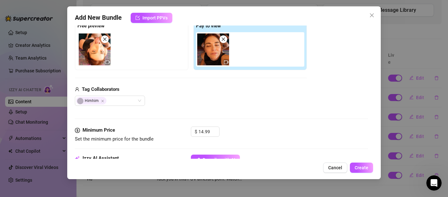
click at [219, 92] on div "Tag Collaborators" at bounding box center [191, 90] width 232 height 8
click at [364, 164] on button "Create" at bounding box center [361, 167] width 23 height 10
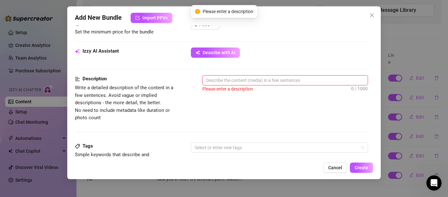
scroll to position [185, 0]
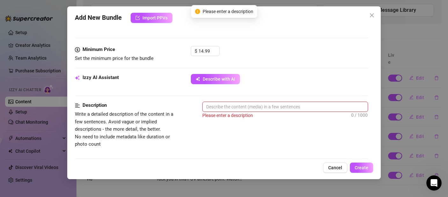
click at [204, 84] on div "Izzy AI Assistant Describe with AI" at bounding box center [221, 82] width 293 height 16
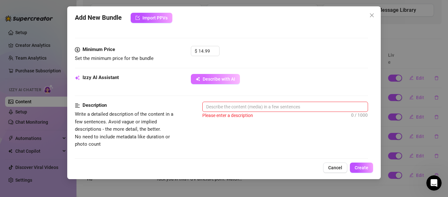
click at [205, 82] on span "Describe with AI" at bounding box center [219, 78] width 32 height 5
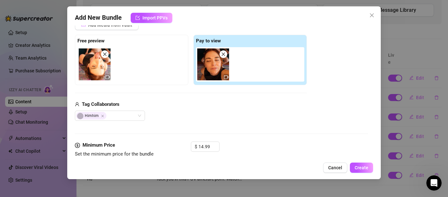
scroll to position [66, 0]
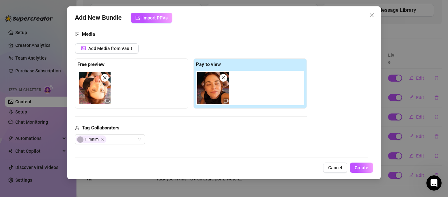
click at [226, 100] on icon "video-camera" at bounding box center [226, 100] width 4 height 4
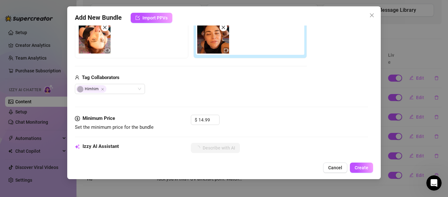
scroll to position [174, 0]
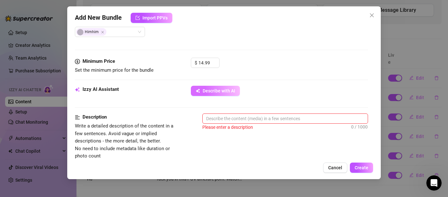
click at [223, 90] on span "Describe with AI" at bounding box center [219, 90] width 32 height 5
click at [236, 119] on textarea at bounding box center [285, 119] width 165 height 10
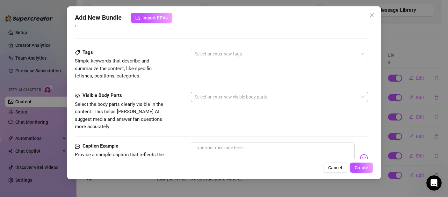
scroll to position [305, 0]
click at [252, 53] on div at bounding box center [276, 53] width 168 height 9
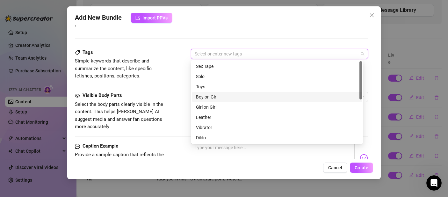
click at [204, 94] on div "Boy on Girl" at bounding box center [277, 96] width 162 height 7
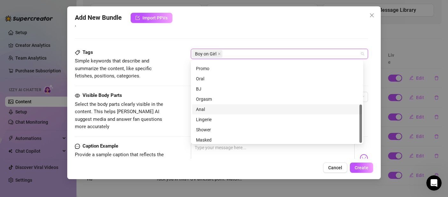
scroll to position [92, 0]
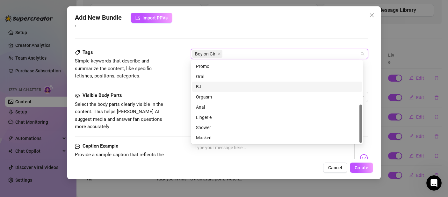
click at [213, 85] on div "BJ" at bounding box center [277, 86] width 162 height 7
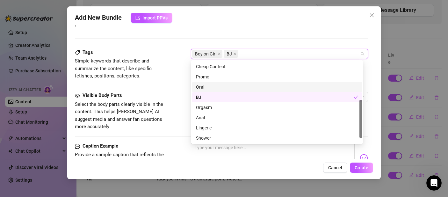
click at [168, 78] on span "Simple keywords that describe and summarize the content, like specific fetishes…" at bounding box center [123, 68] width 96 height 23
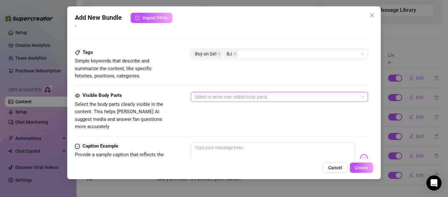
click at [212, 100] on div at bounding box center [276, 96] width 168 height 9
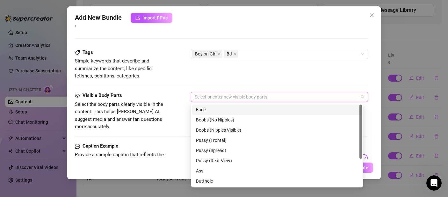
click at [207, 110] on div "Face" at bounding box center [277, 109] width 162 height 7
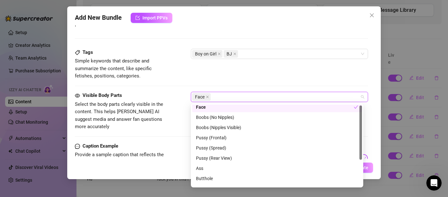
scroll to position [41, 0]
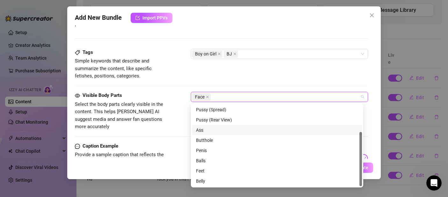
click at [212, 130] on div "Ass" at bounding box center [277, 129] width 162 height 7
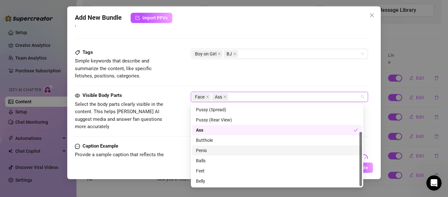
click at [209, 148] on div "Penis" at bounding box center [277, 150] width 162 height 7
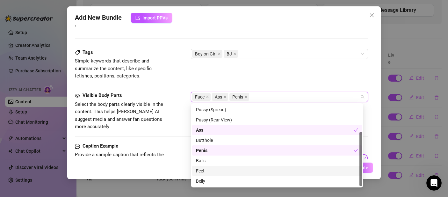
click at [202, 173] on div "Feet" at bounding box center [277, 170] width 162 height 7
click at [218, 170] on div "Feet" at bounding box center [275, 170] width 158 height 7
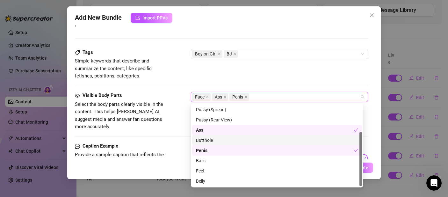
click at [169, 81] on div "Tags Simple keywords that describe and summarize the content, like specific fet…" at bounding box center [221, 70] width 293 height 43
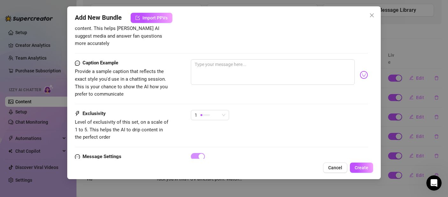
scroll to position [394, 0]
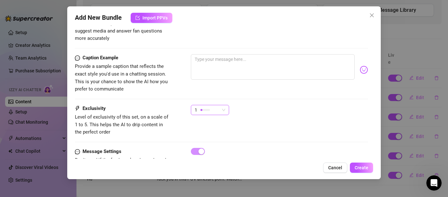
drag, startPoint x: 214, startPoint y: 94, endPoint x: 215, endPoint y: 99, distance: 5.6
click at [214, 94] on div "Caption Example Provide a sample caption that reflects the exact style you'd us…" at bounding box center [221, 79] width 293 height 51
click at [216, 105] on div "1" at bounding box center [207, 110] width 25 height 10
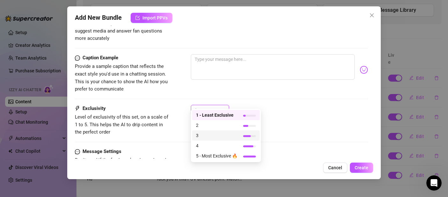
click at [227, 131] on div "3" at bounding box center [226, 135] width 68 height 10
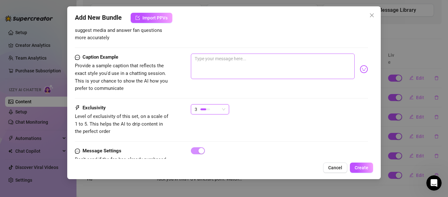
scroll to position [394, 0]
click at [224, 67] on textarea at bounding box center [273, 66] width 164 height 25
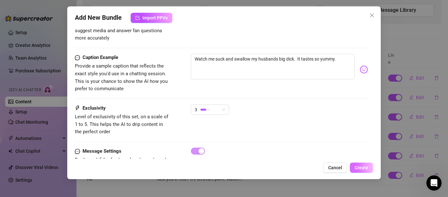
click at [363, 169] on span "Create" at bounding box center [362, 167] width 14 height 5
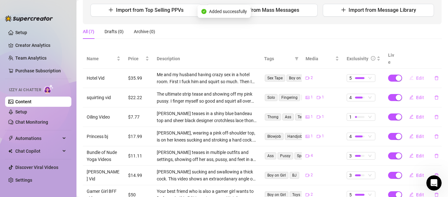
click at [416, 75] on span "Edit" at bounding box center [420, 77] width 8 height 5
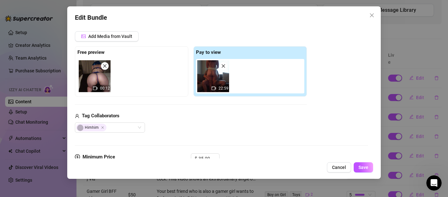
scroll to position [89, 0]
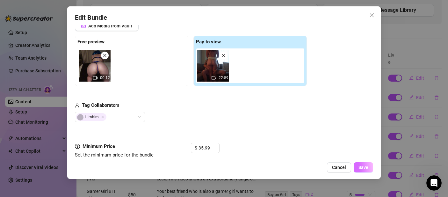
click at [364, 169] on span "Save" at bounding box center [363, 167] width 10 height 5
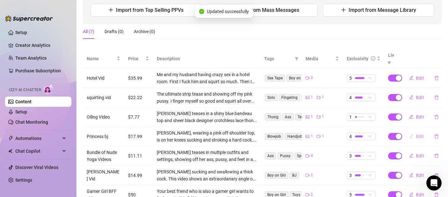
click at [416, 134] on span "Edit" at bounding box center [420, 136] width 8 height 5
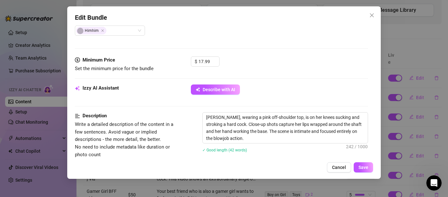
scroll to position [116, 0]
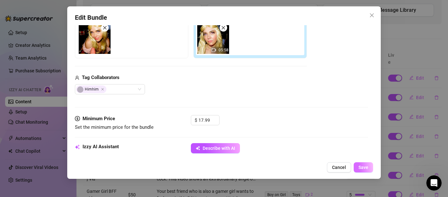
click at [368, 166] on button "Save" at bounding box center [363, 167] width 19 height 10
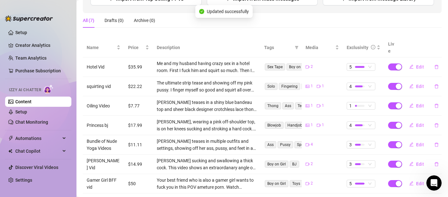
scroll to position [94, 0]
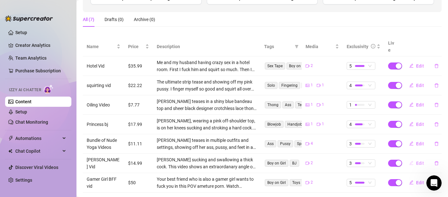
click at [409, 161] on icon "edit" at bounding box center [411, 163] width 4 height 4
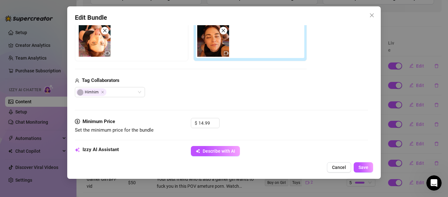
scroll to position [117, 0]
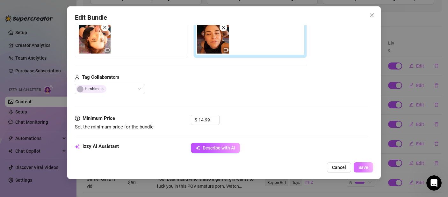
click at [373, 167] on button "Save" at bounding box center [363, 167] width 19 height 10
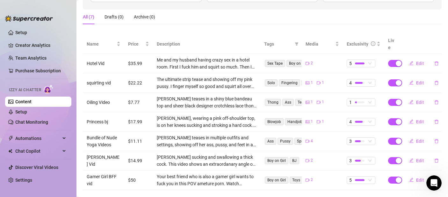
scroll to position [102, 0]
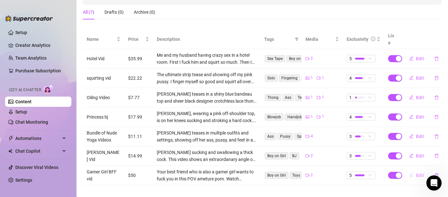
click at [411, 170] on button "Edit" at bounding box center [416, 175] width 25 height 10
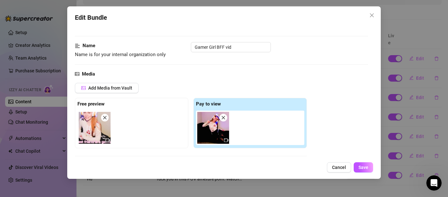
scroll to position [27, 0]
click at [368, 169] on span "Save" at bounding box center [363, 167] width 10 height 5
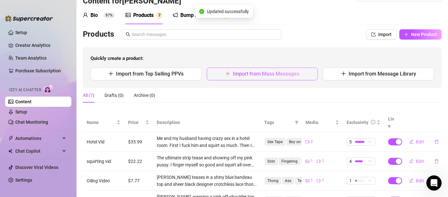
scroll to position [0, 0]
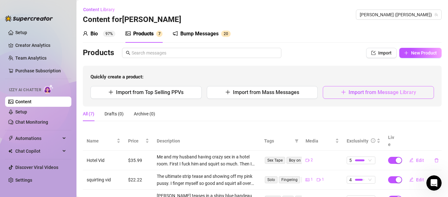
click at [358, 91] on span "Import from Message Library" at bounding box center [382, 92] width 68 height 6
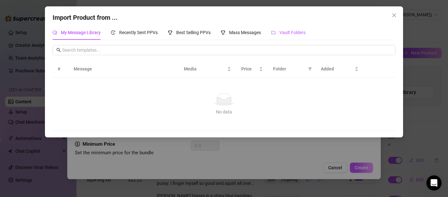
click at [301, 30] on div "Vault Folders" at bounding box center [288, 32] width 34 height 7
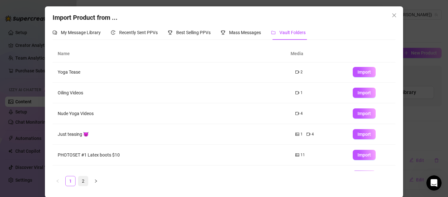
scroll to position [31, 0]
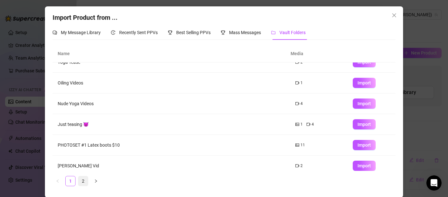
click at [80, 183] on link "2" at bounding box center [83, 181] width 10 height 10
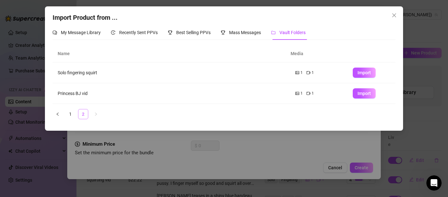
scroll to position [0, 0]
click at [70, 116] on link "1" at bounding box center [71, 114] width 10 height 10
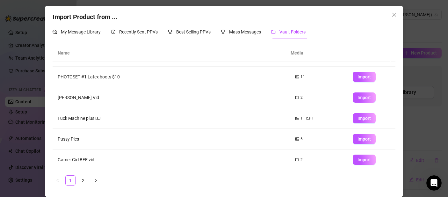
scroll to position [1, 0]
click at [391, 13] on icon "close" at bounding box center [393, 14] width 5 height 5
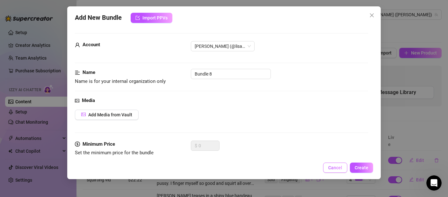
click at [334, 162] on button "Cancel" at bounding box center [335, 167] width 24 height 10
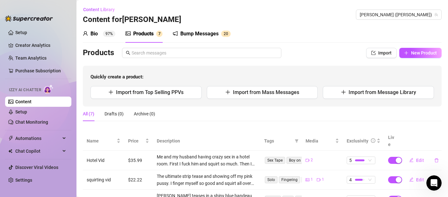
click at [427, 46] on div "Bio 97% Products 7 Bump Messages 2 0 Bio Import Bio from other creator Personal…" at bounding box center [262, 156] width 359 height 262
click at [427, 49] on button "New Product" at bounding box center [420, 53] width 42 height 10
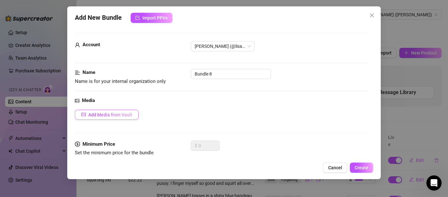
click at [110, 112] on span "Add Media from Vault" at bounding box center [110, 114] width 44 height 5
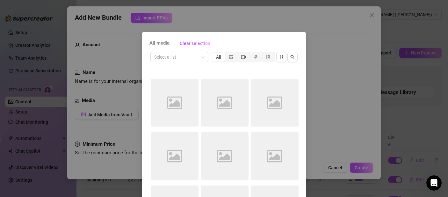
click at [327, 152] on div "All media Clear selection Select a list All Image placeholder Image placeholder…" at bounding box center [224, 98] width 448 height 197
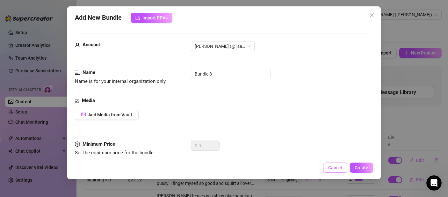
click at [339, 169] on span "Cancel" at bounding box center [335, 167] width 14 height 5
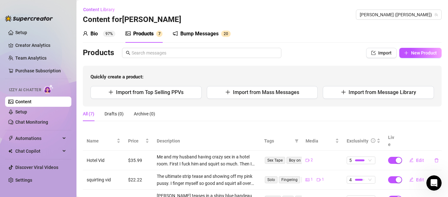
click at [184, 32] on div "Bump Messages" at bounding box center [199, 34] width 38 height 8
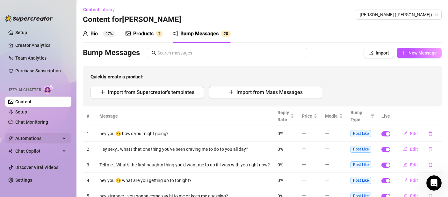
click at [37, 140] on span "Automations" at bounding box center [37, 138] width 45 height 10
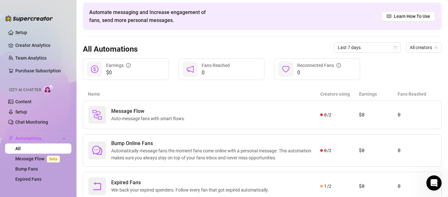
scroll to position [47, 0]
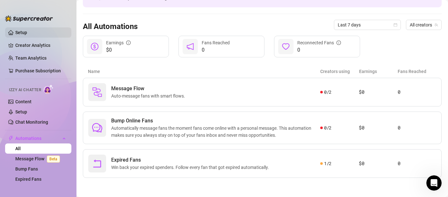
click at [27, 35] on link "Setup" at bounding box center [21, 32] width 12 height 5
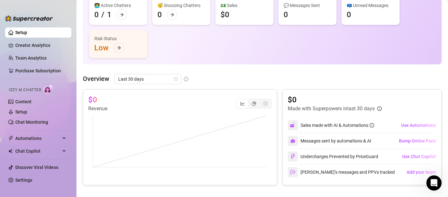
scroll to position [59, 0]
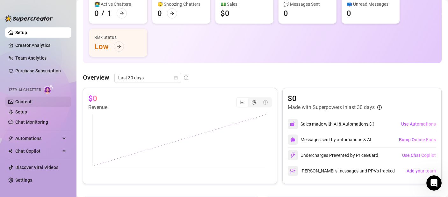
click at [26, 99] on link "Content" at bounding box center [23, 101] width 16 height 5
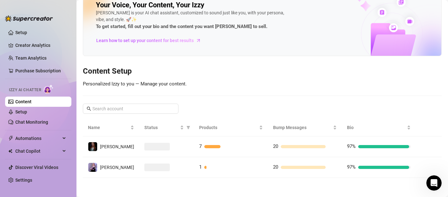
scroll to position [14, 0]
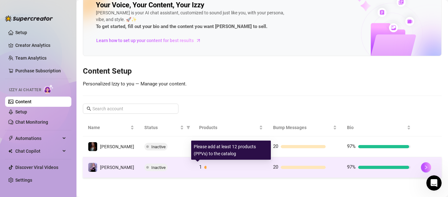
click at [199, 166] on div "1" at bounding box center [231, 167] width 64 height 8
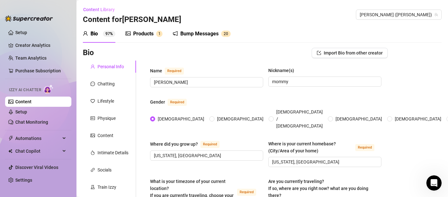
click at [137, 30] on div "Products" at bounding box center [143, 34] width 20 height 8
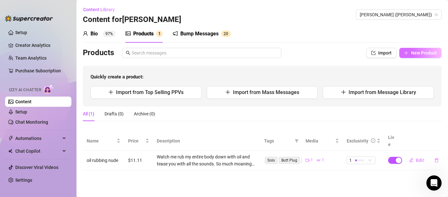
click at [429, 54] on span "New Product" at bounding box center [424, 52] width 26 height 5
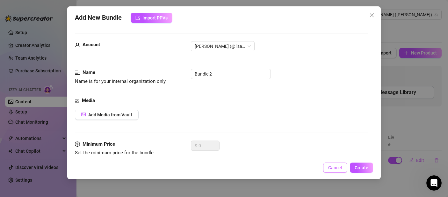
click at [333, 165] on span "Cancel" at bounding box center [335, 167] width 14 height 5
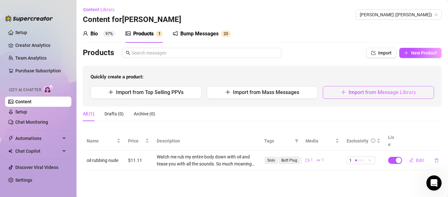
click at [371, 96] on button "Import from Message Library" at bounding box center [378, 92] width 111 height 13
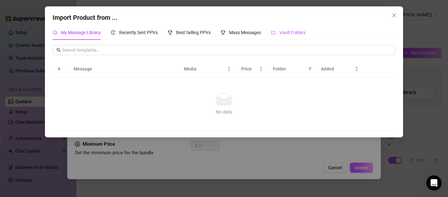
click at [285, 32] on span "Vault Folders" at bounding box center [292, 32] width 26 height 5
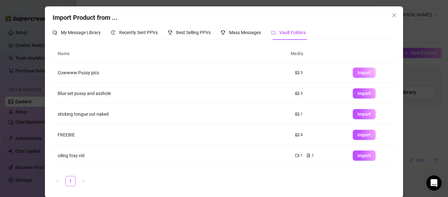
click at [363, 76] on button "Import" at bounding box center [364, 73] width 23 height 10
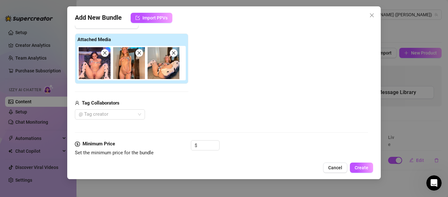
scroll to position [91, 0]
click at [124, 117] on div at bounding box center [106, 114] width 61 height 9
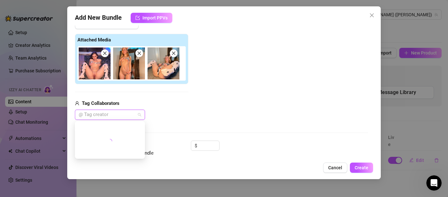
click at [191, 111] on div "Add Media from Vault Attached Media Tag Collaborators @ Tag creator" at bounding box center [221, 69] width 293 height 101
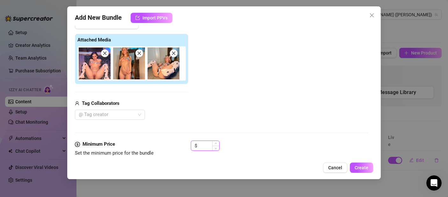
click at [203, 147] on input at bounding box center [208, 146] width 21 height 10
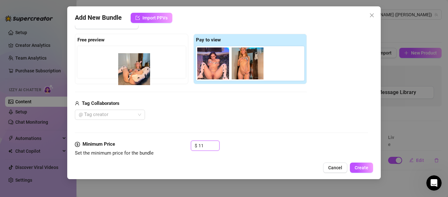
drag, startPoint x: 280, startPoint y: 65, endPoint x: 145, endPoint y: 62, distance: 134.5
click at [142, 62] on div "Free preview Pay to view" at bounding box center [191, 59] width 232 height 50
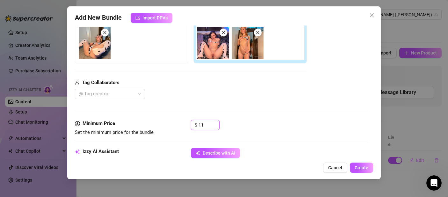
scroll to position [128, 0]
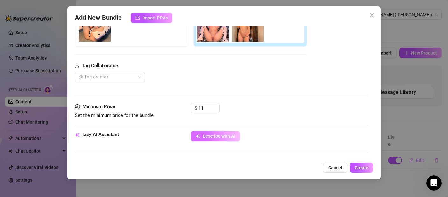
click at [226, 136] on span "Describe with AI" at bounding box center [219, 135] width 32 height 5
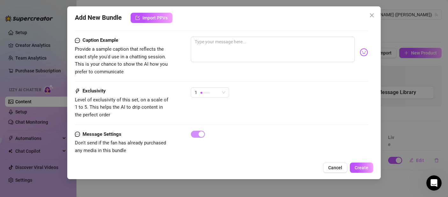
scroll to position [401, 0]
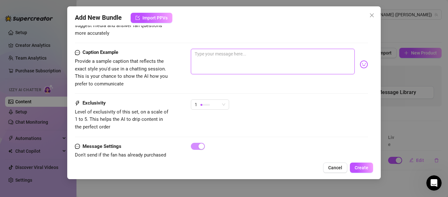
click at [236, 55] on textarea at bounding box center [273, 61] width 164 height 25
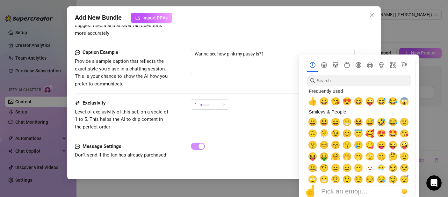
click at [361, 58] on body "Setup Creator Analytics Team Analytics Purchase Subscription Izzy AI Chatter Co…" at bounding box center [224, 98] width 448 height 197
click at [347, 160] on span "🤭" at bounding box center [347, 156] width 10 height 9
click at [262, 116] on div "Exclusivity Level of exclusivity of this set, on a scale of 1 to 5. This helps …" at bounding box center [221, 114] width 293 height 31
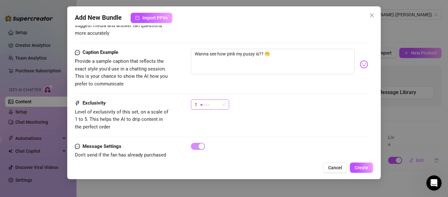
click at [203, 102] on div at bounding box center [205, 105] width 10 height 6
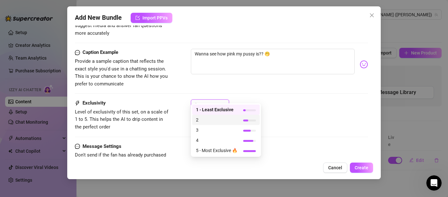
click at [208, 117] on span "2" at bounding box center [216, 119] width 41 height 7
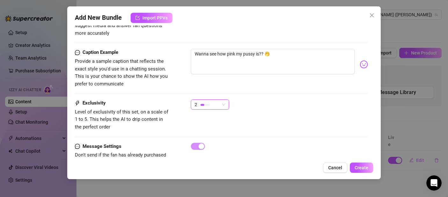
click at [273, 112] on div "Exclusivity Level of exclusivity of this set, on a scale of 1 to 5. This helps …" at bounding box center [221, 114] width 293 height 31
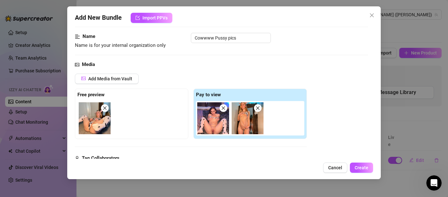
scroll to position [0, 0]
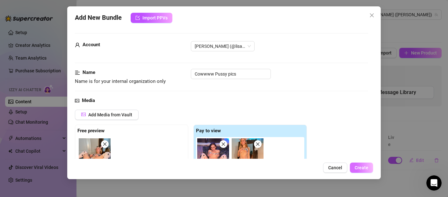
click at [363, 166] on span "Create" at bounding box center [362, 167] width 14 height 5
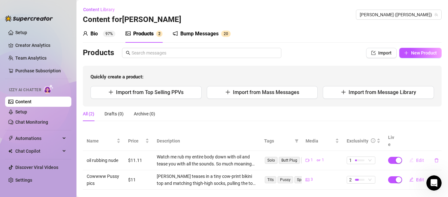
click at [411, 155] on button "Edit" at bounding box center [416, 160] width 25 height 10
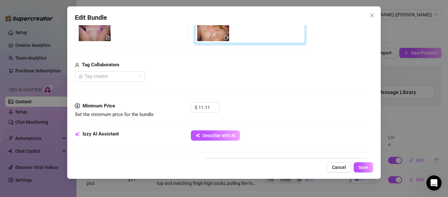
scroll to position [130, 0]
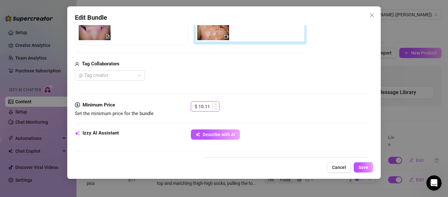
drag, startPoint x: 203, startPoint y: 107, endPoint x: 199, endPoint y: 107, distance: 4.2
click at [199, 107] on div "10.11" at bounding box center [208, 107] width 21 height 10
click at [217, 104] on icon "up" at bounding box center [216, 104] width 2 height 2
click at [207, 107] on input "11.11" at bounding box center [208, 107] width 21 height 10
click at [209, 107] on input "11.11" at bounding box center [208, 107] width 21 height 10
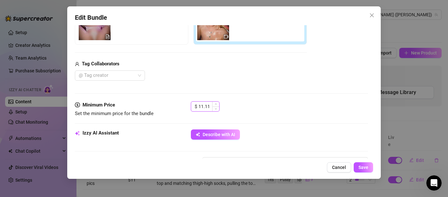
click at [209, 107] on input "11.11" at bounding box center [208, 107] width 21 height 10
click at [371, 170] on button "Save" at bounding box center [363, 167] width 19 height 10
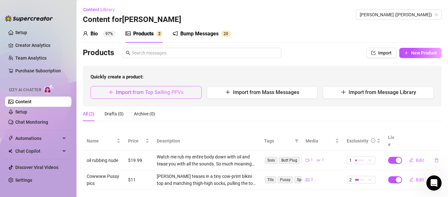
click at [172, 91] on span "Import from Top Selling PPVs" at bounding box center [150, 92] width 68 height 6
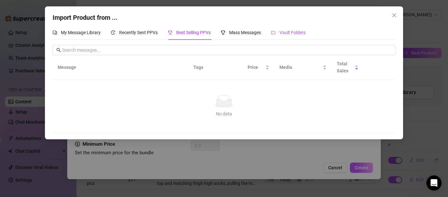
click at [286, 32] on span "Vault Folders" at bounding box center [292, 32] width 26 height 5
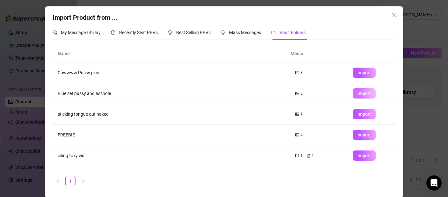
click at [362, 92] on span "Import" at bounding box center [363, 93] width 13 height 5
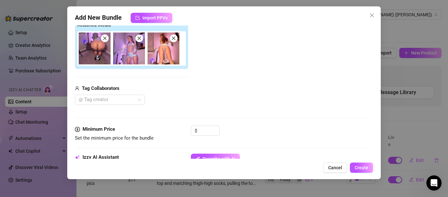
scroll to position [120, 0]
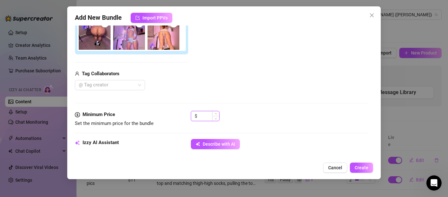
click at [210, 112] on input at bounding box center [208, 116] width 21 height 10
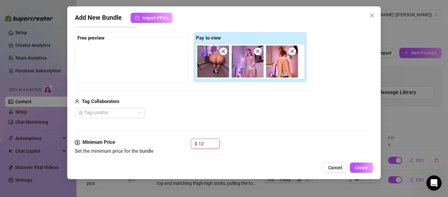
scroll to position [65, 0]
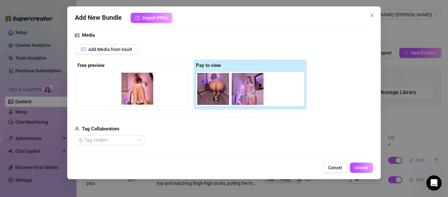
drag, startPoint x: 278, startPoint y: 98, endPoint x: 131, endPoint y: 97, distance: 146.9
click at [131, 97] on div "Free preview Pay to view" at bounding box center [191, 84] width 232 height 50
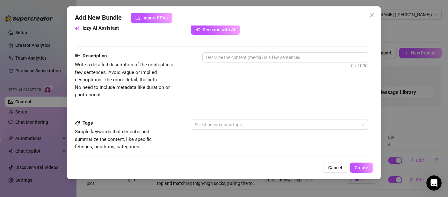
scroll to position [229, 0]
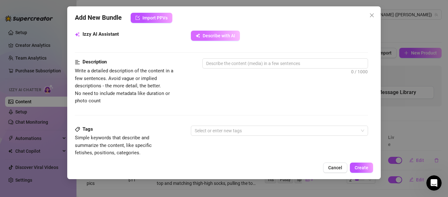
click at [217, 38] on span "Describe with AI" at bounding box center [219, 35] width 32 height 5
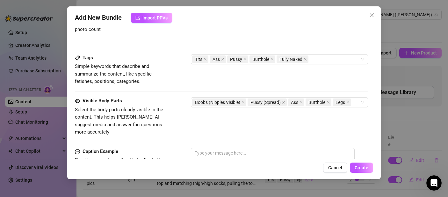
scroll to position [324, 0]
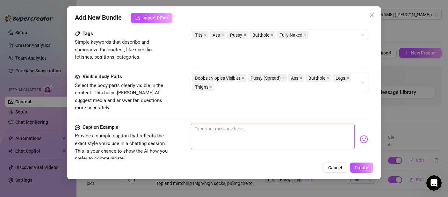
click at [202, 124] on textarea at bounding box center [273, 136] width 164 height 25
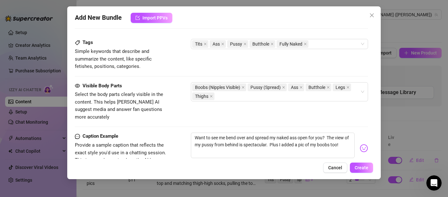
click at [360, 144] on img at bounding box center [364, 148] width 8 height 8
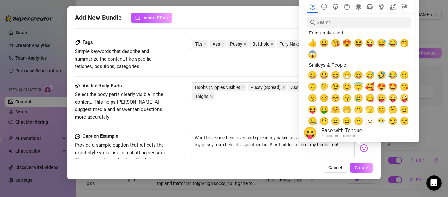
click at [380, 99] on span "😛" at bounding box center [382, 98] width 10 height 9
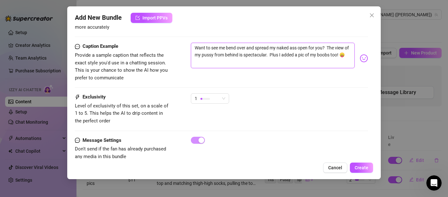
scroll to position [420, 0]
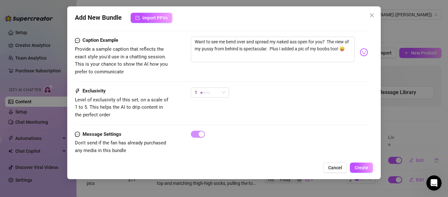
click at [208, 90] on div "1" at bounding box center [210, 95] width 38 height 16
click at [214, 88] on div "1" at bounding box center [207, 93] width 25 height 10
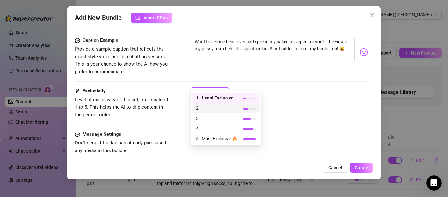
click at [219, 108] on span "2" at bounding box center [216, 107] width 41 height 7
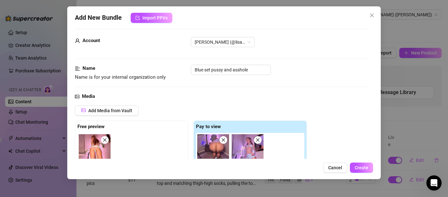
scroll to position [1, 0]
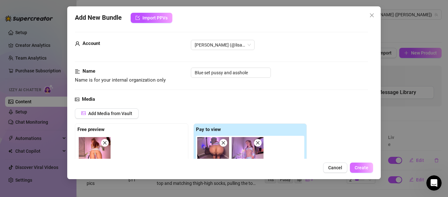
click at [367, 165] on span "Create" at bounding box center [362, 167] width 14 height 5
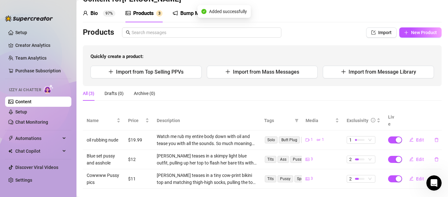
scroll to position [24, 0]
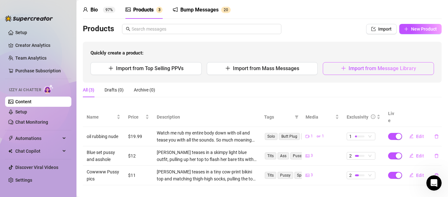
click at [398, 72] on button "Import from Message Library" at bounding box center [378, 68] width 111 height 13
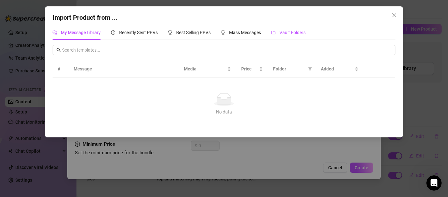
click at [293, 31] on span "Vault Folders" at bounding box center [292, 32] width 26 height 5
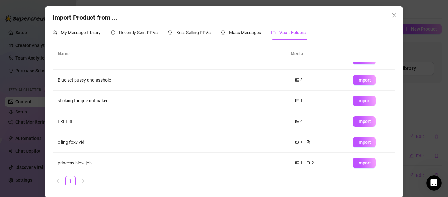
scroll to position [16, 0]
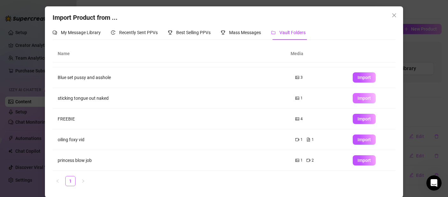
click at [357, 97] on span "Import" at bounding box center [363, 98] width 13 height 5
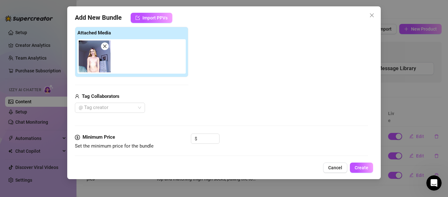
scroll to position [126, 0]
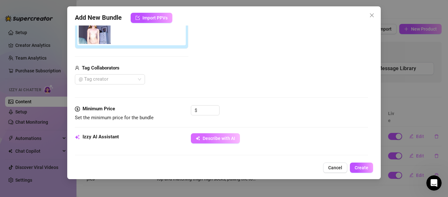
click at [223, 142] on button "Describe with AI" at bounding box center [215, 138] width 49 height 10
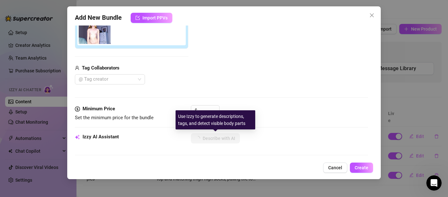
click at [212, 111] on div "Use Izzy to generate descriptions, tags, and detect visible body parts" at bounding box center [216, 119] width 80 height 19
click at [198, 106] on div "$" at bounding box center [205, 110] width 29 height 10
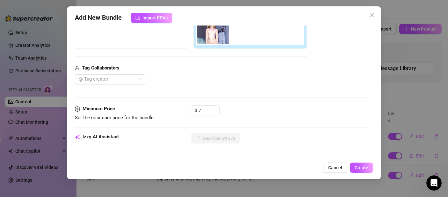
click at [301, 109] on div "$ 7" at bounding box center [279, 113] width 177 height 16
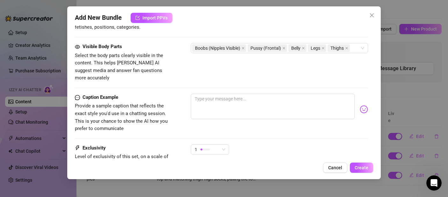
scroll to position [381, 0]
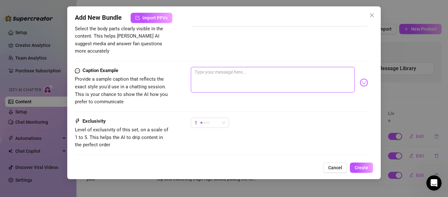
click at [244, 72] on textarea at bounding box center [273, 79] width 164 height 25
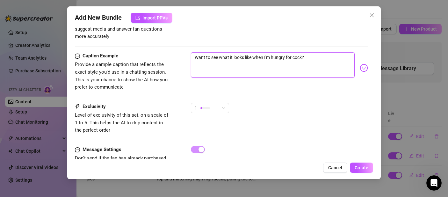
scroll to position [411, 0]
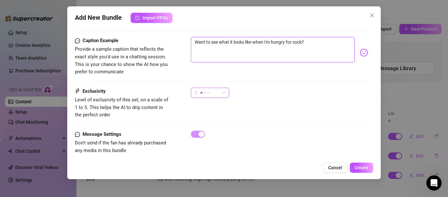
click at [216, 88] on div "1" at bounding box center [207, 93] width 25 height 10
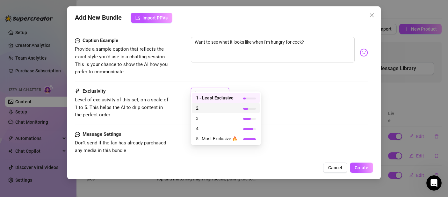
click at [214, 109] on span "2" at bounding box center [216, 107] width 41 height 7
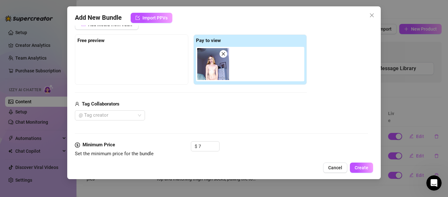
scroll to position [54, 0]
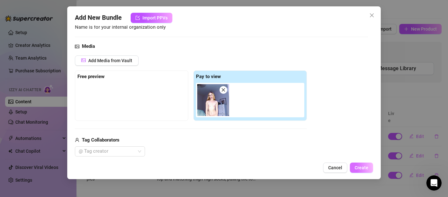
click at [368, 169] on span "Create" at bounding box center [362, 167] width 14 height 5
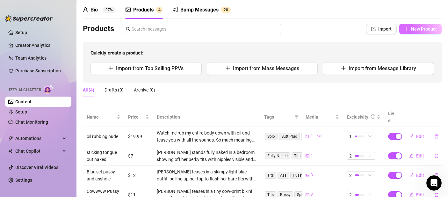
click at [417, 25] on button "New Product" at bounding box center [420, 29] width 42 height 10
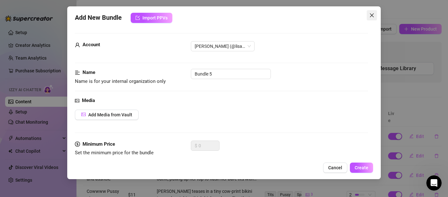
click at [374, 14] on span "Close" at bounding box center [372, 15] width 10 height 5
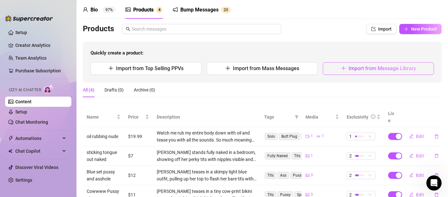
click at [373, 71] on button "Import from Message Library" at bounding box center [378, 68] width 111 height 13
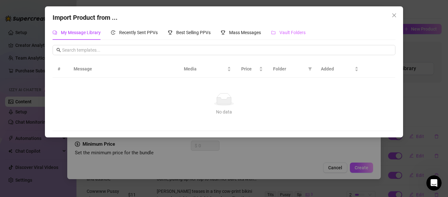
click at [284, 28] on div "Vault Folders" at bounding box center [288, 32] width 34 height 15
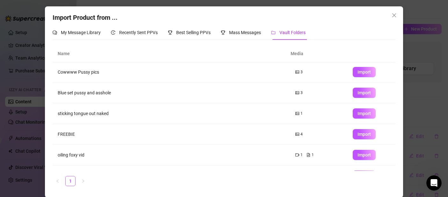
scroll to position [0, 0]
click at [360, 139] on button "Import" at bounding box center [364, 135] width 23 height 10
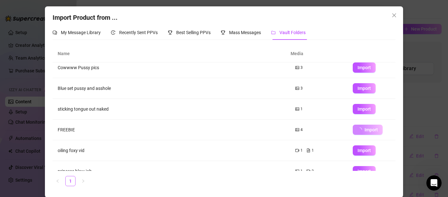
scroll to position [16, 0]
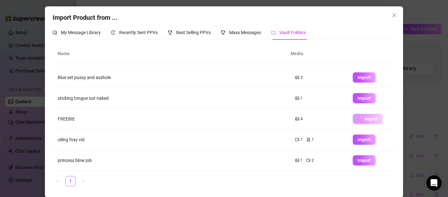
click at [364, 120] on span "Import" at bounding box center [370, 118] width 13 height 5
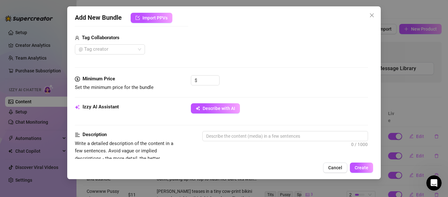
scroll to position [255, 0]
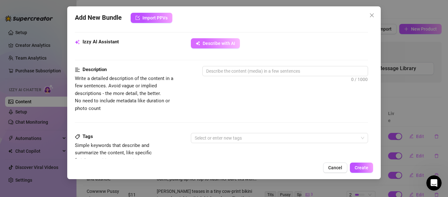
click at [224, 46] on button "Describe with AI" at bounding box center [215, 43] width 49 height 10
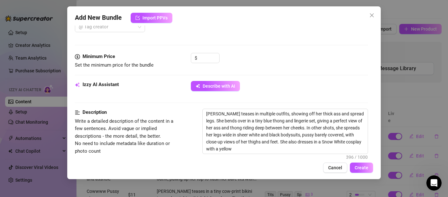
scroll to position [154, 0]
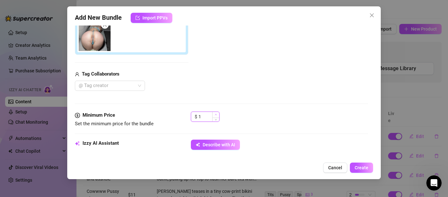
click at [214, 116] on span "Increase Value" at bounding box center [215, 115] width 7 height 6
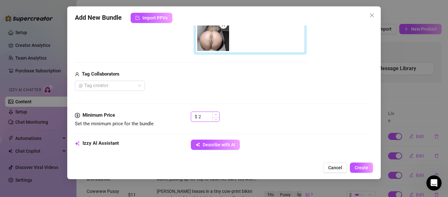
click at [216, 115] on icon "up" at bounding box center [216, 114] width 2 height 2
click at [245, 119] on div "$ 3" at bounding box center [279, 119] width 177 height 16
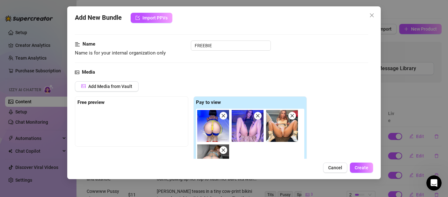
scroll to position [27, 0]
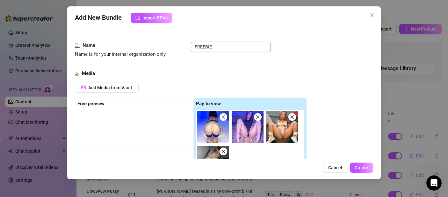
click at [226, 47] on input "FREEBIE" at bounding box center [231, 47] width 80 height 10
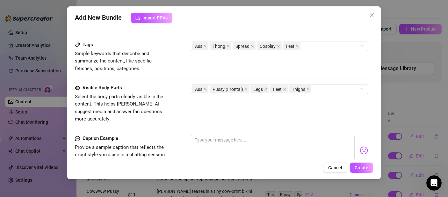
scroll to position [443, 0]
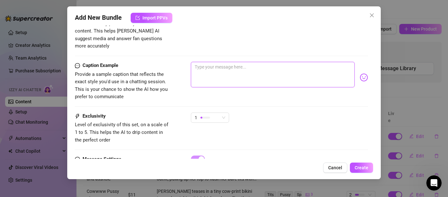
click at [240, 63] on textarea at bounding box center [273, 74] width 164 height 25
click at [364, 71] on div "Account Lisa (@lisaswalloz) Name Name is for your internal organization only FR…" at bounding box center [224, 91] width 298 height 133
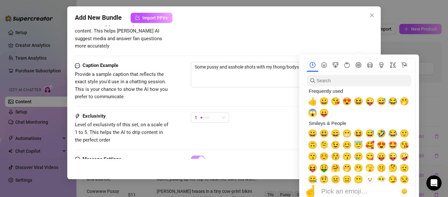
click at [362, 72] on nav at bounding box center [359, 64] width 112 height 13
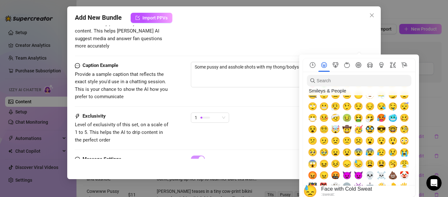
scroll to position [128, 0]
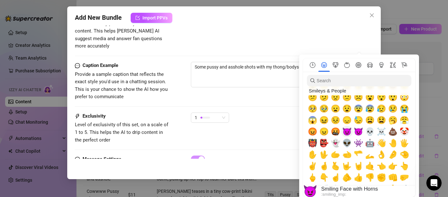
click at [347, 130] on span "😈" at bounding box center [347, 131] width 10 height 9
click at [245, 69] on textarea "Some pussy and asshole shots with my thong/bodysuit spread really tight. 😈" at bounding box center [273, 74] width 164 height 25
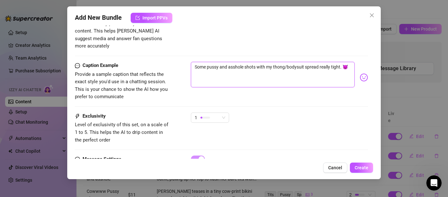
drag, startPoint x: 196, startPoint y: 57, endPoint x: 192, endPoint y: 58, distance: 3.6
click at [192, 62] on textarea "Some pussy and asshole shots with my thong/bodysuit spread really tight. 😈" at bounding box center [273, 74] width 164 height 25
click at [275, 66] on textarea "Just some pussy and asshole shots with my thong/bodysuit spread really tight. 😈" at bounding box center [273, 74] width 164 height 25
click at [244, 65] on textarea "Just some pussy and asshole shots with my thong/bodysuit spread really tight. 😈…" at bounding box center [273, 74] width 164 height 25
click at [283, 73] on textarea "Just some pussy and asshole shots with my thong/bodysuit spread really tight. 😈…" at bounding box center [273, 74] width 164 height 25
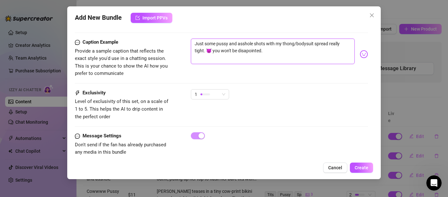
scroll to position [468, 0]
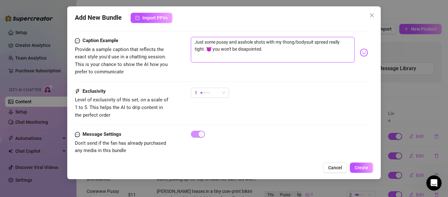
click at [248, 39] on textarea "Just some pussy and asshole shots with my thong/bodysuit spread really tight. 😈…" at bounding box center [273, 49] width 164 height 25
click at [274, 39] on textarea "Just some pussy and asshole shots with my thong/bodysuit spread really tight. 😈…" at bounding box center [273, 49] width 164 height 25
click at [325, 37] on textarea "Just some pussy and asshole shots with my thong/bodysuit spread really tight. 😈…" at bounding box center [273, 49] width 164 height 25
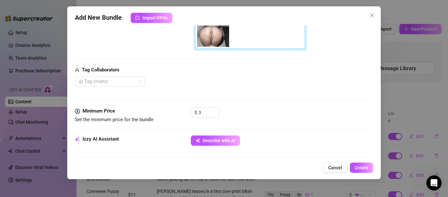
scroll to position [88, 0]
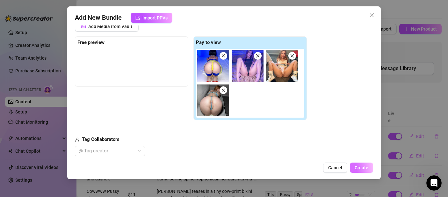
click at [359, 166] on span "Create" at bounding box center [362, 167] width 14 height 5
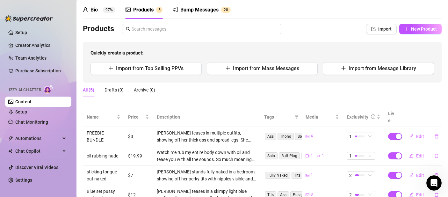
click at [183, 8] on div "Bump Messages" at bounding box center [199, 10] width 38 height 8
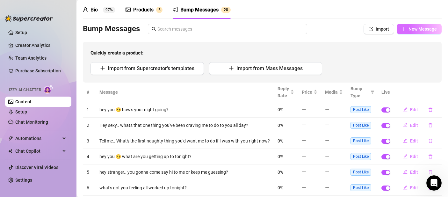
click at [403, 28] on button "New Message" at bounding box center [419, 29] width 45 height 10
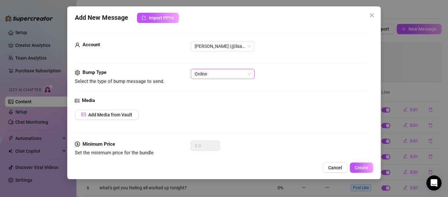
click at [225, 78] on span "Online" at bounding box center [223, 74] width 56 height 10
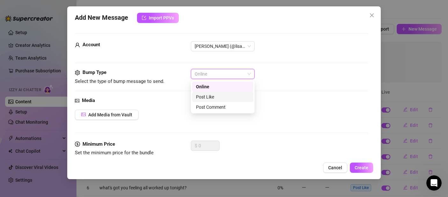
click at [214, 96] on div "Post Like" at bounding box center [223, 96] width 54 height 7
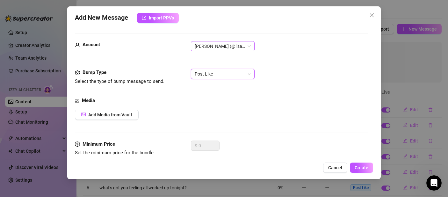
click at [231, 50] on span "[PERSON_NAME] (@lisaswalloz)" at bounding box center [223, 46] width 56 height 10
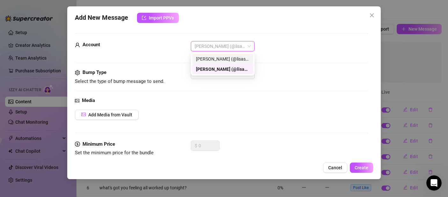
click at [231, 60] on div "[PERSON_NAME] (@lisaswallows)" at bounding box center [223, 58] width 54 height 7
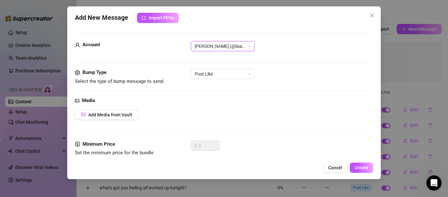
click at [212, 107] on div "Media Add Media from Vault" at bounding box center [221, 119] width 293 height 44
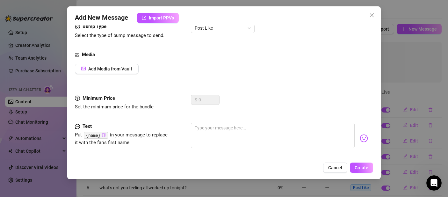
scroll to position [53, 0]
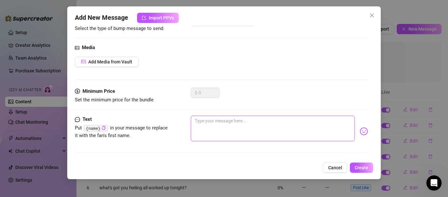
click at [214, 122] on textarea at bounding box center [273, 128] width 164 height 25
paste textarea "I see you sneaking those likes in 😏 don’t be shy babe, come talk to me."
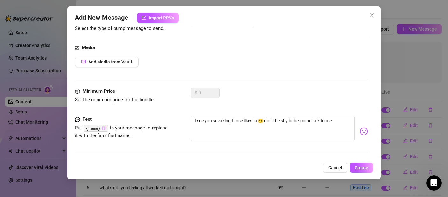
click at [157, 109] on div "Minimum Price Set the minimum price for the bundle $ 0" at bounding box center [221, 102] width 293 height 28
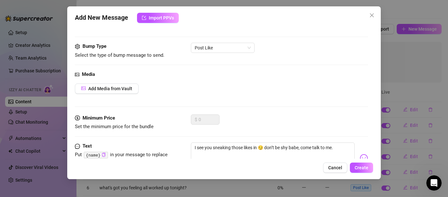
scroll to position [0, 0]
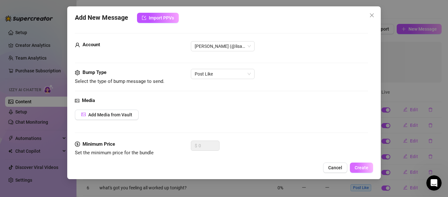
click at [362, 167] on span "Create" at bounding box center [362, 167] width 14 height 5
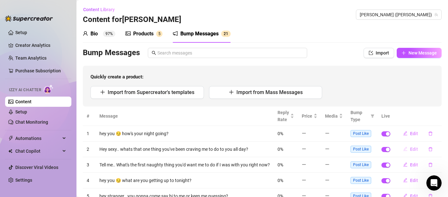
click at [409, 146] on button "Edit" at bounding box center [410, 149] width 25 height 10
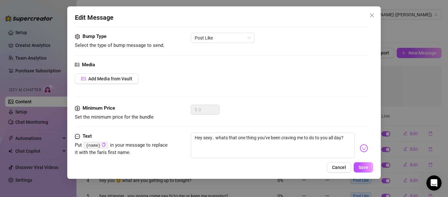
scroll to position [53, 0]
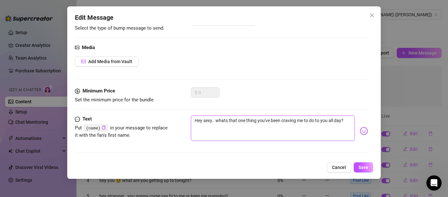
click at [207, 122] on textarea "Hey sexy.. whats that one thing you've been craving me to do to you all day?" at bounding box center [273, 127] width 164 height 25
paste textarea "Mmm you like that one huh? I’ve got plenty more where that came from 💦"
click at [370, 168] on button "Save" at bounding box center [363, 167] width 19 height 10
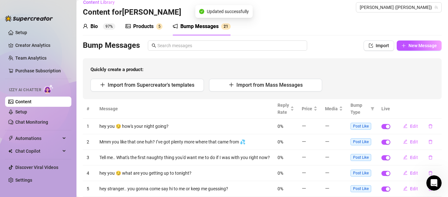
scroll to position [11, 0]
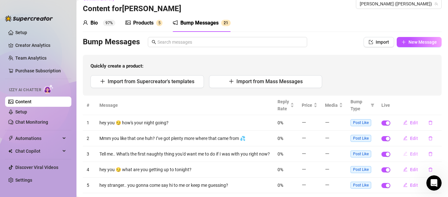
click at [410, 156] on span "Edit" at bounding box center [414, 153] width 8 height 5
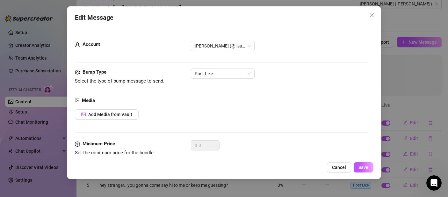
scroll to position [53, 0]
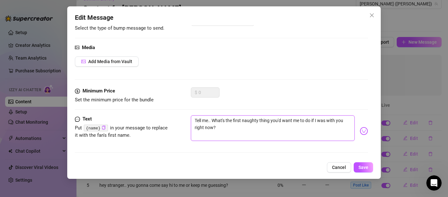
drag, startPoint x: 231, startPoint y: 132, endPoint x: 196, endPoint y: 113, distance: 40.0
click at [196, 113] on form "Account Lisa (@lisaswalloz) Bump Type Select the type of bump message to send. …" at bounding box center [221, 69] width 293 height 178
paste textarea "Every time you hit like it makes me wonder what else you’d love seeing me do 👀"
click at [363, 166] on span "Save" at bounding box center [363, 167] width 10 height 5
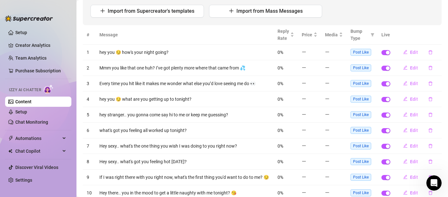
scroll to position [79, 0]
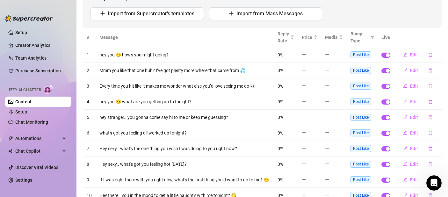
click at [403, 103] on icon "edit" at bounding box center [405, 101] width 4 height 4
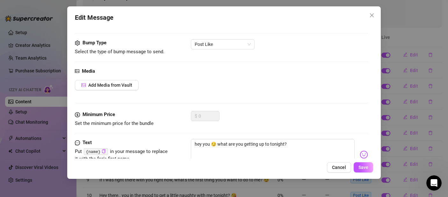
scroll to position [53, 0]
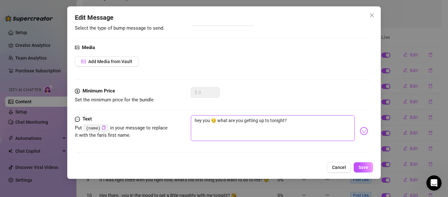
click at [206, 123] on textarea "hey you 😏 what are you getting up to tonight?" at bounding box center [273, 127] width 164 height 25
click at [205, 123] on textarea "hey you 😏 what are you getting up to tonight?" at bounding box center [273, 127] width 164 height 25
paste textarea "Caught you staring again 😈 should I make something just for you"
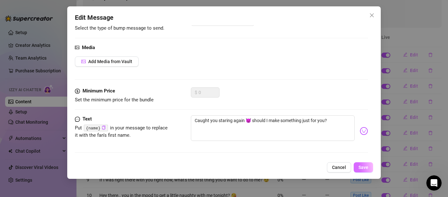
click at [363, 168] on span "Save" at bounding box center [363, 167] width 10 height 5
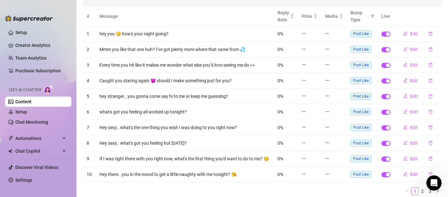
scroll to position [105, 0]
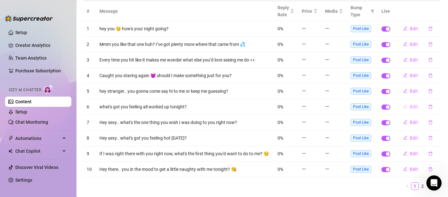
click at [410, 108] on span "Edit" at bounding box center [414, 106] width 8 height 5
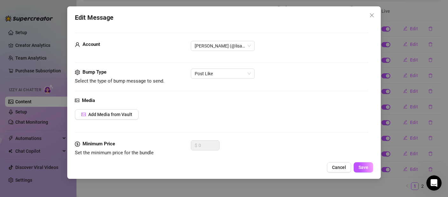
scroll to position [53, 0]
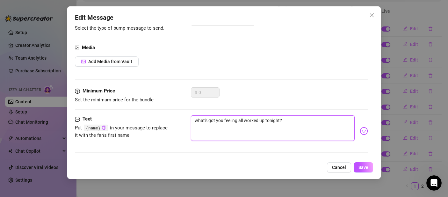
click at [234, 121] on textarea "what's got you feeling all worked up tonight?" at bounding box center [273, 127] width 164 height 25
paste textarea "Likes are cute… but I’d rather have your attention in my DMs 🤭"
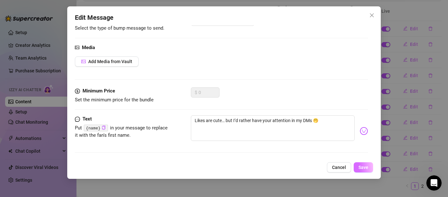
click at [365, 169] on span "Save" at bounding box center [363, 167] width 10 height 5
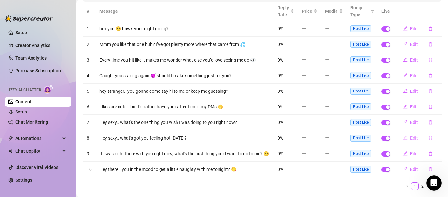
click at [403, 137] on icon "edit" at bounding box center [405, 138] width 4 height 4
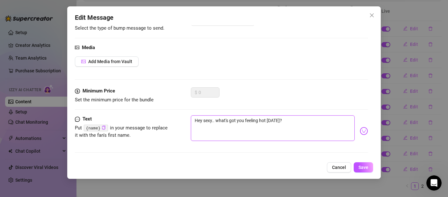
click at [219, 122] on textarea "Hey sexy.. what's got you feeling hot [DATE]?" at bounding box center [273, 127] width 164 height 25
paste textarea "Bet you can’t stop at just one like 😏 challenge accepted"
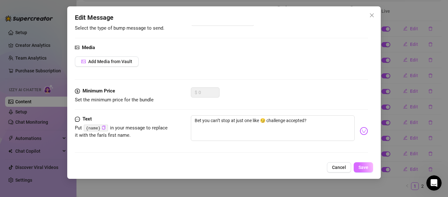
click at [365, 166] on span "Save" at bounding box center [363, 167] width 10 height 5
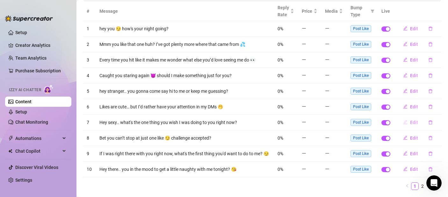
click at [406, 125] on button "Edit" at bounding box center [410, 122] width 25 height 10
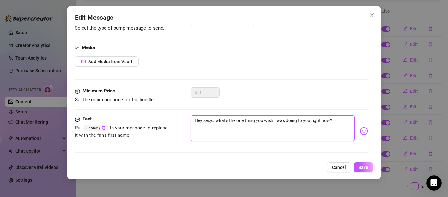
click at [216, 123] on textarea "Hey sexy.. what's the one thing you wish I was doing to you right now?" at bounding box center [273, 127] width 164 height 25
paste textarea "If you liked that… you’re gonna lose your mind over what I’m posting next 🔥"
click at [359, 165] on span "Save" at bounding box center [363, 167] width 10 height 5
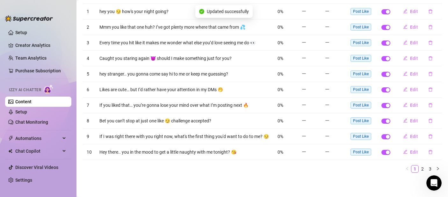
scroll to position [126, 0]
click at [419, 168] on link "2" at bounding box center [422, 168] width 7 height 7
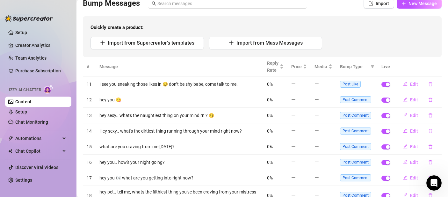
scroll to position [74, 0]
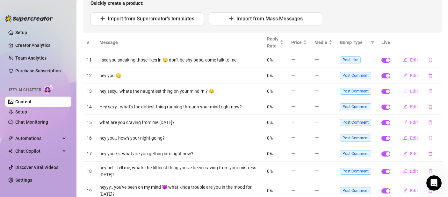
click at [410, 93] on span "Edit" at bounding box center [414, 91] width 8 height 5
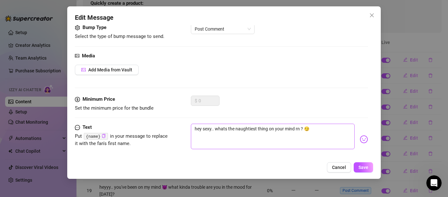
scroll to position [53, 0]
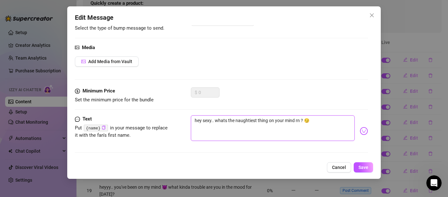
click at [210, 121] on textarea "hey sexy.. whats the naughtiest thing on your mind rn ? 😏" at bounding box center [273, 127] width 164 height 25
paste textarea "Oh look, you finally grew the courage to speak"
click at [363, 167] on span "Save" at bounding box center [363, 167] width 10 height 5
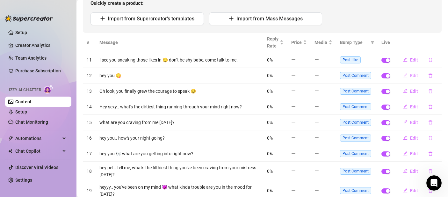
click at [410, 74] on span "Edit" at bounding box center [414, 75] width 8 height 5
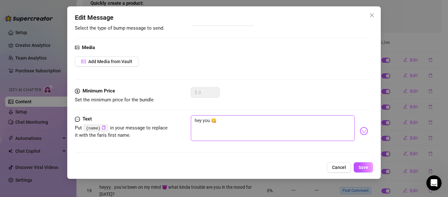
click at [242, 116] on textarea "hey you 😋" at bounding box center [273, 127] width 164 height 25
paste textarea "A comment? How original. Say something worth my time."
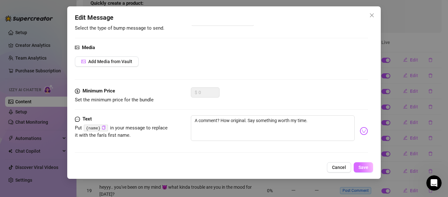
click at [367, 168] on span "Save" at bounding box center [363, 167] width 10 height 5
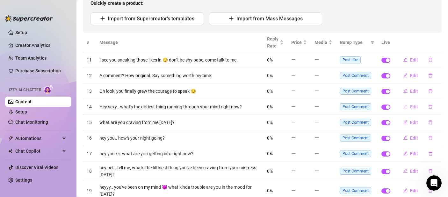
click at [410, 106] on span "Edit" at bounding box center [414, 106] width 8 height 5
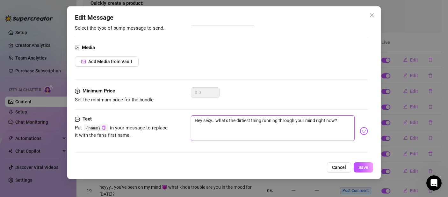
click at [215, 123] on textarea "Hey sexy.. what's the dirtiest thing running through your mind right now?" at bounding box center [273, 127] width 164 height 25
paste textarea "Aw, you’re basically writing me love letters at this point."
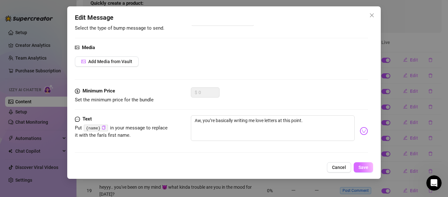
click at [366, 169] on span "Save" at bounding box center [363, 167] width 10 height 5
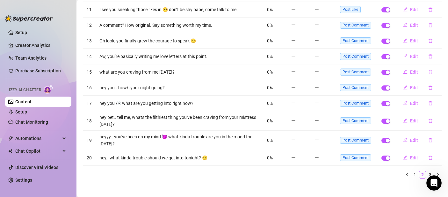
scroll to position [129, 0]
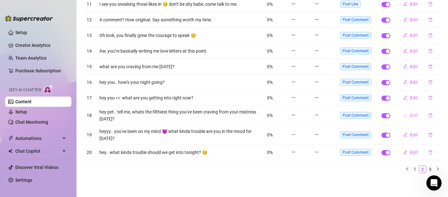
click at [398, 115] on button "Edit" at bounding box center [410, 115] width 25 height 10
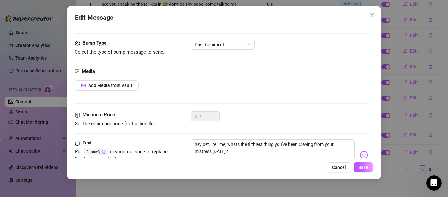
scroll to position [53, 0]
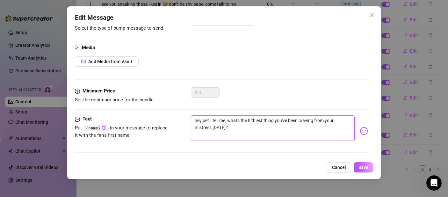
drag, startPoint x: 207, startPoint y: 127, endPoint x: 185, endPoint y: 126, distance: 22.1
click at [185, 126] on div "Text Put {name} in your message to replace it with the fan's first name. hey pe…" at bounding box center [221, 130] width 293 height 31
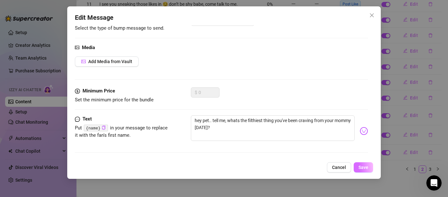
click at [361, 169] on span "Save" at bounding box center [363, 167] width 10 height 5
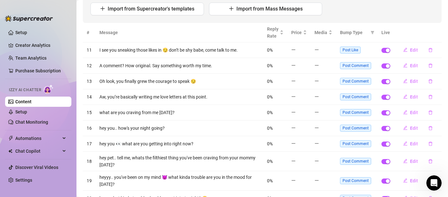
scroll to position [0, 0]
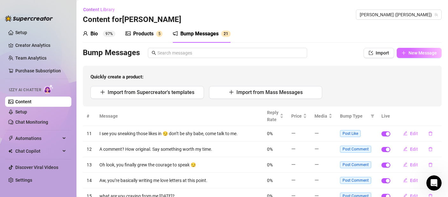
click at [408, 54] on span "New Message" at bounding box center [422, 52] width 28 height 5
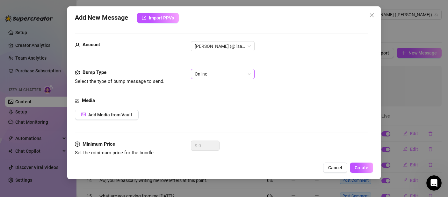
click at [210, 69] on span "Online" at bounding box center [223, 74] width 56 height 10
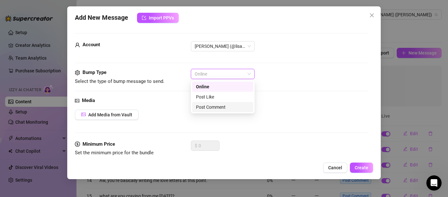
click at [211, 104] on div "Post Comment" at bounding box center [223, 107] width 54 height 7
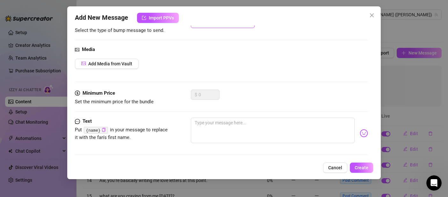
scroll to position [53, 0]
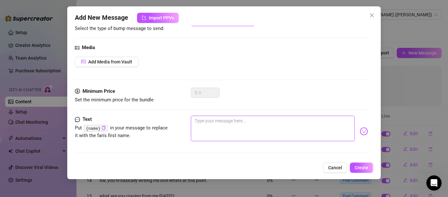
click at [234, 125] on textarea at bounding box center [273, 128] width 164 height 25
paste textarea "So obsessed you can’t even stay silent, huh?"
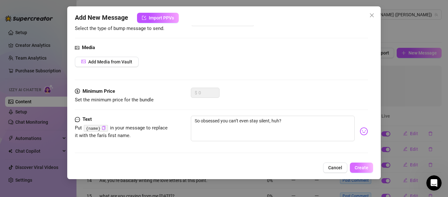
click at [358, 169] on span "Create" at bounding box center [362, 167] width 14 height 5
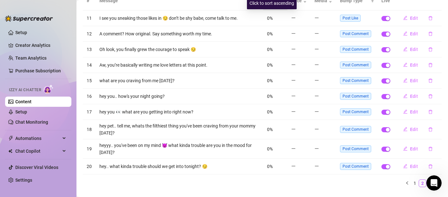
scroll to position [129, 0]
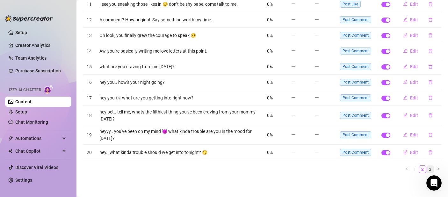
click at [427, 170] on link "3" at bounding box center [430, 169] width 7 height 7
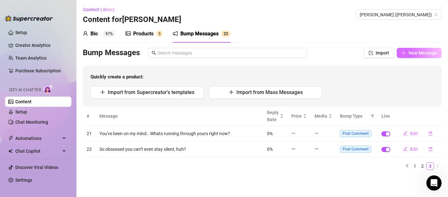
click at [413, 55] on span "New Message" at bounding box center [422, 52] width 28 height 5
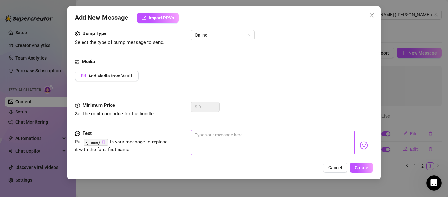
scroll to position [53, 0]
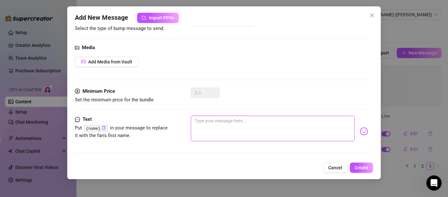
click at [255, 127] on textarea at bounding box center [273, 128] width 164 height 25
paste textarea "Mmm, I see you lurking… gonna just stare or actually spoil me?"
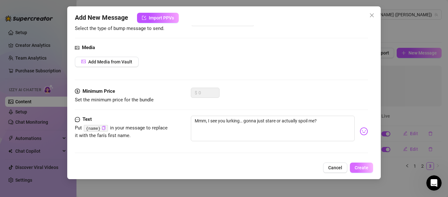
click at [365, 169] on span "Create" at bounding box center [362, 167] width 14 height 5
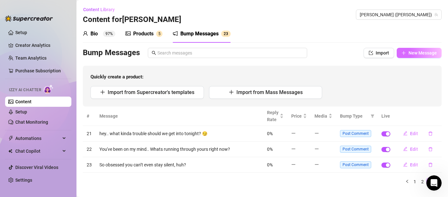
click at [408, 54] on span "New Message" at bounding box center [422, 52] width 28 height 5
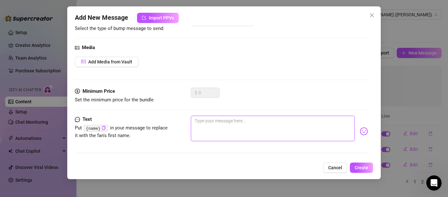
click at [275, 137] on textarea at bounding box center [273, 128] width 164 height 25
paste textarea "Since you’re here… I’ve got something spicy I wanna show you 💦"
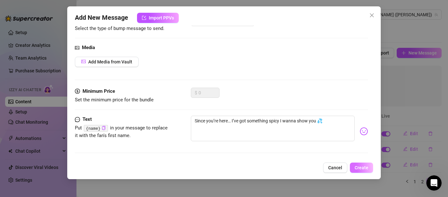
click at [366, 169] on span "Create" at bounding box center [362, 167] width 14 height 5
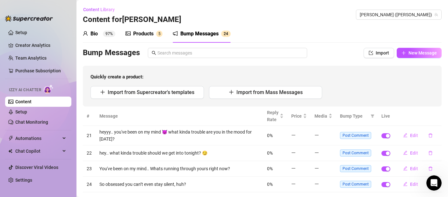
click at [413, 58] on div "Bump Messages Import New Message Quickly create a product: Import from Supercre…" at bounding box center [262, 77] width 359 height 59
click at [412, 54] on span "New Message" at bounding box center [422, 52] width 28 height 5
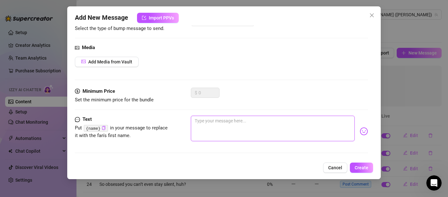
click at [227, 120] on textarea at bounding box center [273, 128] width 164 height 25
paste textarea "Ooo, you logged on at the perfect time 😈 wanna play?"
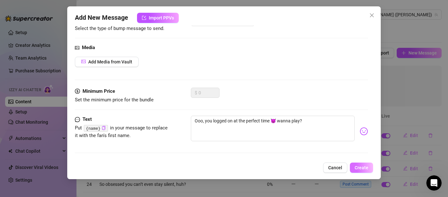
click at [370, 164] on button "Create" at bounding box center [361, 167] width 23 height 10
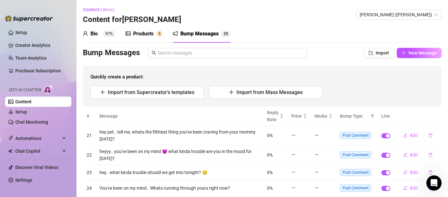
click at [153, 32] on div "Products" at bounding box center [143, 34] width 20 height 8
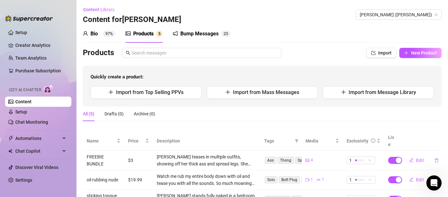
click at [197, 25] on div "Bump Messages 2 5" at bounding box center [202, 34] width 58 height 18
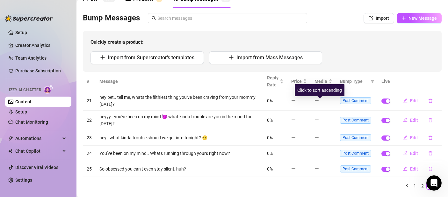
scroll to position [51, 0]
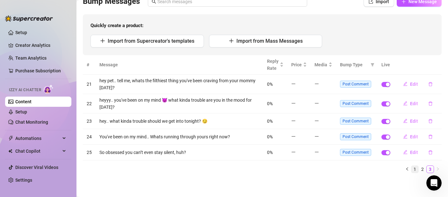
click at [411, 169] on link "1" at bounding box center [414, 169] width 7 height 7
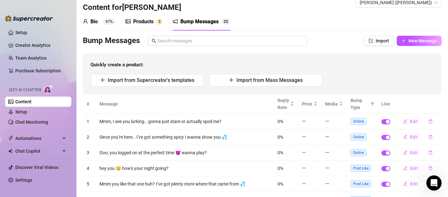
scroll to position [0, 0]
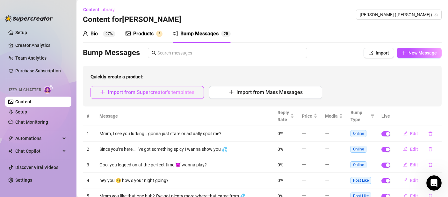
click at [124, 92] on span "Import from Supercreator's templates" at bounding box center [151, 92] width 87 height 6
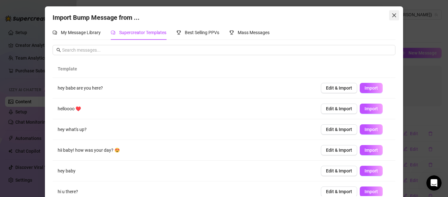
click at [393, 18] on button "Close" at bounding box center [394, 15] width 10 height 10
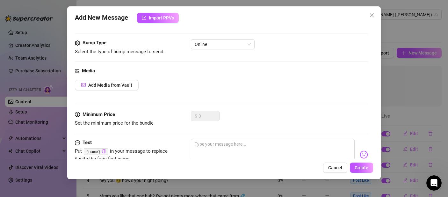
scroll to position [53, 0]
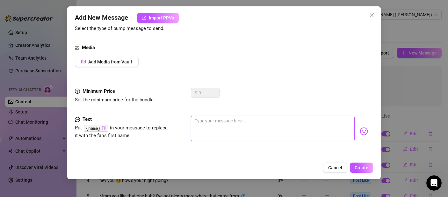
click at [246, 120] on textarea at bounding box center [273, 128] width 164 height 25
paste textarea "Mmm caught you online… are you ready for me to tease you?"
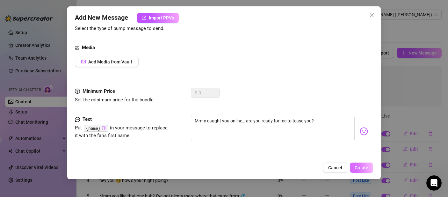
click at [357, 170] on span "Create" at bounding box center [362, 167] width 14 height 5
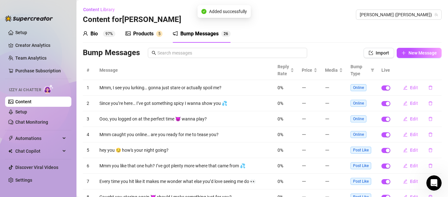
click at [141, 36] on div "Products" at bounding box center [143, 34] width 20 height 8
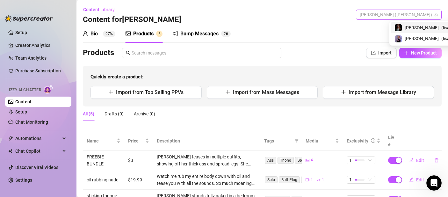
click at [425, 12] on span "[PERSON_NAME] ([PERSON_NAME])" at bounding box center [399, 15] width 78 height 10
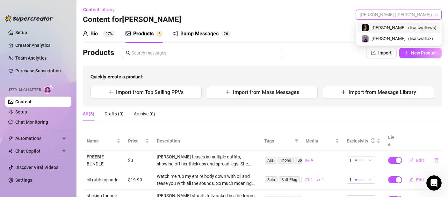
click at [420, 29] on span "( lisaswallows )" at bounding box center [422, 27] width 28 height 7
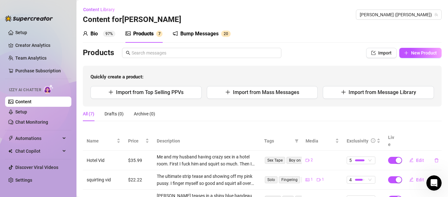
click at [202, 32] on div "Bump Messages" at bounding box center [199, 34] width 38 height 8
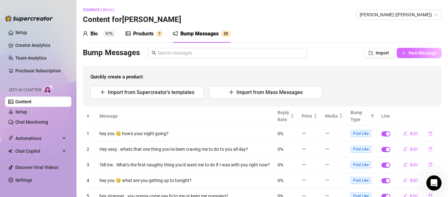
click at [416, 55] on span "New Message" at bounding box center [422, 52] width 28 height 5
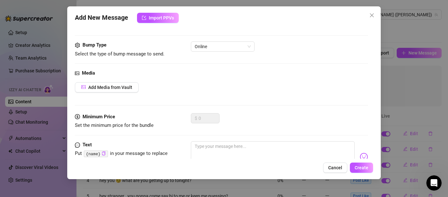
scroll to position [53, 0]
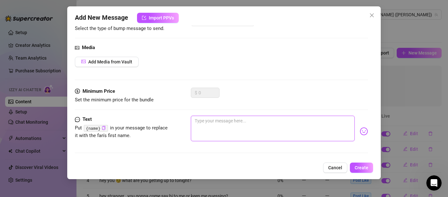
click at [215, 119] on textarea at bounding box center [273, 128] width 164 height 25
paste textarea "I see you’re online 👀 come say hi in my DMs, I’ve been waiting for you."
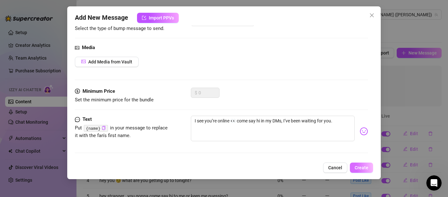
click at [366, 167] on span "Create" at bounding box center [362, 167] width 14 height 5
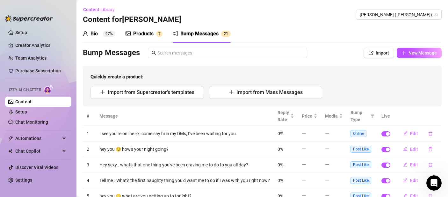
click at [413, 60] on div "Bump Messages Import New Message Quickly create a product: Import from Supercre…" at bounding box center [262, 77] width 359 height 59
click at [409, 45] on div "Bio 97% Products 7 Bump Messages 2 1 Bio Import Bio from other creator Personal…" at bounding box center [262, 162] width 359 height 275
click at [410, 53] on span "New Message" at bounding box center [422, 52] width 28 height 5
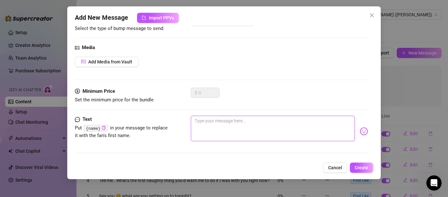
click at [265, 128] on textarea at bounding box center [273, 128] width 164 height 25
paste textarea "I’m online too 😍 come keep me company in DMs."
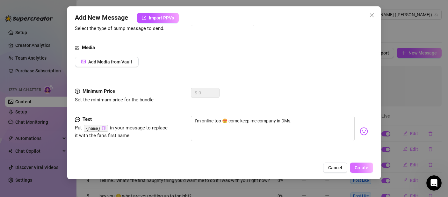
click at [363, 170] on span "Create" at bounding box center [362, 167] width 14 height 5
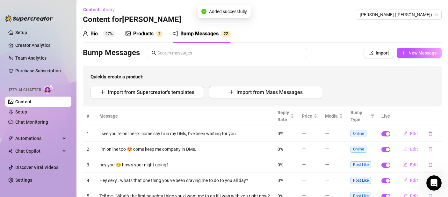
click at [413, 145] on button "Edit" at bounding box center [410, 149] width 25 height 10
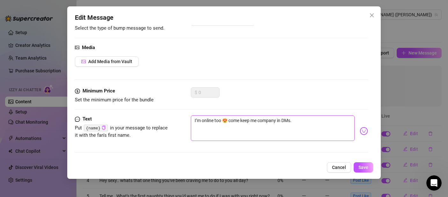
click at [283, 122] on textarea "I’m online too 😍 come keep me company in DMs." at bounding box center [273, 127] width 164 height 25
click at [360, 168] on span "Save" at bounding box center [363, 167] width 10 height 5
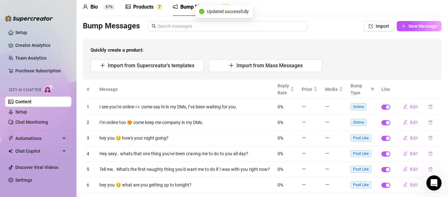
scroll to position [32, 0]
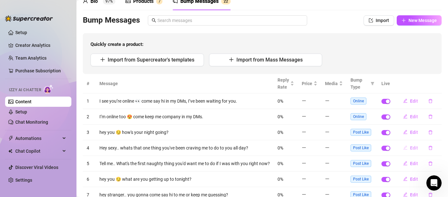
click at [410, 148] on span "Edit" at bounding box center [414, 147] width 8 height 5
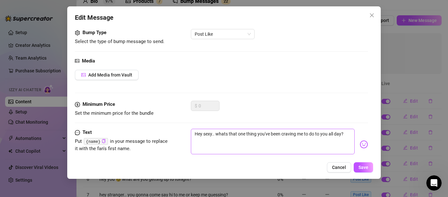
scroll to position [53, 0]
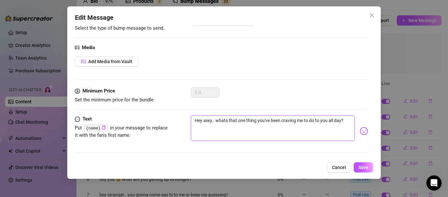
click at [255, 124] on textarea "Hey sexy.. whats that one thing you've been craving me to do to you all day?" at bounding box center [273, 127] width 164 height 25
paste textarea "Your likes keep me motivated to post more for you 💕"
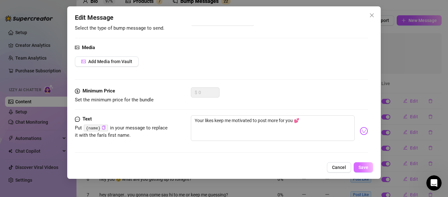
click at [369, 167] on button "Save" at bounding box center [363, 167] width 19 height 10
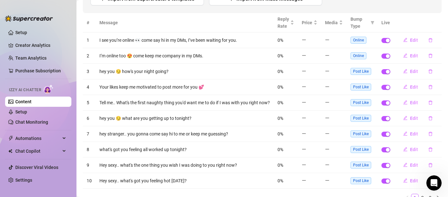
scroll to position [94, 0]
click at [410, 167] on span "Edit" at bounding box center [414, 164] width 8 height 5
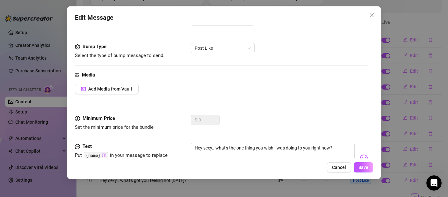
scroll to position [53, 0]
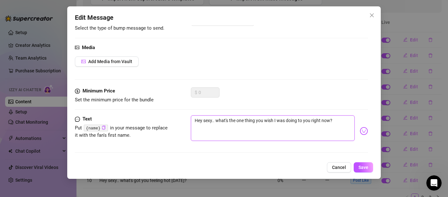
click at [214, 121] on textarea "Hey sexy.. what's the one thing you wish I was doing to you right now?" at bounding box center [273, 127] width 164 height 25
paste textarea "If you liked that… you’re gonna lose your mind over what I’m posting next 🔥"
click at [359, 165] on span "Save" at bounding box center [363, 167] width 10 height 5
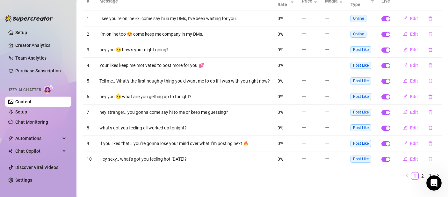
scroll to position [118, 0]
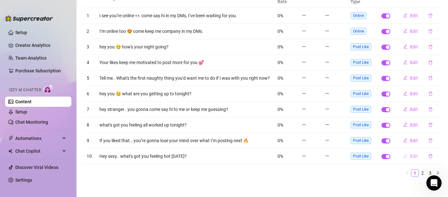
click at [410, 159] on span "Edit" at bounding box center [414, 156] width 8 height 5
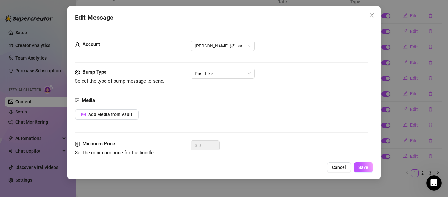
scroll to position [53, 0]
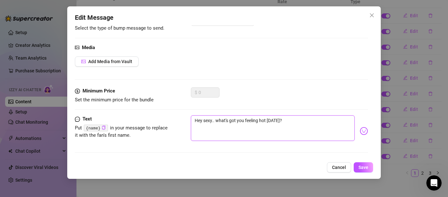
click at [229, 130] on textarea "Hey sexy.. what's got you feeling hot [DATE]?" at bounding box center [273, 127] width 164 height 25
click at [228, 130] on textarea "Hey sexy.. what's got you feeling hot [DATE]?" at bounding box center [273, 127] width 164 height 25
paste textarea "Mmm, your likes make me feel so seen… wanna get even closer"
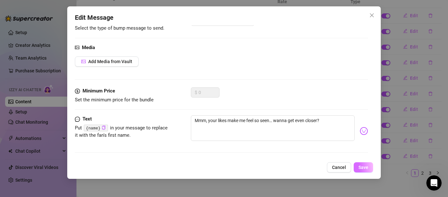
click at [358, 167] on button "Save" at bounding box center [363, 167] width 19 height 10
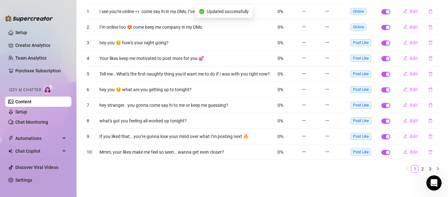
scroll to position [126, 0]
click at [419, 171] on link "2" at bounding box center [422, 168] width 7 height 7
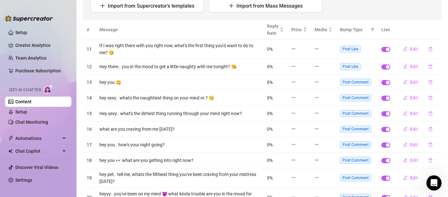
scroll to position [86, 0]
click at [406, 101] on button "Edit" at bounding box center [410, 98] width 25 height 10
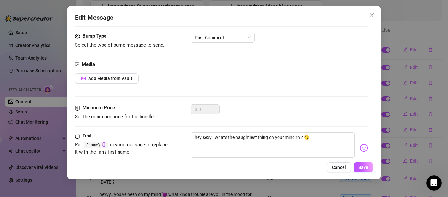
scroll to position [53, 0]
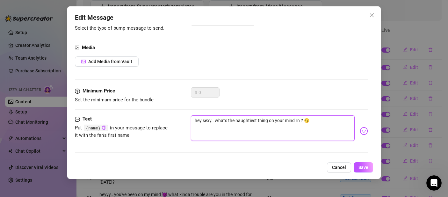
click at [201, 122] on textarea "hey sexy.. whats the naughtiest thing on your mind rn ? 😏" at bounding box center [273, 127] width 164 height 25
click at [200, 122] on textarea "hey sexy.. whats the naughtiest thing on your mind rn ? 😏" at bounding box center [273, 127] width 164 height 25
paste textarea "I see you, babe 👀 you know you can tip to really make me wet, right?"
drag, startPoint x: 225, startPoint y: 121, endPoint x: 216, endPoint y: 121, distance: 9.2
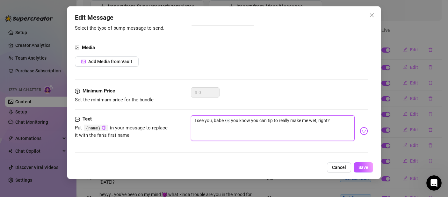
click at [214, 121] on textarea "I see you, babe 👀 you know you can tip to really make me wet, right?" at bounding box center [273, 127] width 164 height 25
click at [229, 121] on textarea "I see you, babe 👀 you know you can tip to really make me wet, right?" at bounding box center [273, 127] width 164 height 25
drag, startPoint x: 230, startPoint y: 121, endPoint x: 176, endPoint y: 118, distance: 54.2
click at [176, 118] on div "Text Put {name} in your message to replace it with the fan's first name. I see …" at bounding box center [221, 130] width 293 height 31
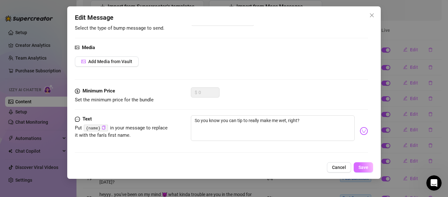
click at [371, 171] on button "Save" at bounding box center [363, 167] width 19 height 10
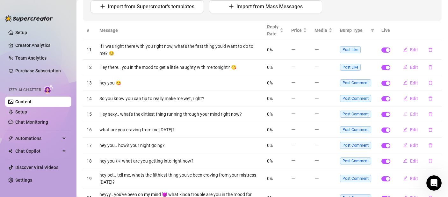
click at [410, 114] on span "Edit" at bounding box center [414, 113] width 8 height 5
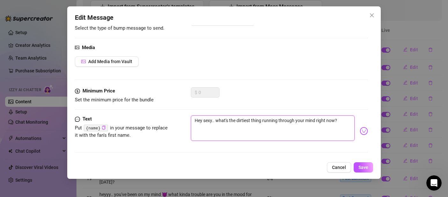
click at [246, 123] on textarea "Hey sexy.. what's the dirtiest thing running through your mind right now?" at bounding box center [273, 127] width 164 height 25
paste textarea "he, you always know how to get my attention"
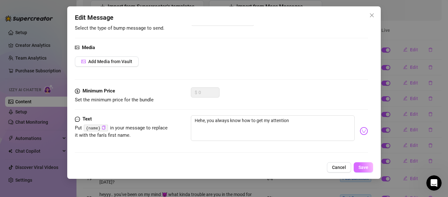
click at [355, 168] on button "Save" at bounding box center [363, 167] width 19 height 10
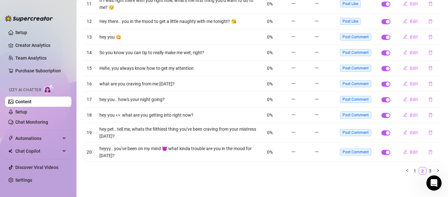
scroll to position [133, 0]
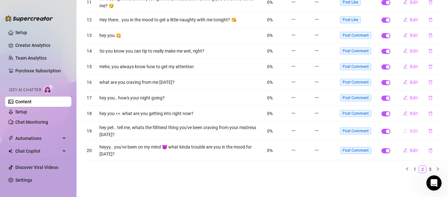
click at [410, 131] on span "Edit" at bounding box center [414, 130] width 8 height 5
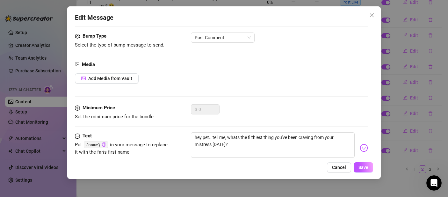
scroll to position [53, 0]
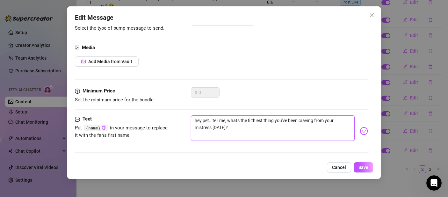
drag, startPoint x: 211, startPoint y: 129, endPoint x: 189, endPoint y: 129, distance: 22.6
click at [189, 129] on div "Text Put {name} in your message to replace it with the fan's first name. hey pe…" at bounding box center [221, 130] width 293 height 31
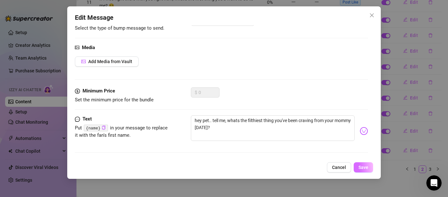
click at [365, 164] on button "Save" at bounding box center [363, 167] width 19 height 10
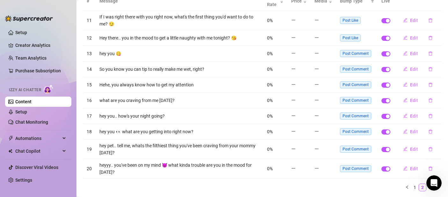
scroll to position [133, 0]
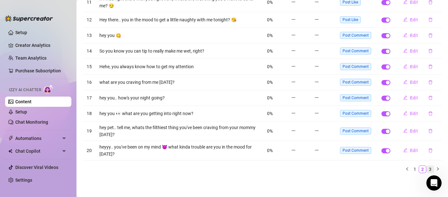
click at [427, 169] on link "3" at bounding box center [430, 169] width 7 height 7
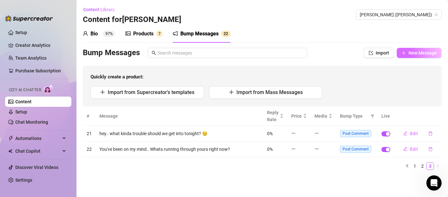
click at [399, 54] on button "New Message" at bounding box center [419, 53] width 45 height 10
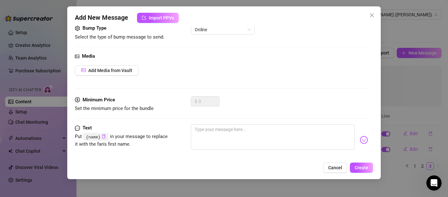
scroll to position [53, 0]
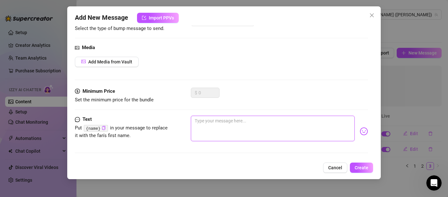
click at [260, 119] on textarea at bounding box center [273, 128] width 164 height 25
paste textarea "Mommy sees you’re online… are you here to behave or misbehave for me?"
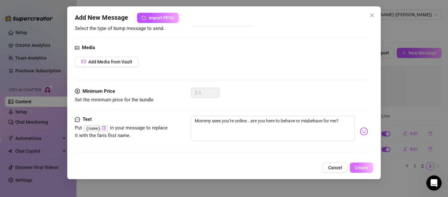
click at [362, 170] on button "Create" at bounding box center [361, 167] width 23 height 10
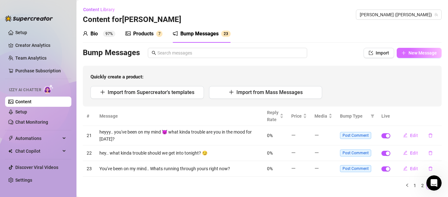
click at [414, 54] on span "New Message" at bounding box center [422, 52] width 28 height 5
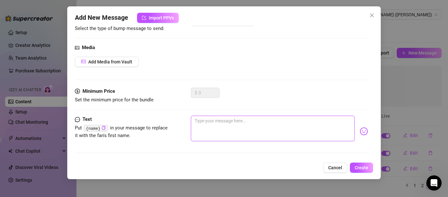
click at [229, 125] on textarea at bounding box center [273, 128] width 164 height 25
paste textarea "Since you’re online, come tell Mommy all your dirty little secrets in DMs."
click at [325, 120] on textarea "Since you’re online, come tell Mommy all your dirty little secrets in DMs." at bounding box center [273, 128] width 164 height 25
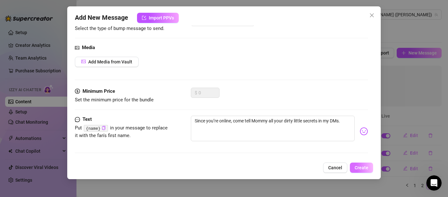
click at [361, 169] on span "Create" at bounding box center [362, 167] width 14 height 5
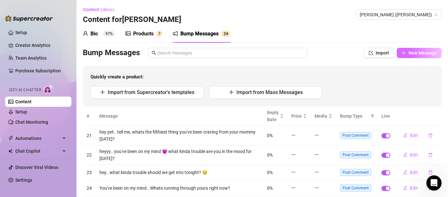
click at [413, 56] on button "New Message" at bounding box center [419, 53] width 45 height 10
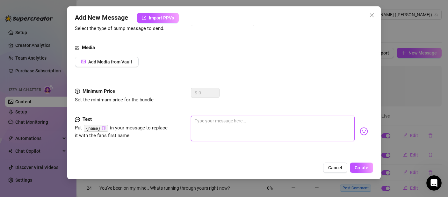
click at [263, 126] on textarea at bounding box center [273, 128] width 164 height 25
paste textarea "Are you going to be a good boy and message Mommy right now?"
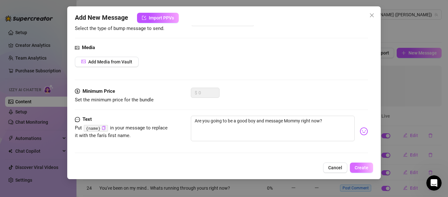
click at [359, 168] on span "Create" at bounding box center [362, 167] width 14 height 5
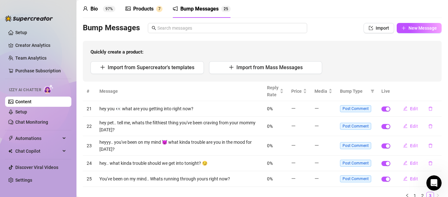
scroll to position [51, 0]
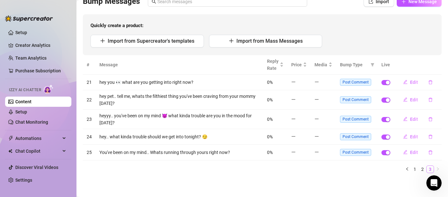
click at [427, 169] on link "3" at bounding box center [430, 169] width 7 height 7
click at [419, 169] on link "2" at bounding box center [422, 169] width 7 height 7
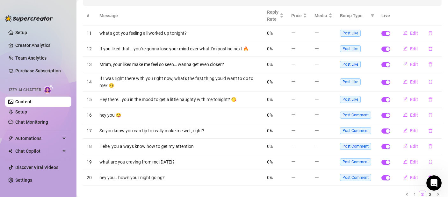
scroll to position [126, 0]
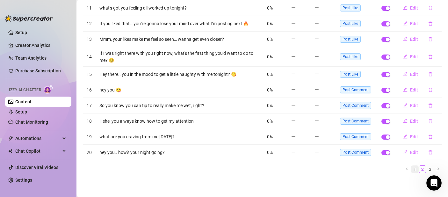
click at [412, 171] on link "1" at bounding box center [414, 169] width 7 height 7
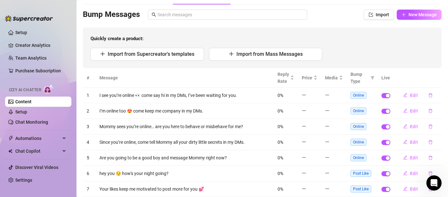
scroll to position [41, 0]
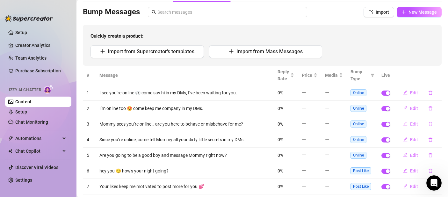
click at [404, 124] on button "Edit" at bounding box center [410, 124] width 25 height 10
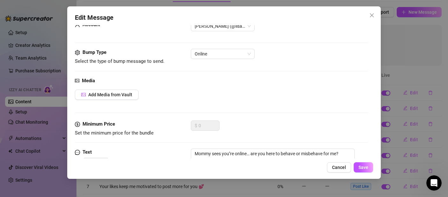
scroll to position [53, 0]
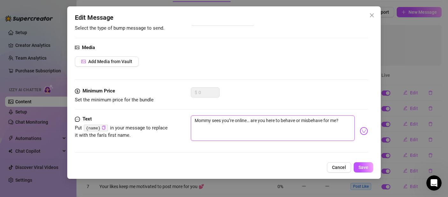
click at [198, 118] on textarea "Mommy sees you’re online… are you here to behave or misbehave for me?" at bounding box center [273, 127] width 164 height 25
click at [370, 166] on button "Save" at bounding box center [363, 167] width 19 height 10
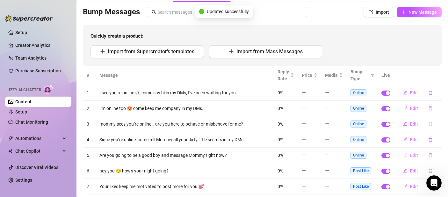
click at [409, 158] on button "Edit" at bounding box center [410, 155] width 25 height 10
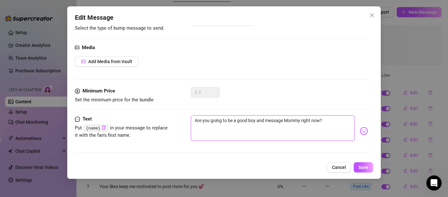
click at [288, 118] on textarea "Are you going to be a good boy and message Mommy right now?" at bounding box center [273, 127] width 164 height 25
click at [360, 166] on span "Save" at bounding box center [363, 167] width 10 height 5
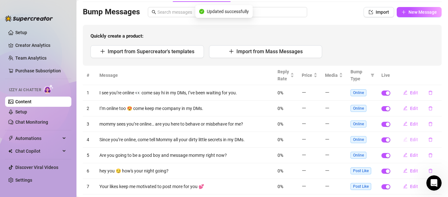
click at [406, 142] on button "Edit" at bounding box center [410, 139] width 25 height 10
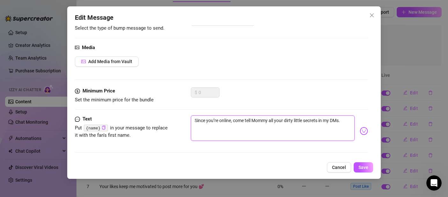
click at [257, 121] on textarea "Since you’re online, come tell Mommy all your dirty little secrets in my DMs." at bounding box center [273, 127] width 164 height 25
click at [365, 171] on button "Save" at bounding box center [363, 167] width 19 height 10
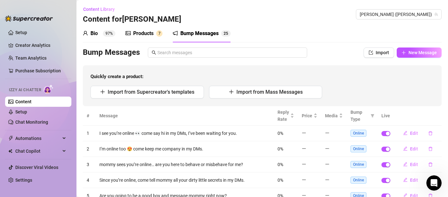
scroll to position [0, 0]
click at [414, 50] on button "New Message" at bounding box center [419, 53] width 45 height 10
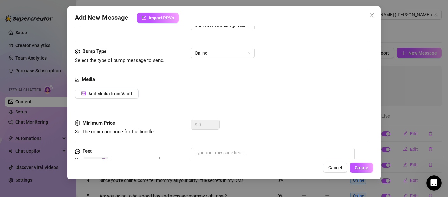
scroll to position [53, 0]
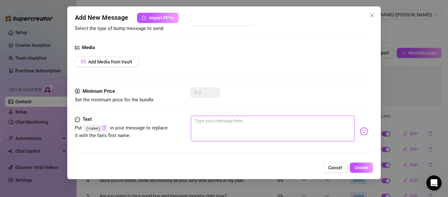
click at [212, 122] on textarea at bounding box center [273, 128] width 164 height 25
paste textarea "Mommy has a very naughty surprise waiting for her good boy 💋"
click at [198, 120] on textarea "Mommy has a very naughty surprise waiting for her good boy 💋" at bounding box center [273, 128] width 164 height 25
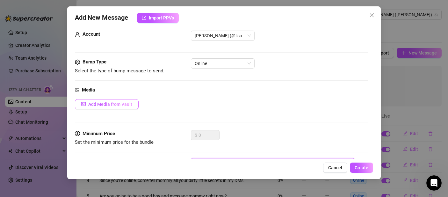
scroll to position [0, 0]
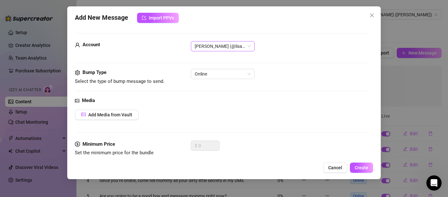
click at [236, 47] on span "[PERSON_NAME] (@lisaswallows)" at bounding box center [223, 46] width 56 height 10
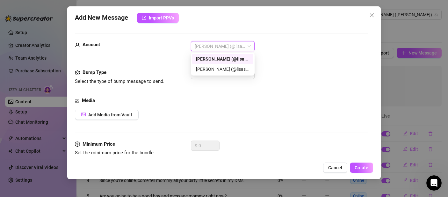
click at [236, 47] on span "[PERSON_NAME] (@lisaswallows)" at bounding box center [223, 46] width 56 height 10
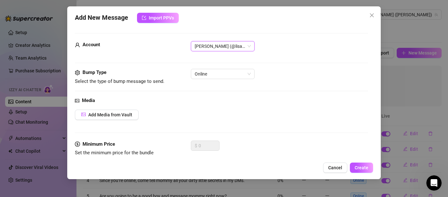
scroll to position [53, 0]
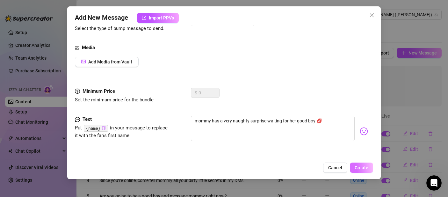
click at [360, 168] on span "Create" at bounding box center [362, 167] width 14 height 5
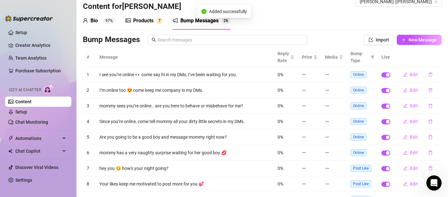
scroll to position [0, 0]
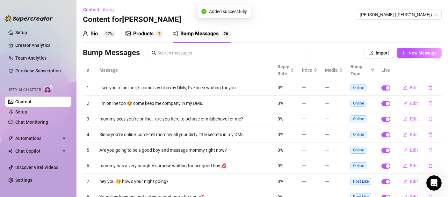
click at [141, 36] on div "Products" at bounding box center [143, 34] width 20 height 8
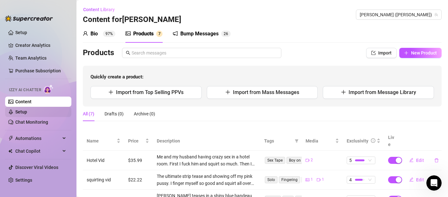
click at [27, 109] on link "Setup" at bounding box center [21, 111] width 12 height 5
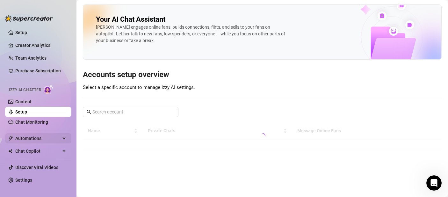
click at [31, 140] on span "Automations" at bounding box center [37, 138] width 45 height 10
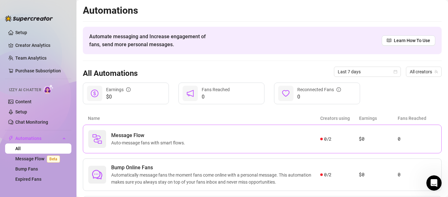
click at [403, 143] on div "Message Flow Auto-message fans with smart flows. 0 / 2 $0 0" at bounding box center [262, 139] width 359 height 29
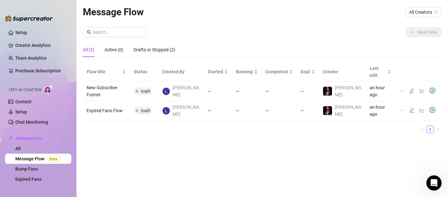
click at [409, 88] on icon "edit" at bounding box center [411, 90] width 5 height 5
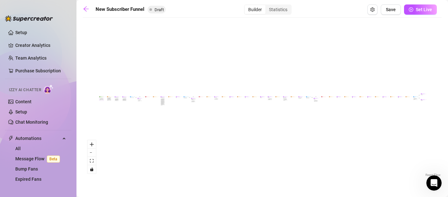
click at [101, 99] on div "Sell content to new fans - from the moment they subscribe until they spend $300" at bounding box center [102, 99] width 4 height 2
click at [89, 146] on button "zoom in" at bounding box center [92, 144] width 8 height 8
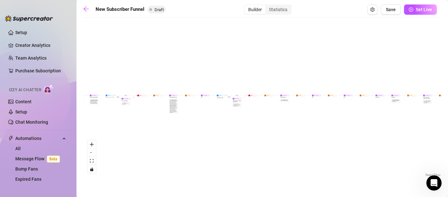
drag, startPoint x: 111, startPoint y: 116, endPoint x: 261, endPoint y: 132, distance: 149.9
click at [261, 132] on div "If True If True If True If False If False If False If True If False Merge Merge…" at bounding box center [262, 99] width 359 height 157
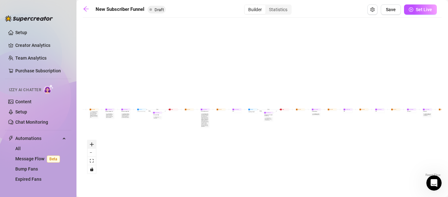
click at [95, 146] on button "zoom in" at bounding box center [92, 144] width 8 height 8
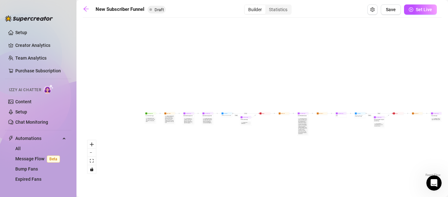
drag, startPoint x: 109, startPoint y: 136, endPoint x: 240, endPoint y: 140, distance: 131.0
click at [240, 140] on div "If True If True If True If False If False If False If True If False Merge Merge…" at bounding box center [262, 99] width 359 height 157
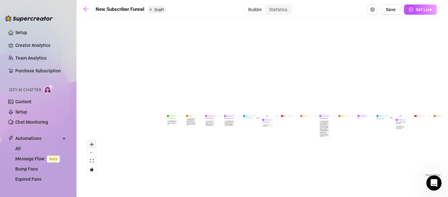
click at [90, 142] on icon "zoom in" at bounding box center [92, 144] width 4 height 4
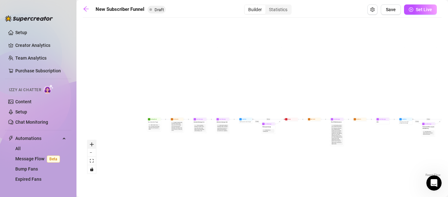
click at [90, 142] on icon "zoom in" at bounding box center [92, 144] width 4 height 4
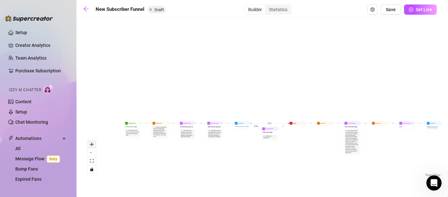
click at [90, 142] on icon "zoom in" at bounding box center [92, 144] width 4 height 4
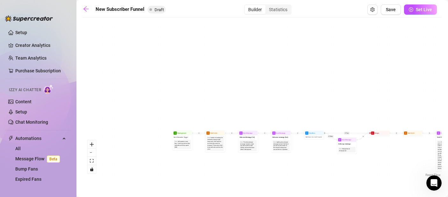
drag, startPoint x: 143, startPoint y: 149, endPoint x: 212, endPoint y: 154, distance: 69.2
click at [212, 154] on div "If True If True If True If False If False If False If True If False Merge Merge…" at bounding box center [262, 99] width 359 height 157
click at [210, 136] on div "Note: Instead of sending the welcome message right away, wait a few minutes and…" at bounding box center [215, 143] width 17 height 15
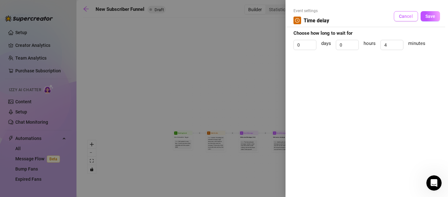
click at [408, 13] on button "Cancel" at bounding box center [406, 16] width 24 height 10
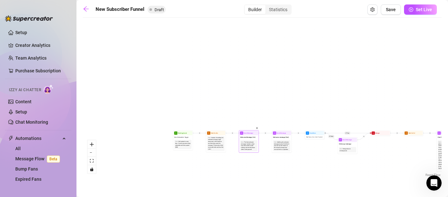
click at [247, 137] on span "Welcome Message (1st)" at bounding box center [247, 137] width 15 height 2
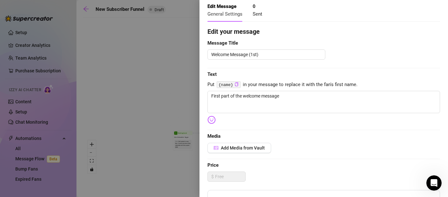
scroll to position [101, 0]
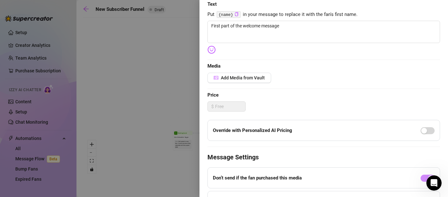
click at [421, 126] on div at bounding box center [427, 130] width 14 height 10
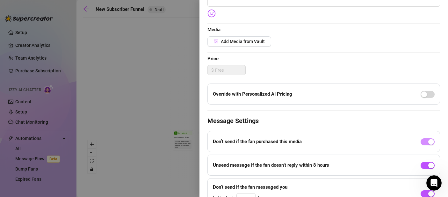
scroll to position [153, 0]
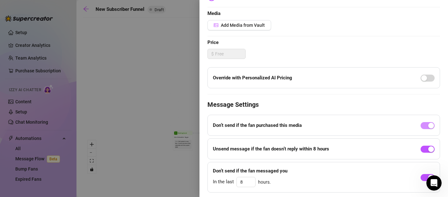
click at [100, 101] on div at bounding box center [224, 98] width 448 height 197
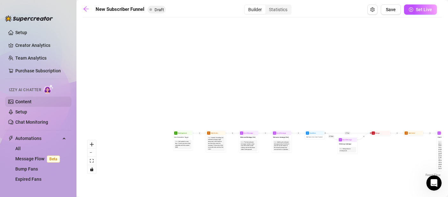
click at [32, 102] on link "Content" at bounding box center [23, 101] width 16 height 5
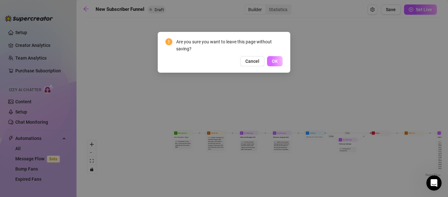
click at [273, 59] on span "OK" at bounding box center [275, 61] width 6 height 5
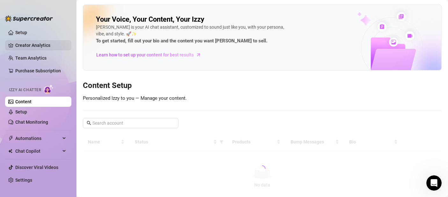
click at [40, 47] on link "Creator Analytics" at bounding box center [40, 45] width 51 height 10
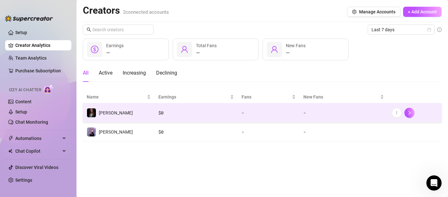
click at [150, 115] on td "[PERSON_NAME]" at bounding box center [119, 112] width 72 height 19
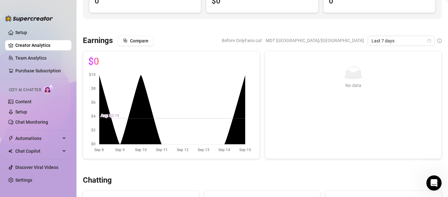
scroll to position [209, 0]
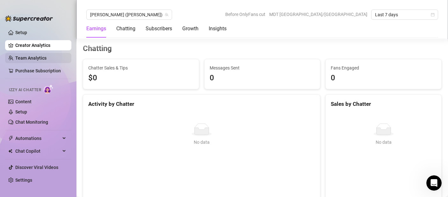
click at [16, 55] on link "Team Analytics" at bounding box center [30, 57] width 31 height 5
